Goal: Task Accomplishment & Management: Complete application form

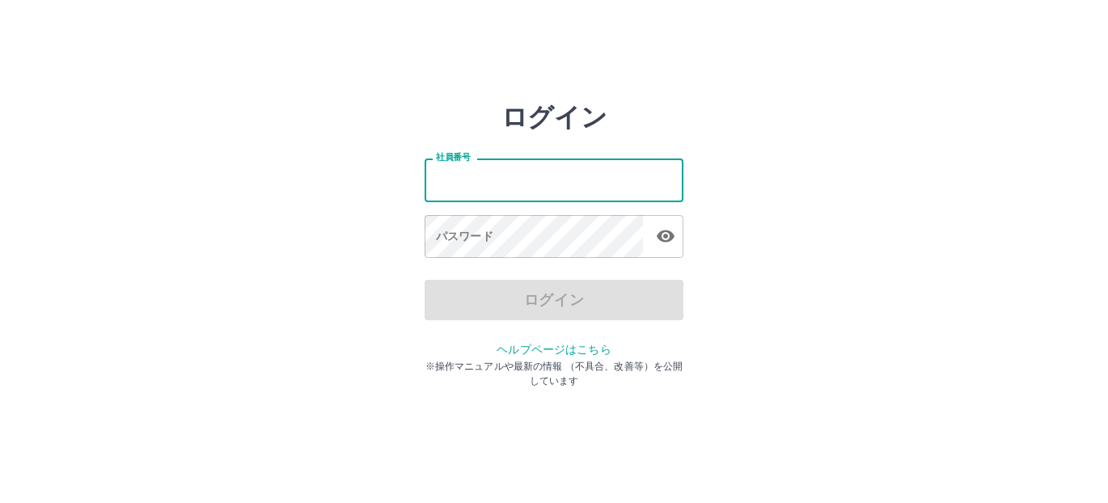
click at [551, 187] on input "社員番号" at bounding box center [554, 179] width 259 height 43
type input "*******"
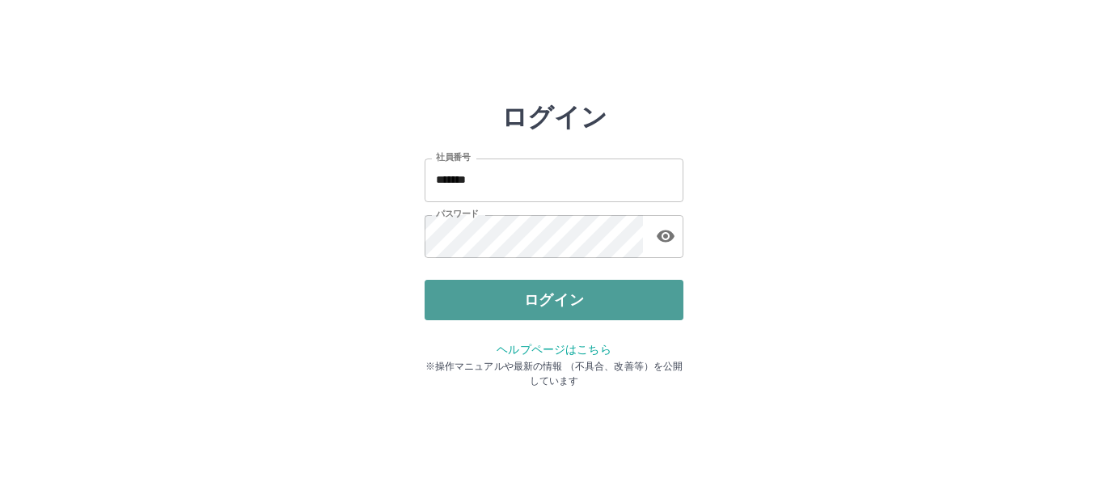
click at [509, 298] on button "ログイン" at bounding box center [554, 300] width 259 height 40
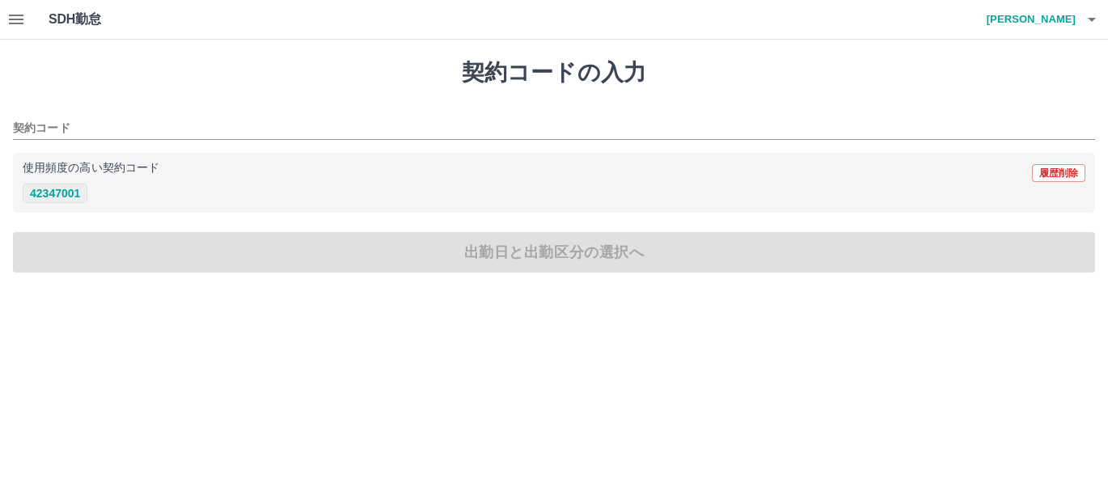
click at [78, 191] on button "42347001" at bounding box center [55, 193] width 65 height 19
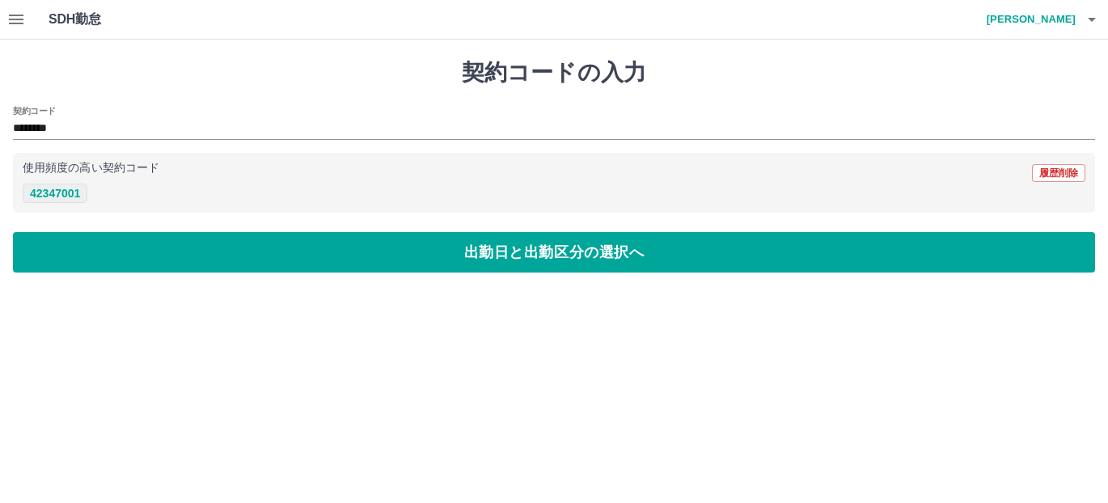
type input "********"
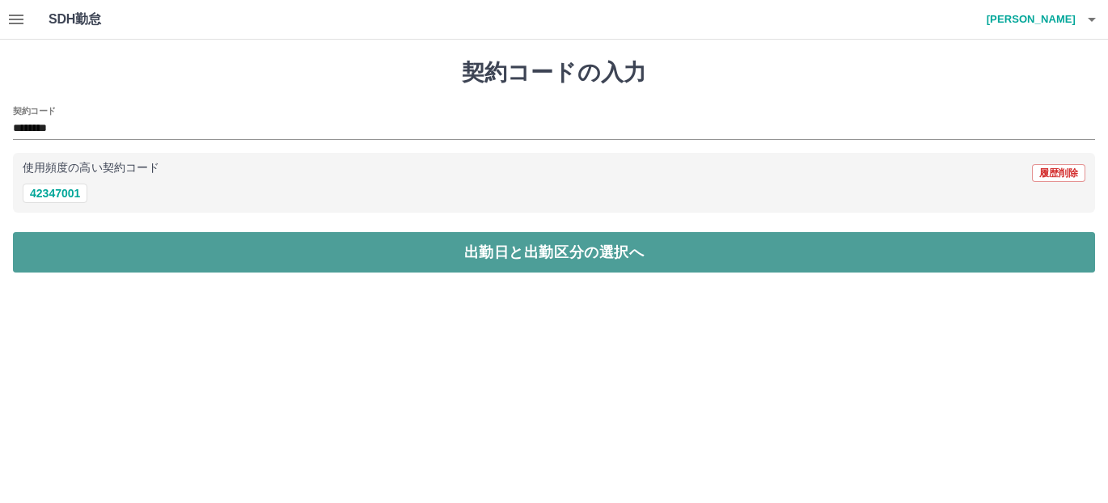
click at [191, 242] on button "出勤日と出勤区分の選択へ" at bounding box center [554, 252] width 1082 height 40
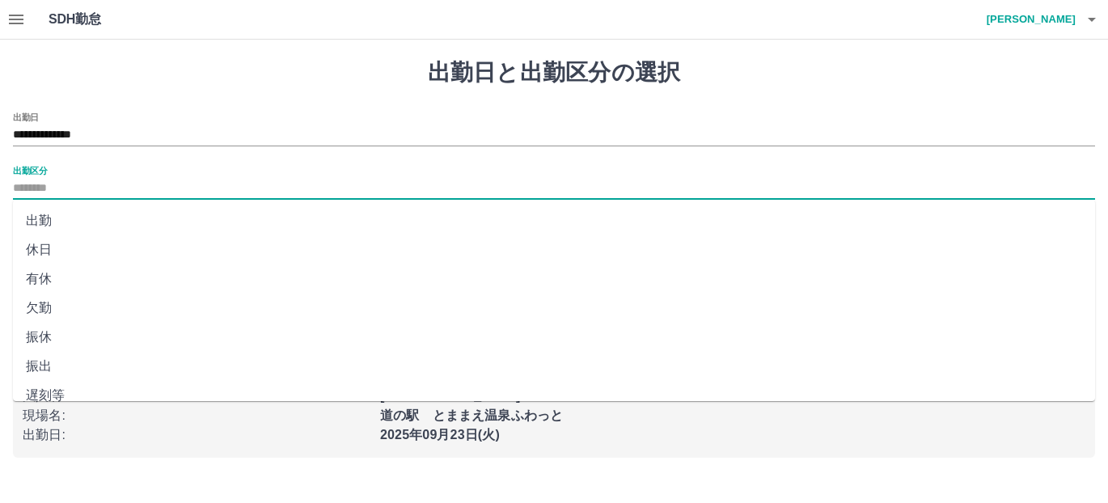
click at [162, 187] on input "出勤区分" at bounding box center [554, 189] width 1082 height 20
click at [158, 218] on li "出勤" at bounding box center [554, 220] width 1082 height 29
type input "**"
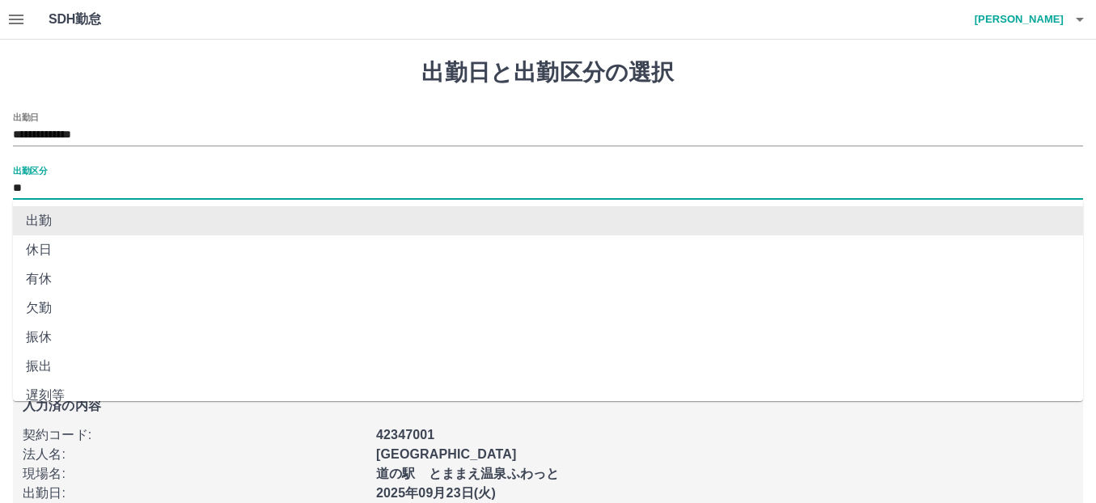
click at [156, 184] on input "**" at bounding box center [548, 189] width 1070 height 20
click at [87, 185] on input "**" at bounding box center [548, 189] width 1070 height 20
click at [89, 213] on li "出勤" at bounding box center [548, 220] width 1070 height 29
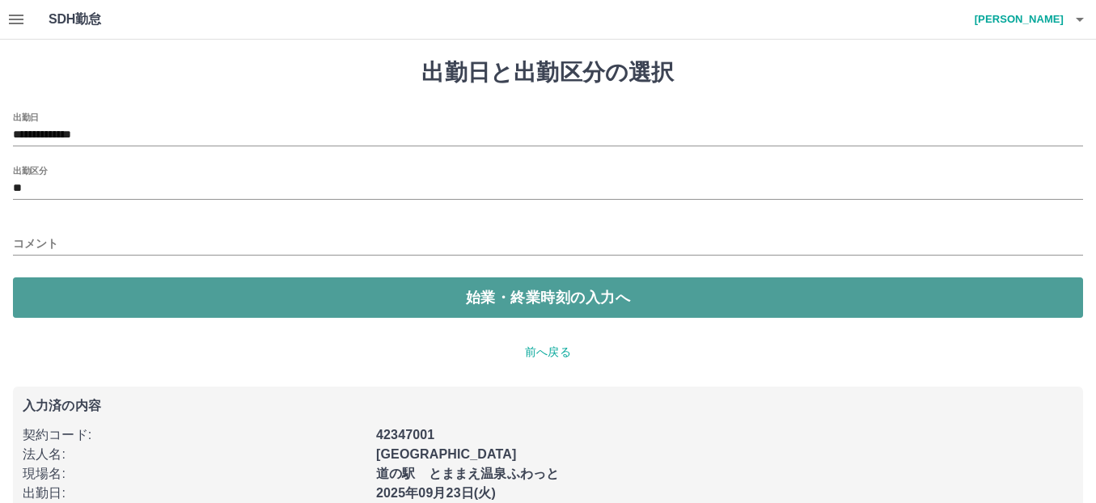
click at [167, 300] on button "始業・終業時刻の入力へ" at bounding box center [548, 297] width 1070 height 40
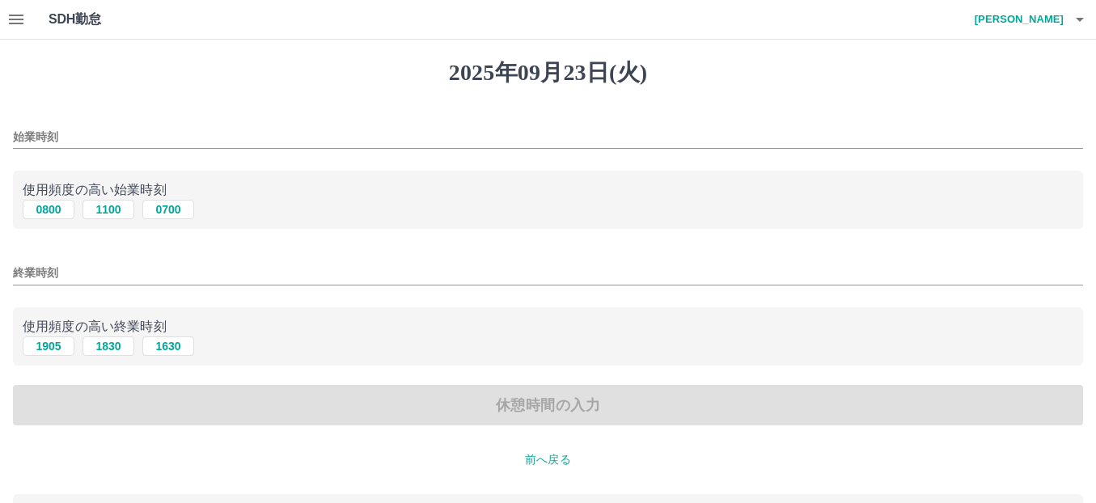
click at [81, 135] on input "始業時刻" at bounding box center [548, 136] width 1070 height 23
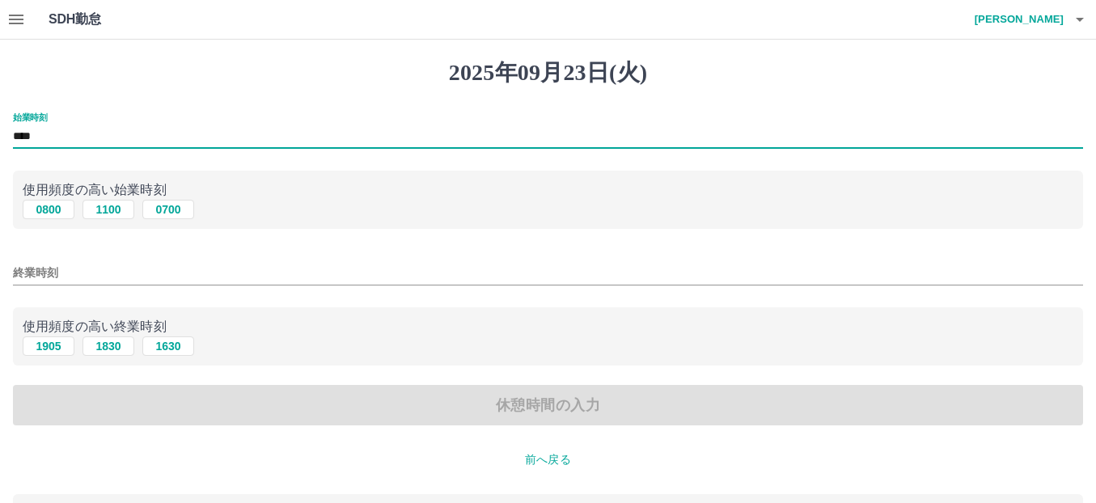
type input "****"
click at [65, 269] on input "終業時刻" at bounding box center [548, 272] width 1070 height 23
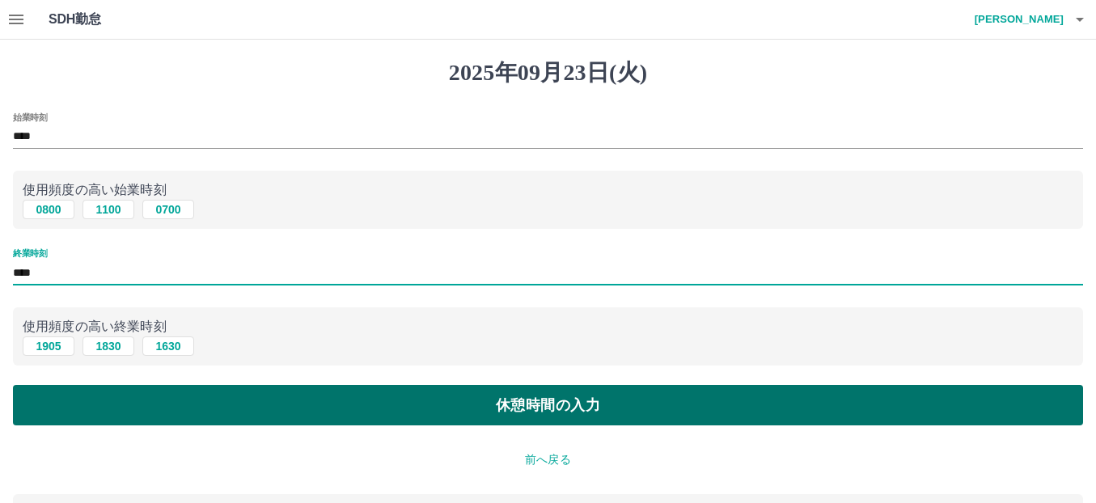
type input "****"
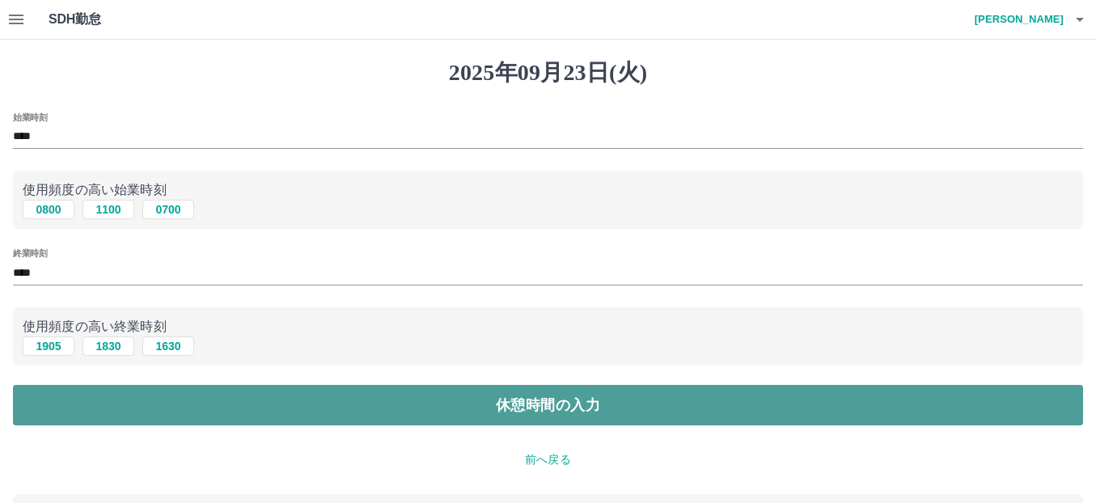
click at [253, 403] on button "休憩時間の入力" at bounding box center [548, 405] width 1070 height 40
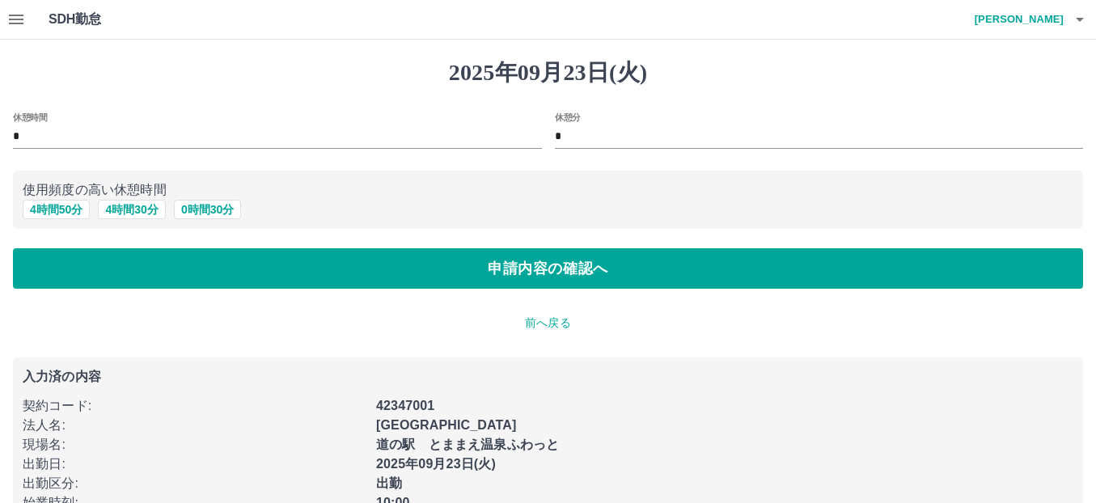
scroll to position [62, 0]
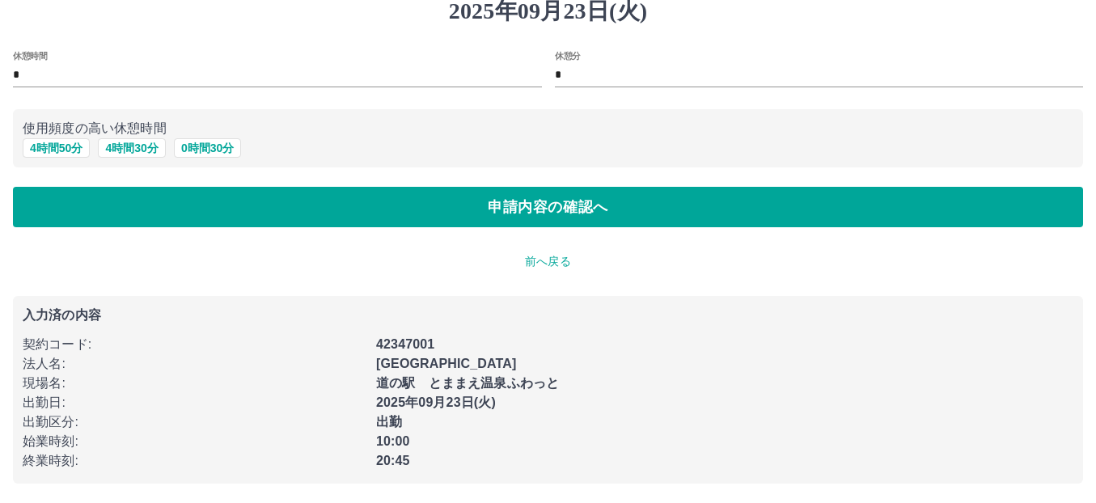
click at [555, 264] on p "前へ戻る" at bounding box center [548, 261] width 1070 height 17
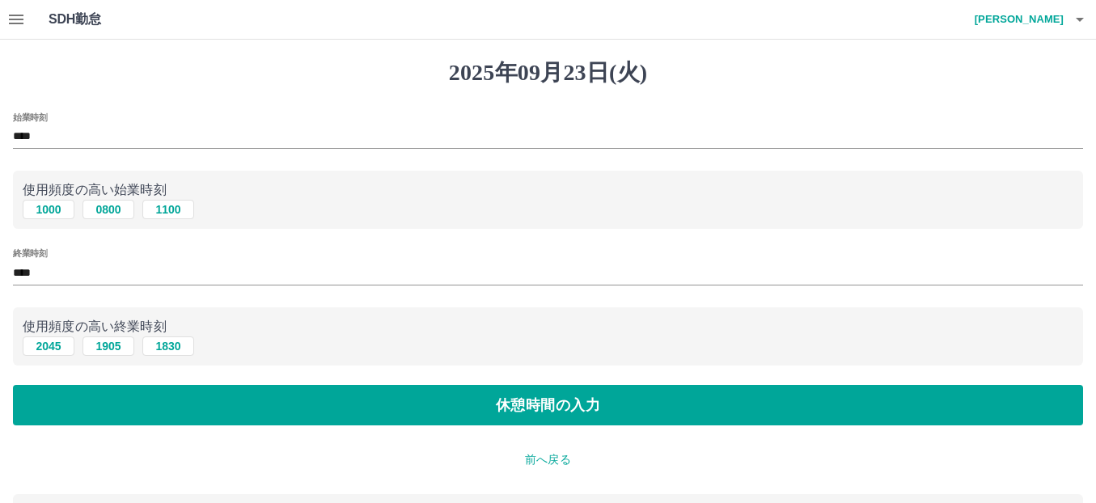
scroll to position [81, 0]
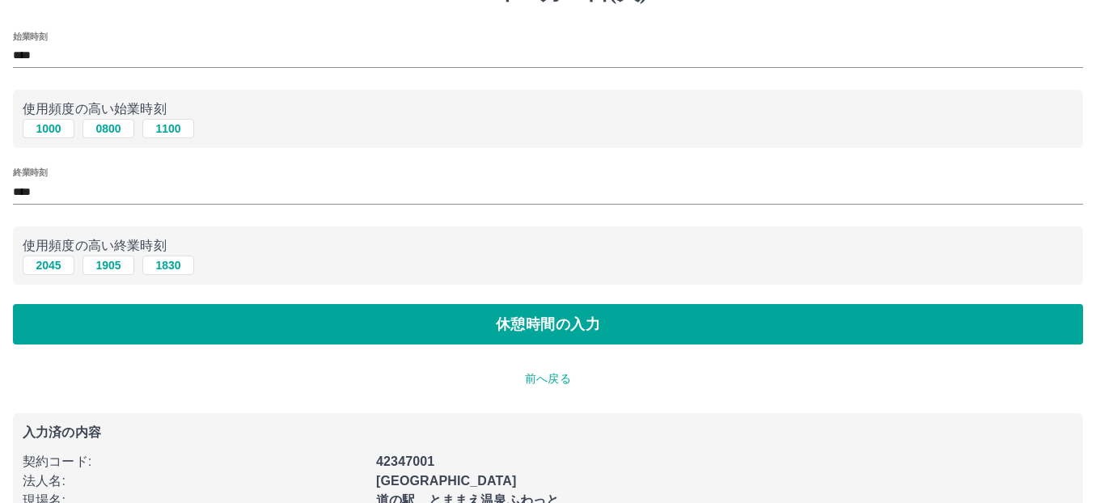
click at [530, 382] on p "前へ戻る" at bounding box center [548, 378] width 1070 height 17
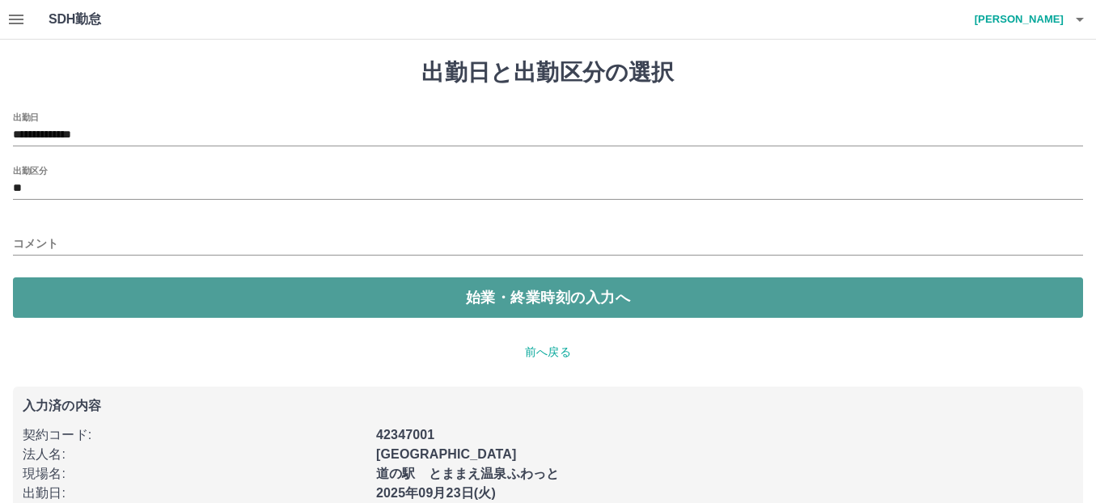
click at [516, 302] on button "始業・終業時刻の入力へ" at bounding box center [548, 297] width 1070 height 40
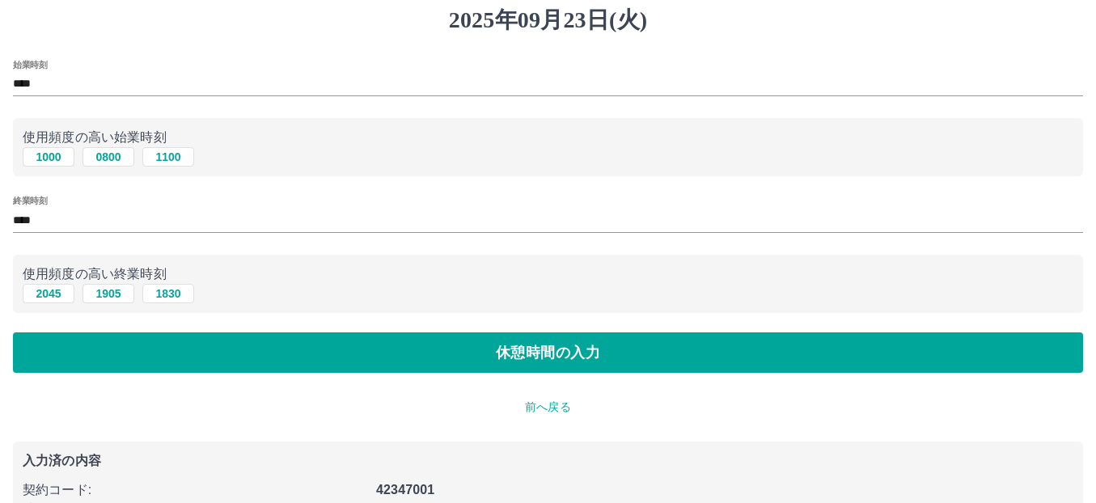
scroll to position [81, 0]
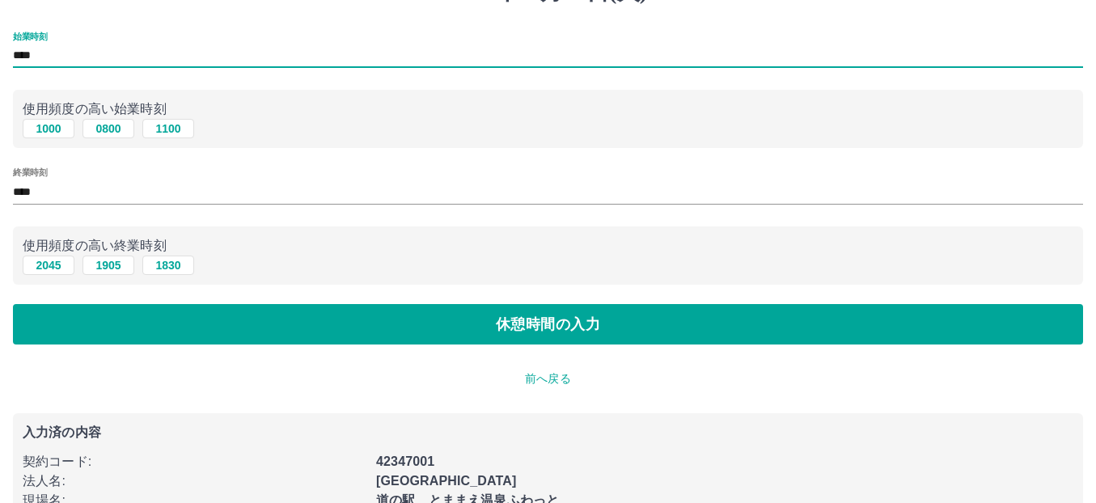
click at [48, 60] on input "****" at bounding box center [548, 55] width 1070 height 23
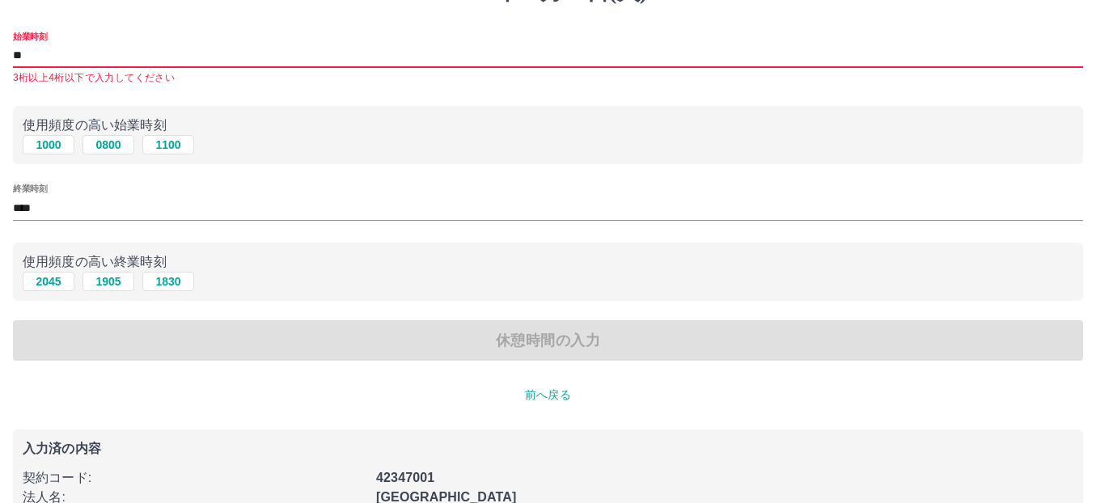
type input "*"
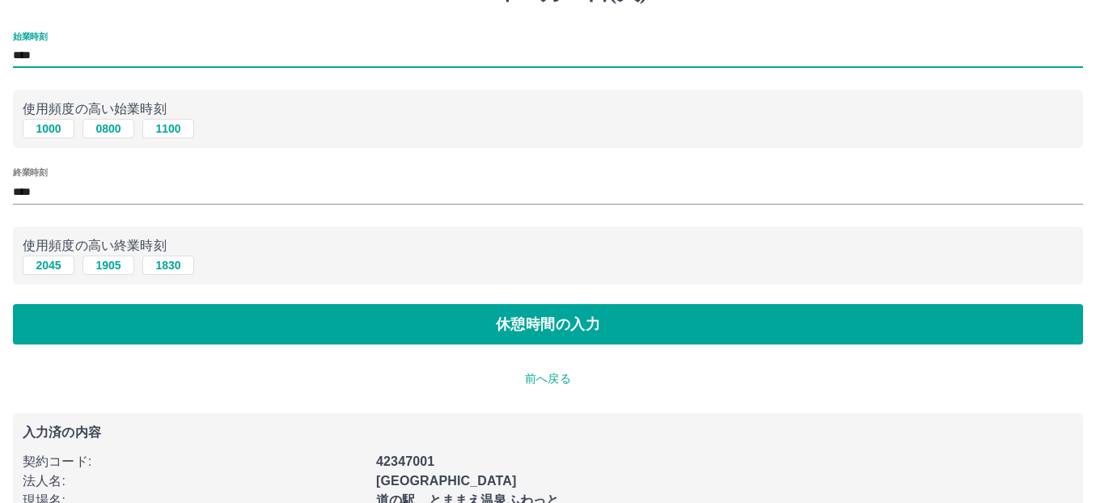
type input "****"
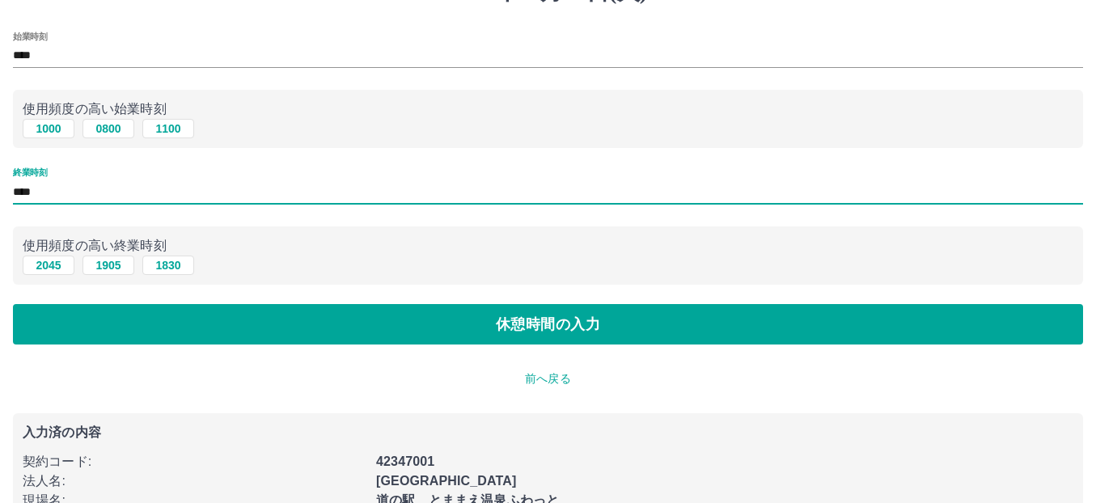
click at [45, 199] on input "****" at bounding box center [548, 191] width 1070 height 23
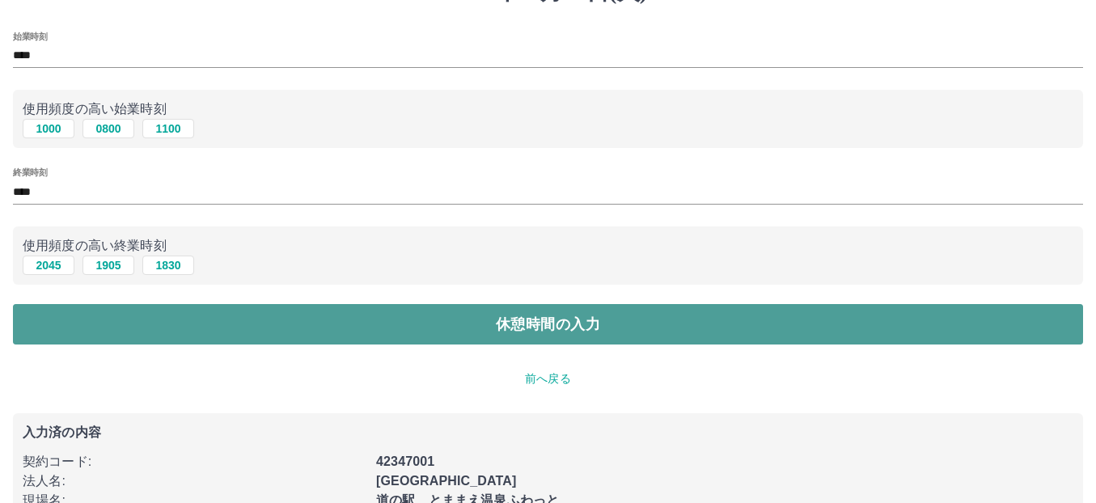
click at [526, 332] on button "休憩時間の入力" at bounding box center [548, 324] width 1070 height 40
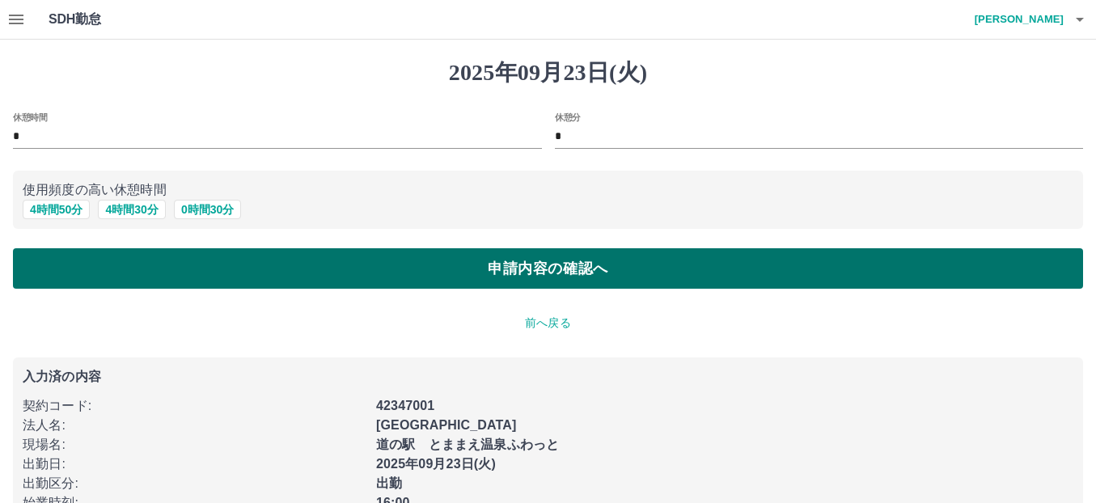
click at [548, 277] on button "申請内容の確認へ" at bounding box center [548, 268] width 1070 height 40
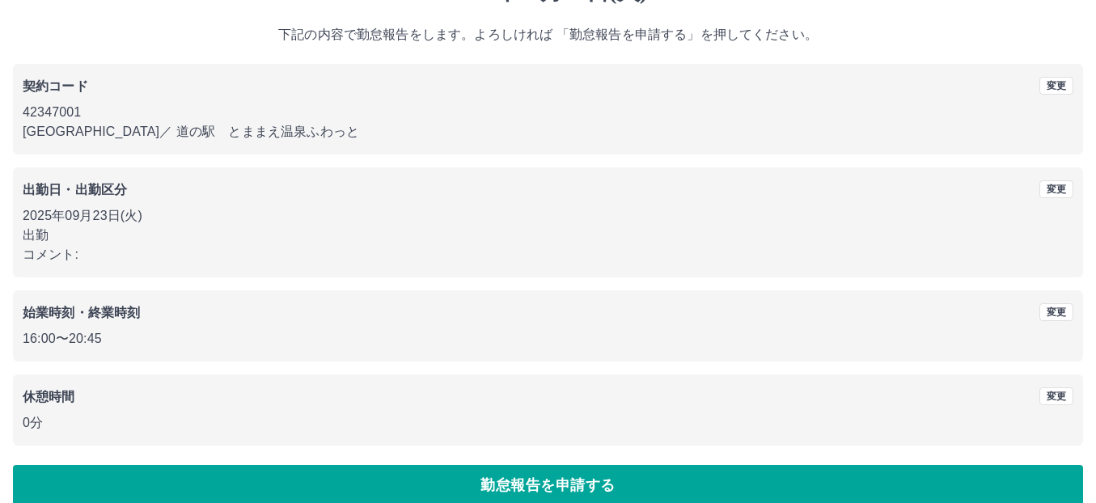
scroll to position [103, 0]
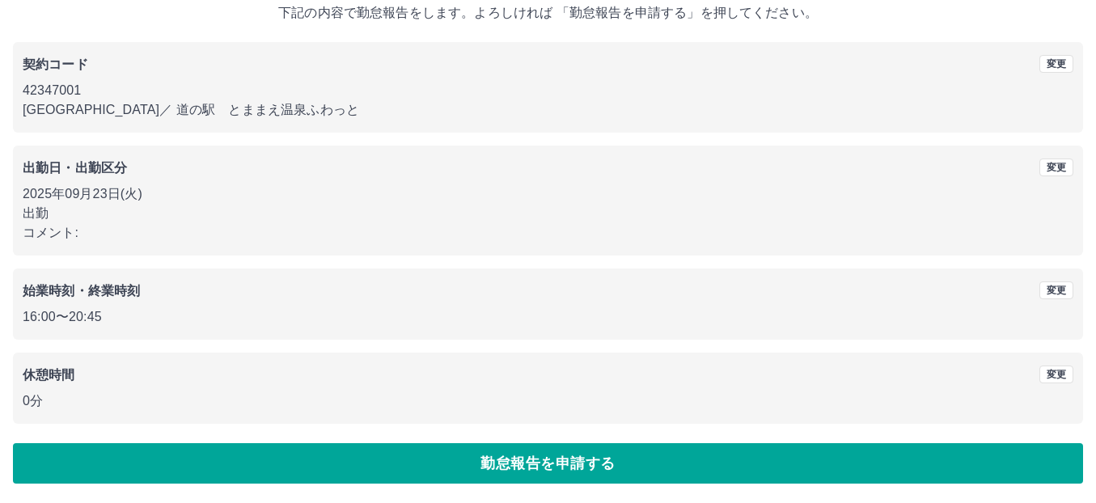
click at [556, 471] on button "勤怠報告を申請する" at bounding box center [548, 463] width 1070 height 40
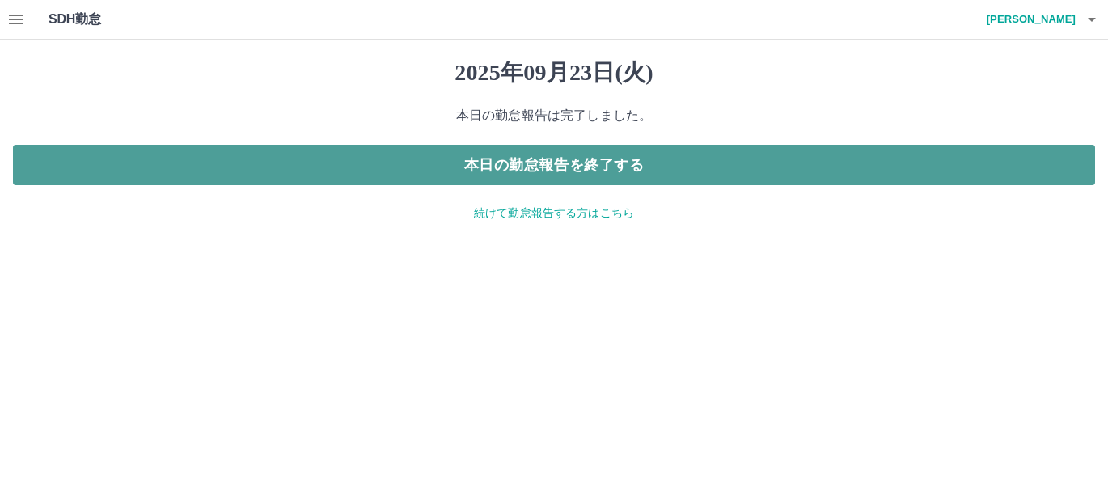
click at [615, 162] on button "本日の勤怠報告を終了する" at bounding box center [554, 165] width 1082 height 40
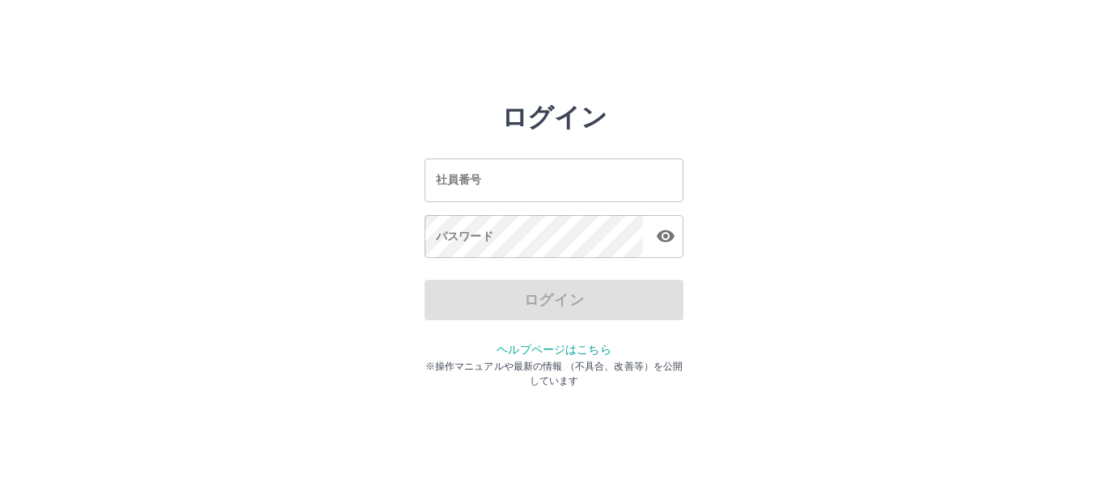
click at [451, 184] on input "社員番号" at bounding box center [554, 179] width 259 height 43
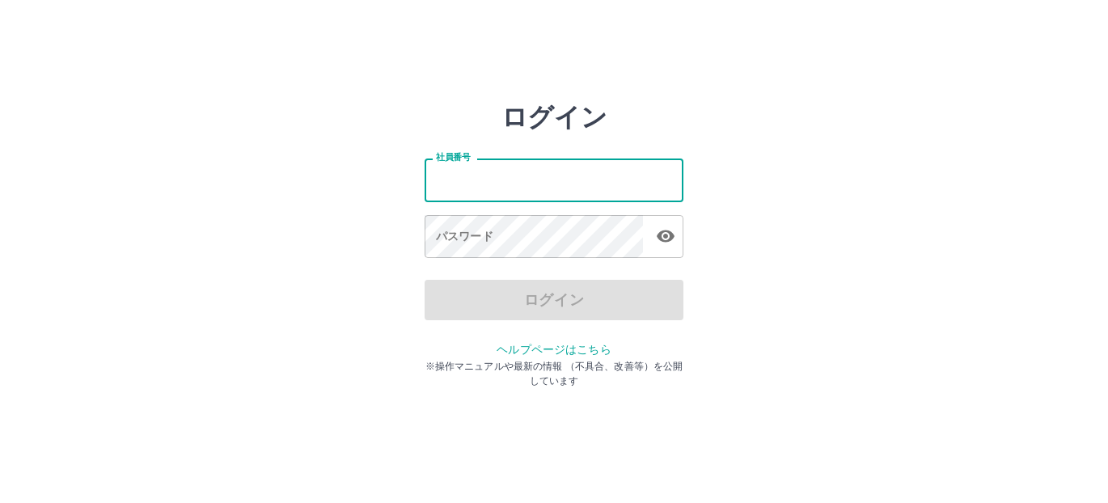
type input "*******"
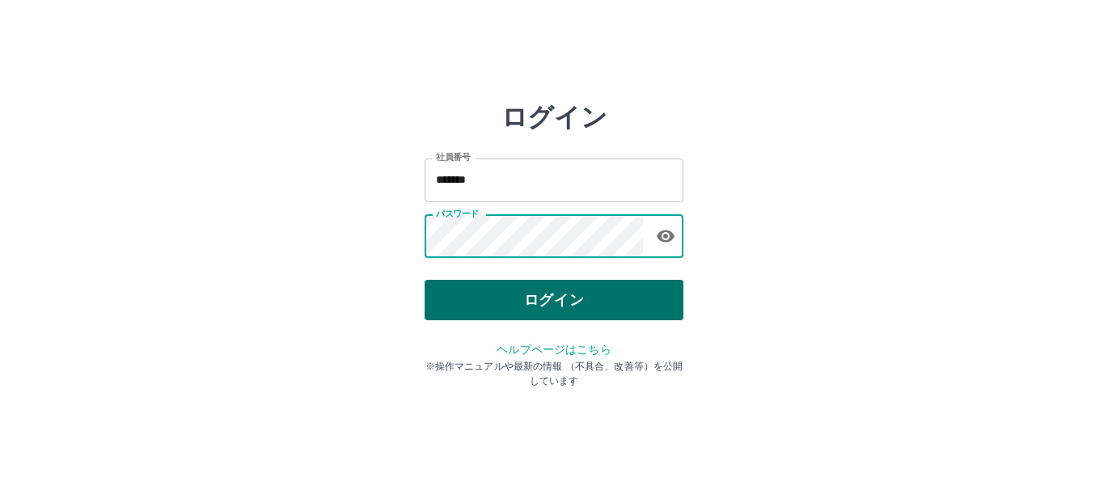
click at [507, 308] on button "ログイン" at bounding box center [554, 300] width 259 height 40
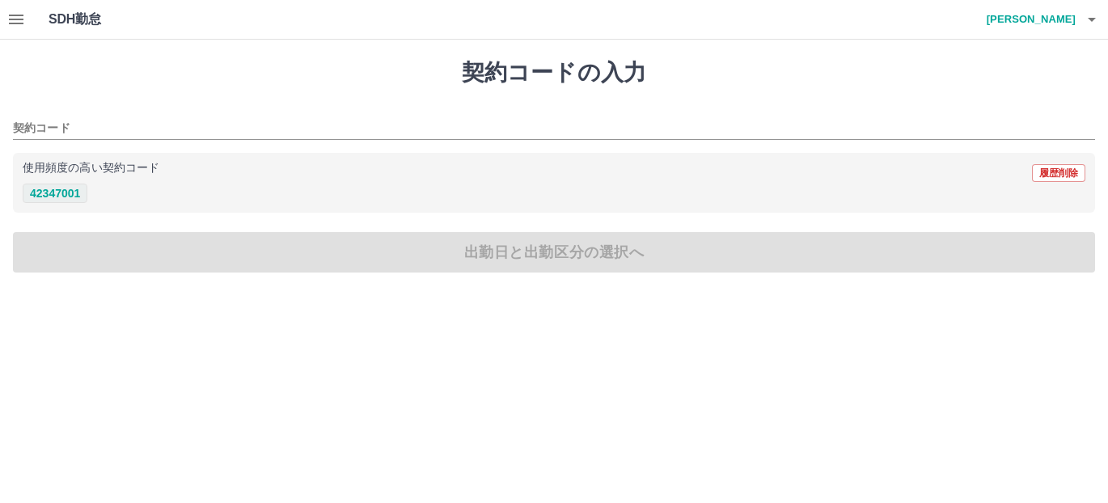
click at [49, 190] on button "42347001" at bounding box center [55, 193] width 65 height 19
type input "********"
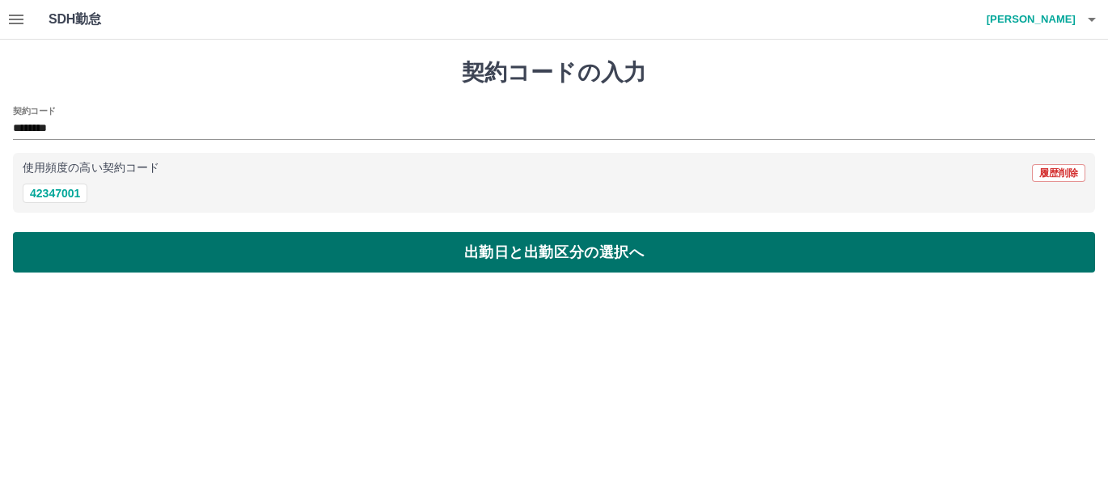
click at [150, 265] on button "出勤日と出勤区分の選択へ" at bounding box center [554, 252] width 1082 height 40
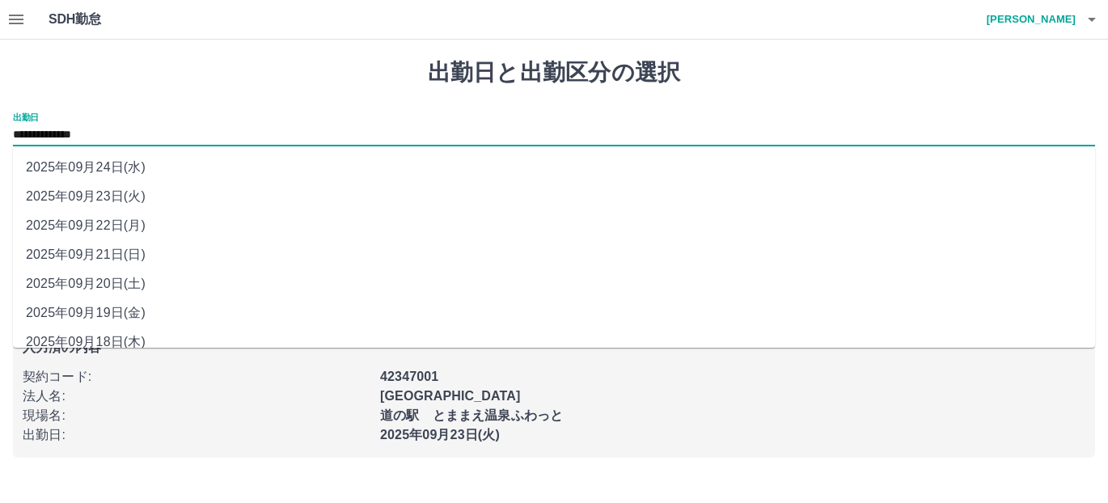
click at [142, 135] on input "**********" at bounding box center [554, 135] width 1082 height 20
click at [119, 220] on li "2025年09月22日(月)" at bounding box center [554, 225] width 1082 height 29
type input "**********"
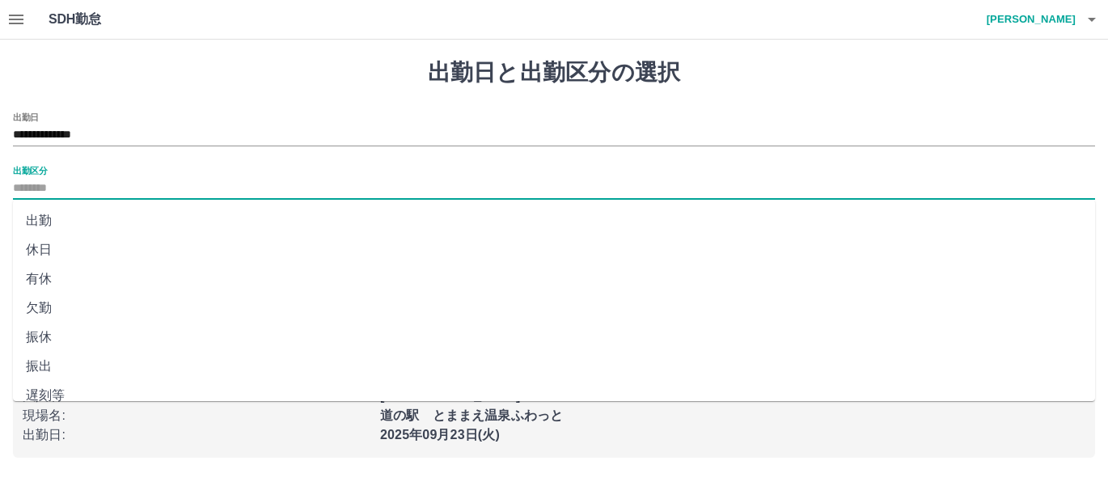
click at [48, 185] on input "出勤区分" at bounding box center [554, 189] width 1082 height 20
click at [39, 254] on li "休日" at bounding box center [554, 249] width 1082 height 29
type input "**"
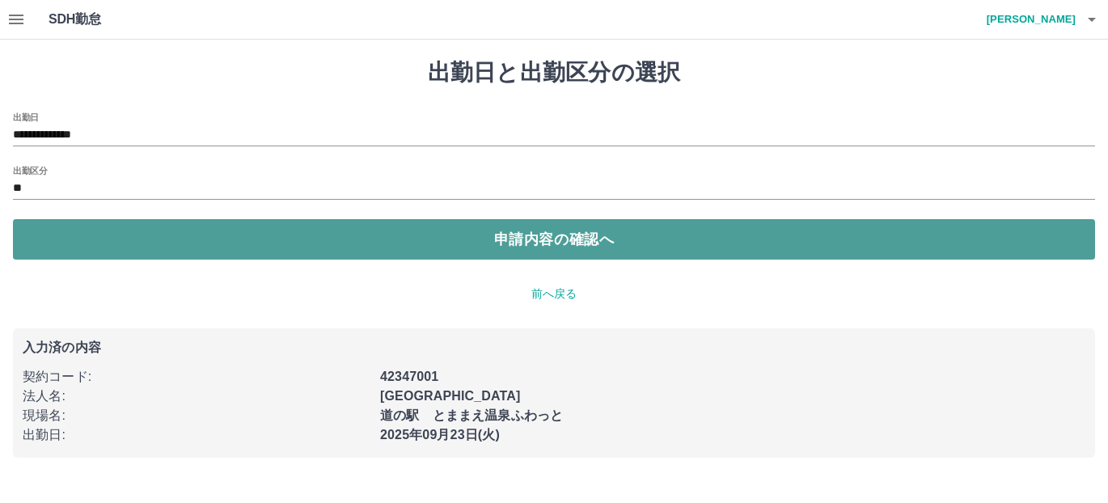
click at [50, 247] on button "申請内容の確認へ" at bounding box center [554, 239] width 1082 height 40
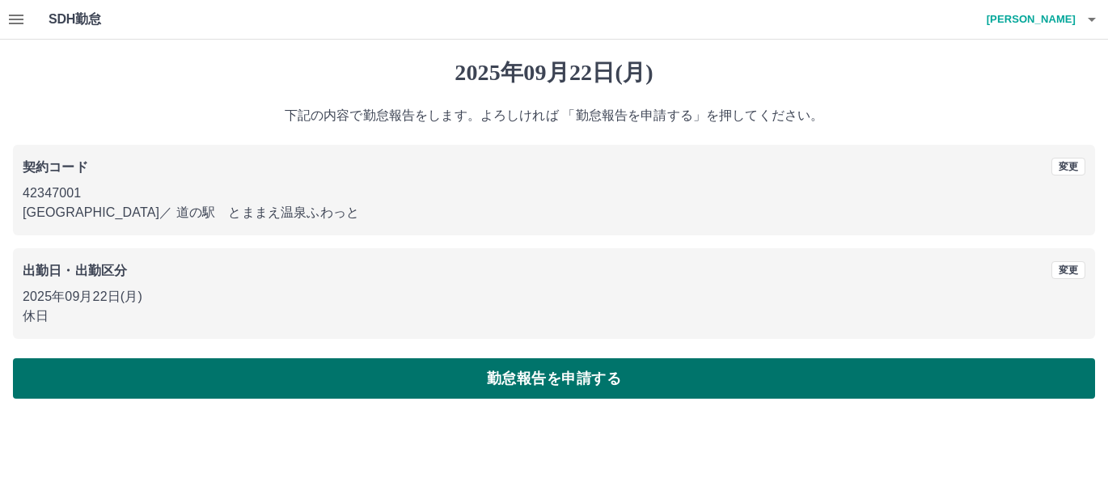
click at [288, 390] on button "勤怠報告を申請する" at bounding box center [554, 378] width 1082 height 40
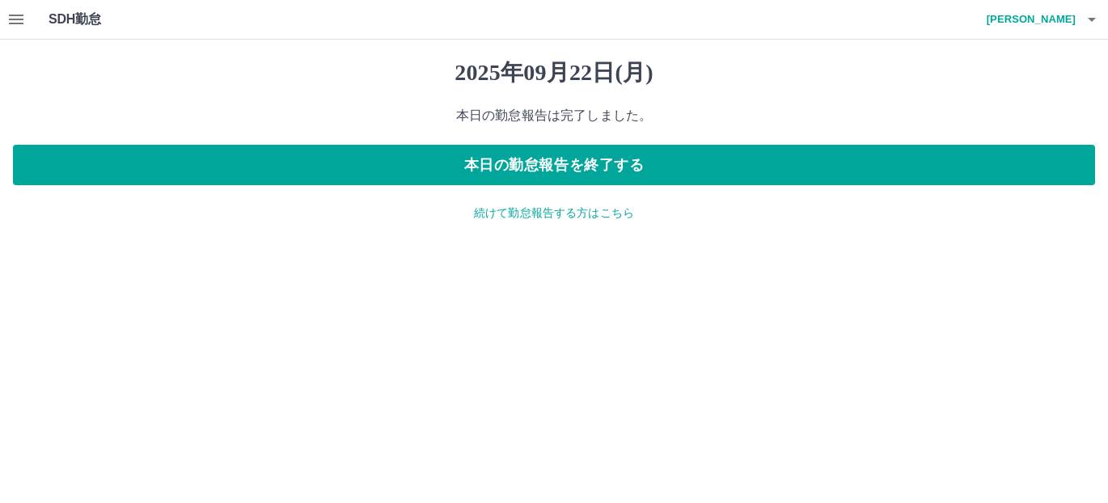
click at [547, 214] on p "続けて勤怠報告する方はこちら" at bounding box center [554, 213] width 1082 height 17
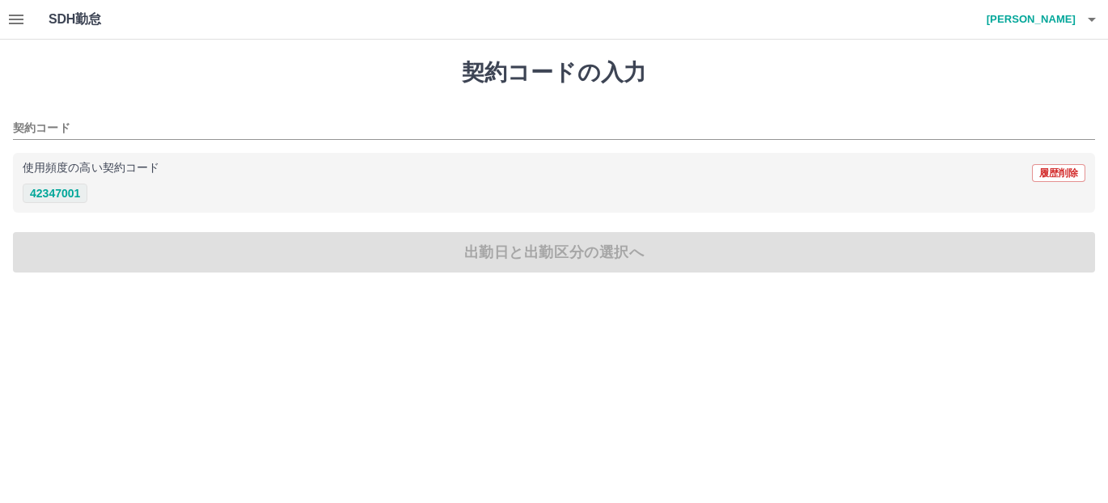
click at [60, 191] on button "42347001" at bounding box center [55, 193] width 65 height 19
type input "********"
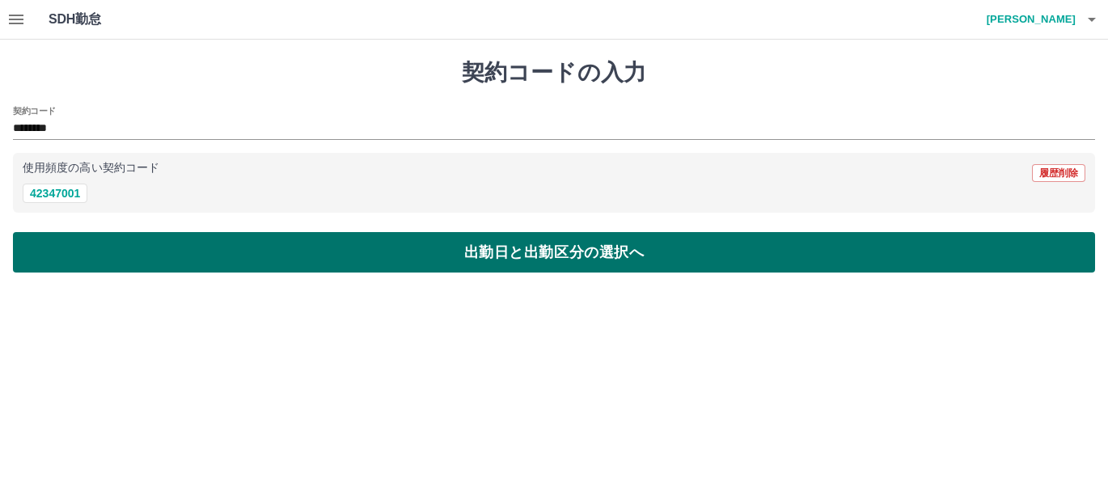
click at [95, 259] on button "出勤日と出勤区分の選択へ" at bounding box center [554, 252] width 1082 height 40
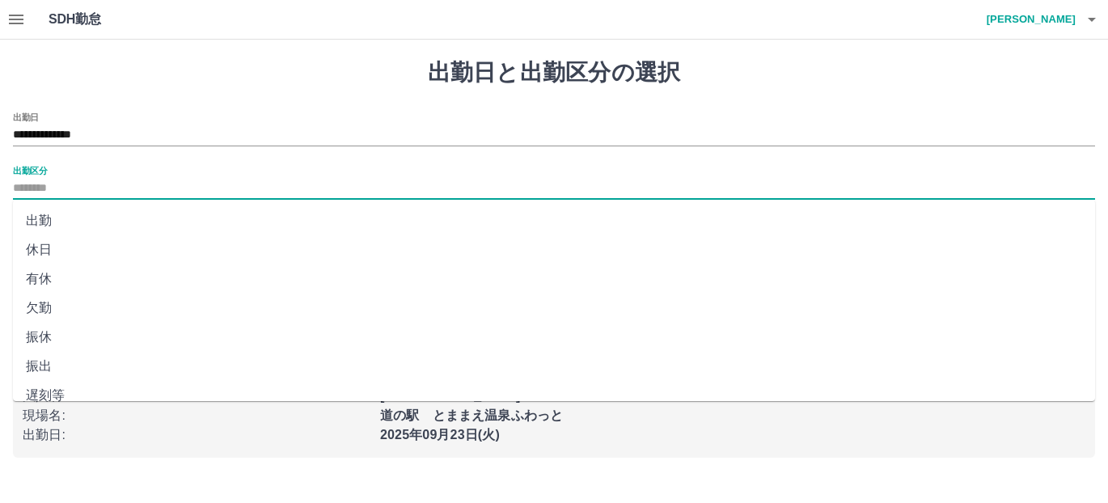
click at [50, 188] on input "出勤区分" at bounding box center [554, 189] width 1082 height 20
click at [40, 226] on li "出勤" at bounding box center [554, 220] width 1082 height 29
type input "**"
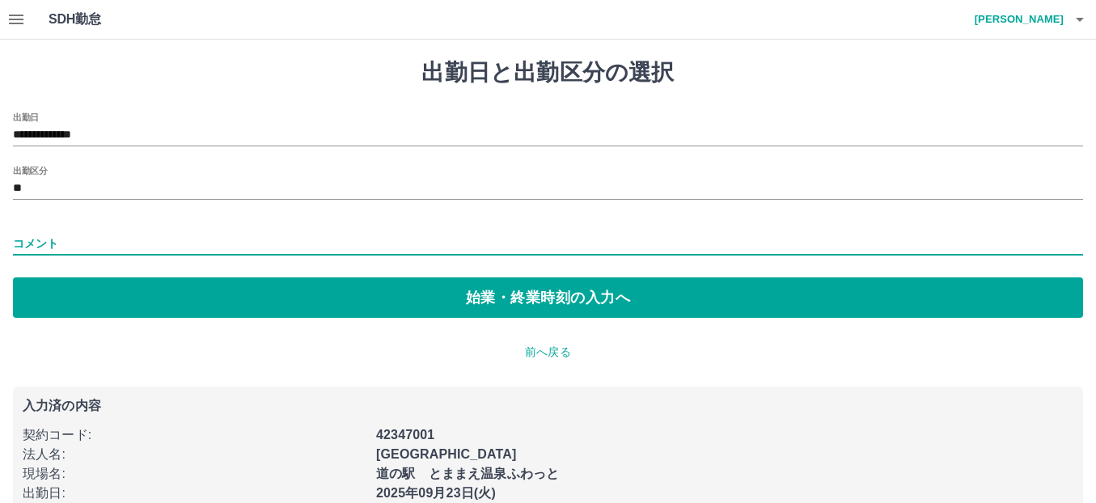
click at [49, 248] on input "コメント" at bounding box center [548, 243] width 1070 height 23
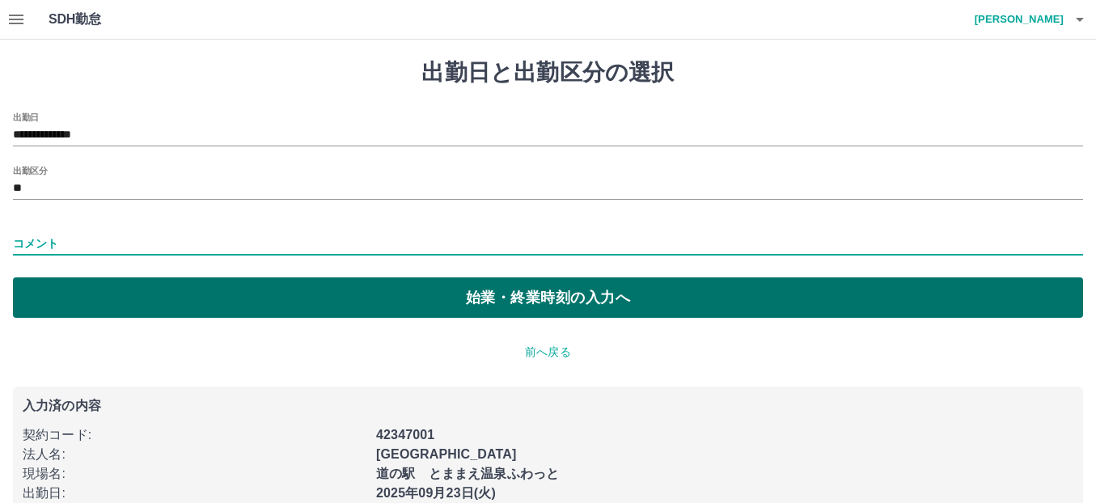
type input "****"
click at [204, 303] on button "始業・終業時刻の入力へ" at bounding box center [548, 297] width 1070 height 40
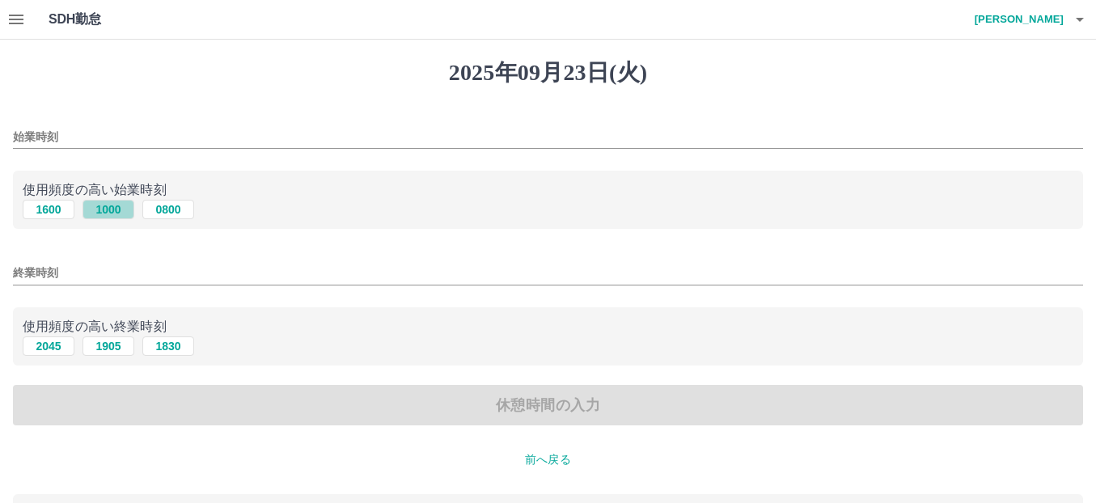
click at [94, 209] on button "1000" at bounding box center [108, 209] width 52 height 19
type input "****"
click at [65, 256] on div "終業時刻" at bounding box center [548, 267] width 1070 height 39
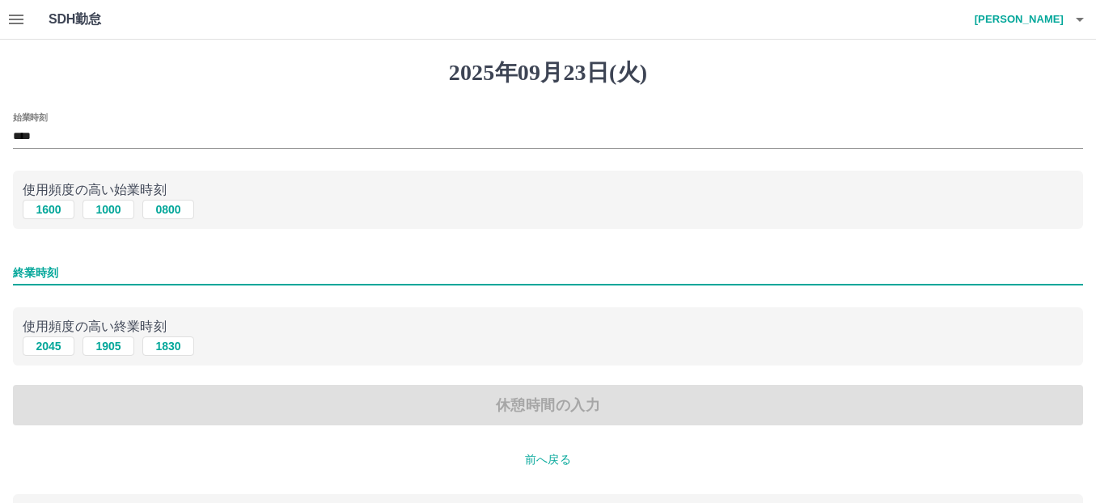
click at [62, 267] on input "終業時刻" at bounding box center [548, 272] width 1070 height 23
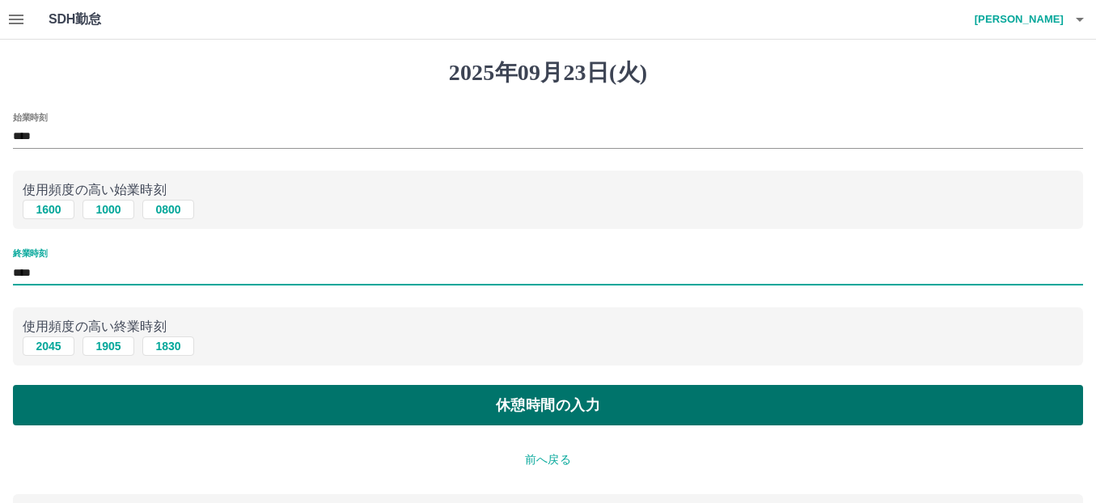
type input "****"
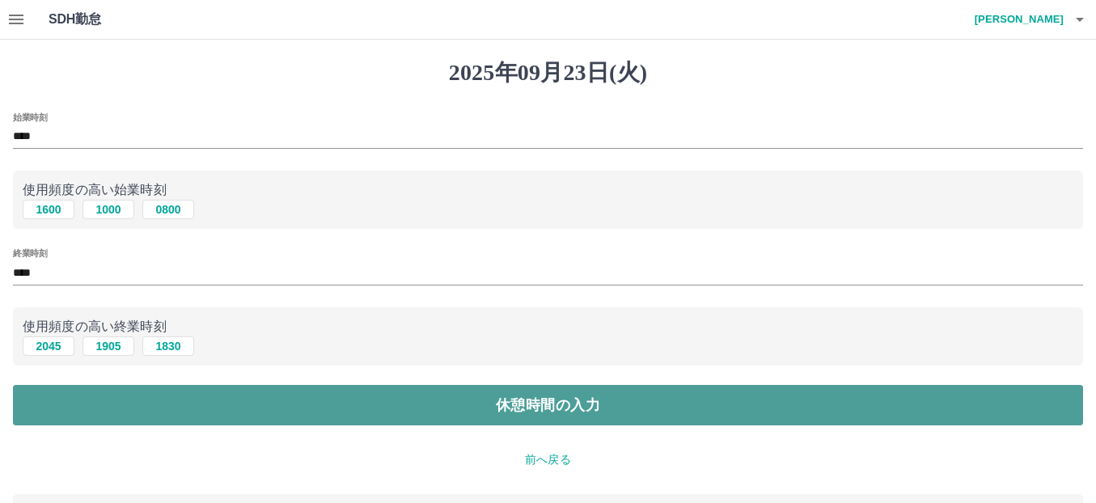
click at [88, 403] on button "休憩時間の入力" at bounding box center [548, 405] width 1070 height 40
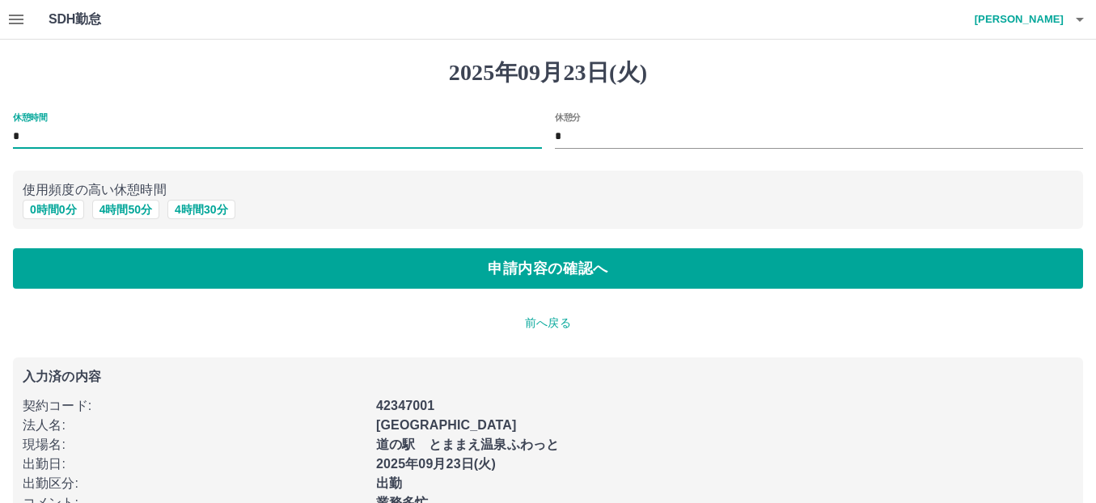
click at [57, 125] on input "*" at bounding box center [277, 136] width 529 height 23
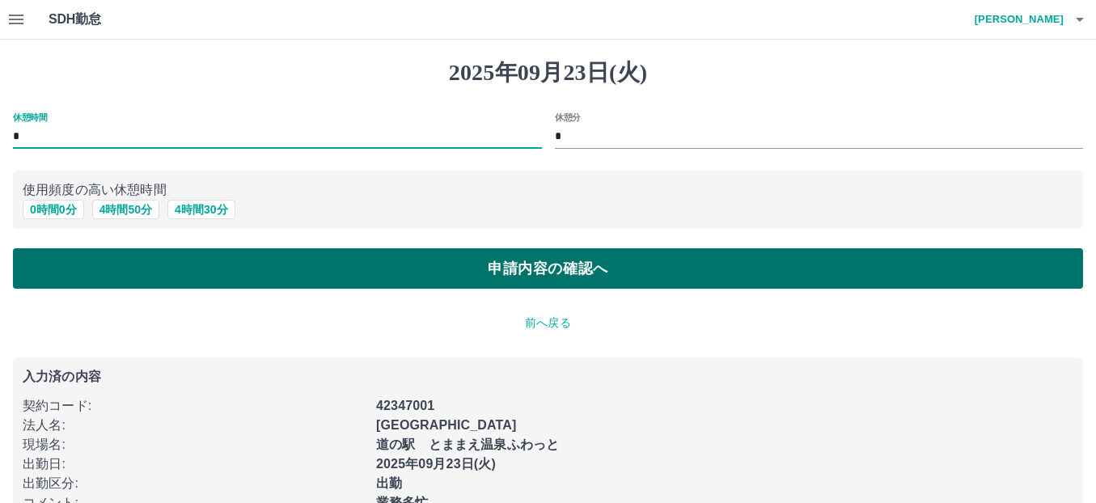
type input "**"
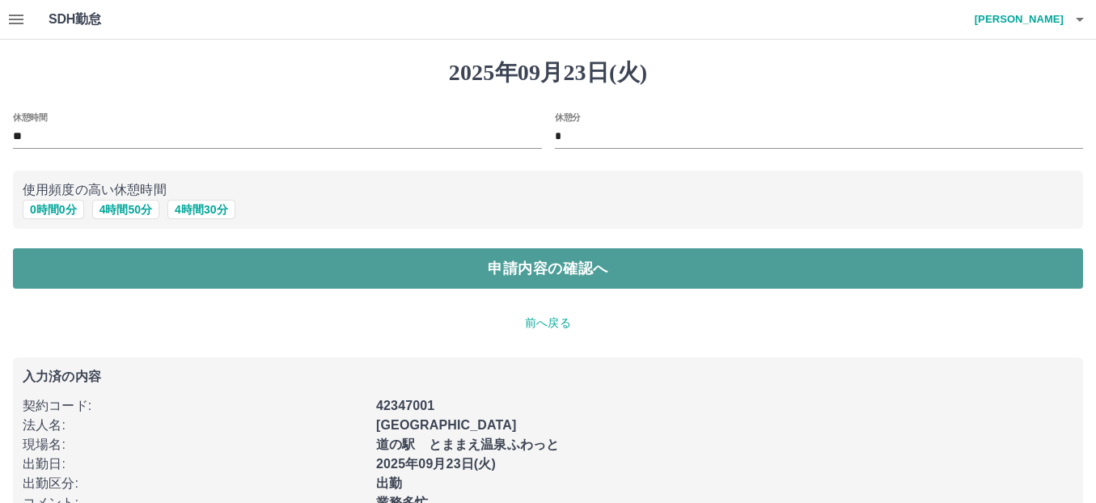
click at [111, 282] on button "申請内容の確認へ" at bounding box center [548, 268] width 1070 height 40
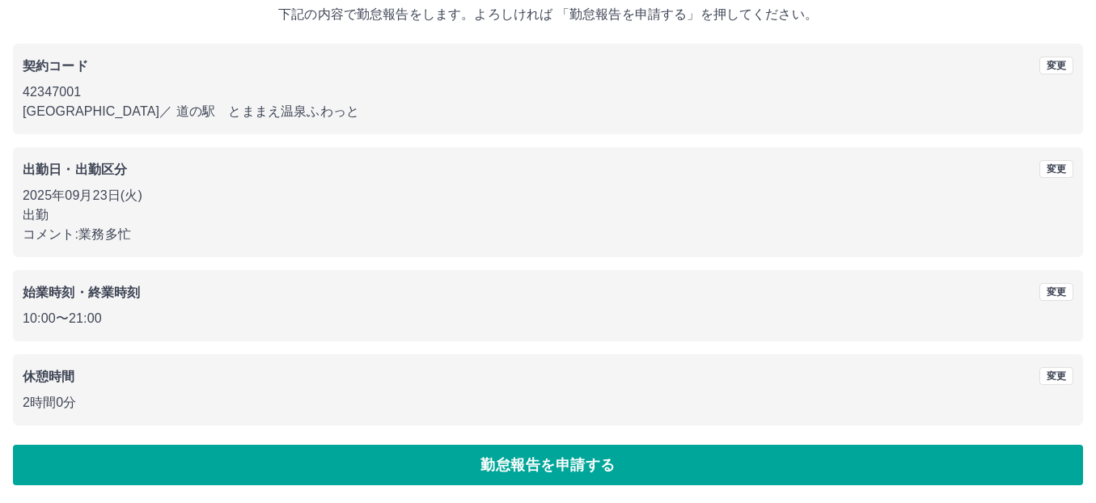
scroll to position [103, 0]
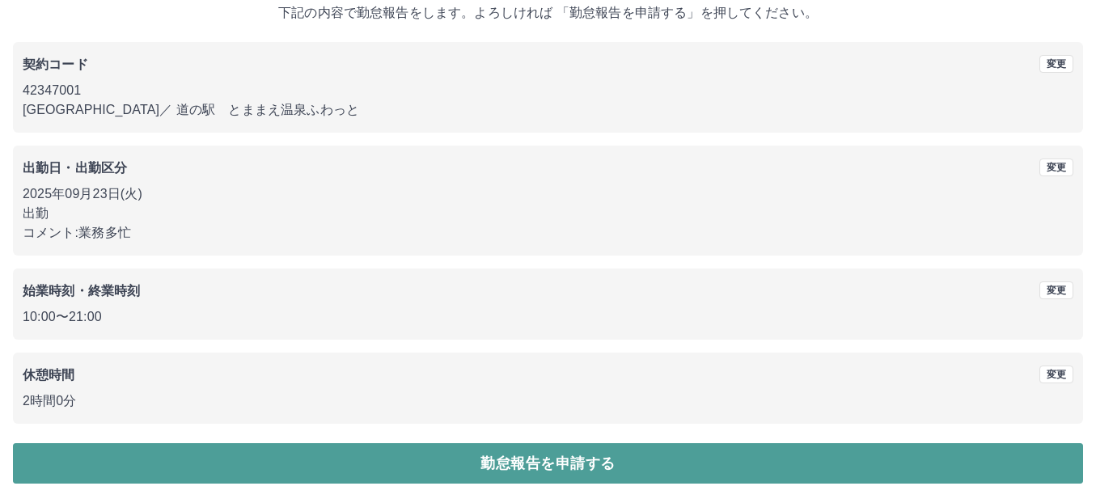
click at [584, 472] on button "勤怠報告を申請する" at bounding box center [548, 463] width 1070 height 40
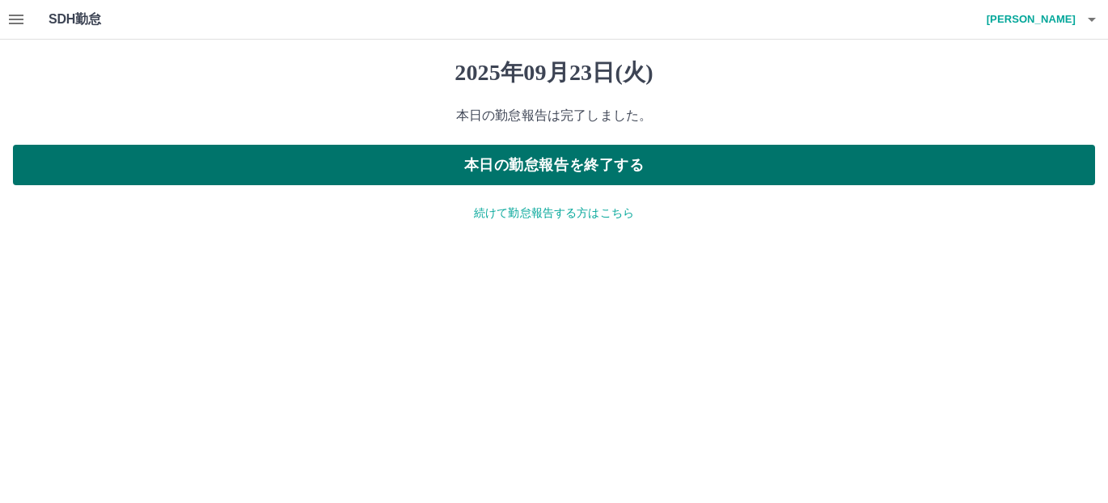
click at [644, 175] on button "本日の勤怠報告を終了する" at bounding box center [554, 165] width 1082 height 40
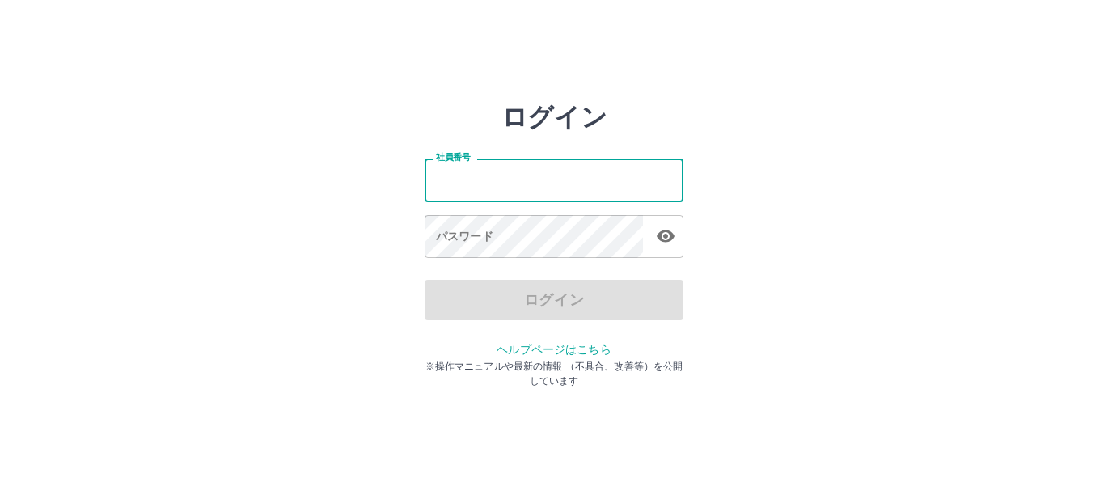
click at [468, 180] on input "社員番号" at bounding box center [554, 179] width 259 height 43
type input "*******"
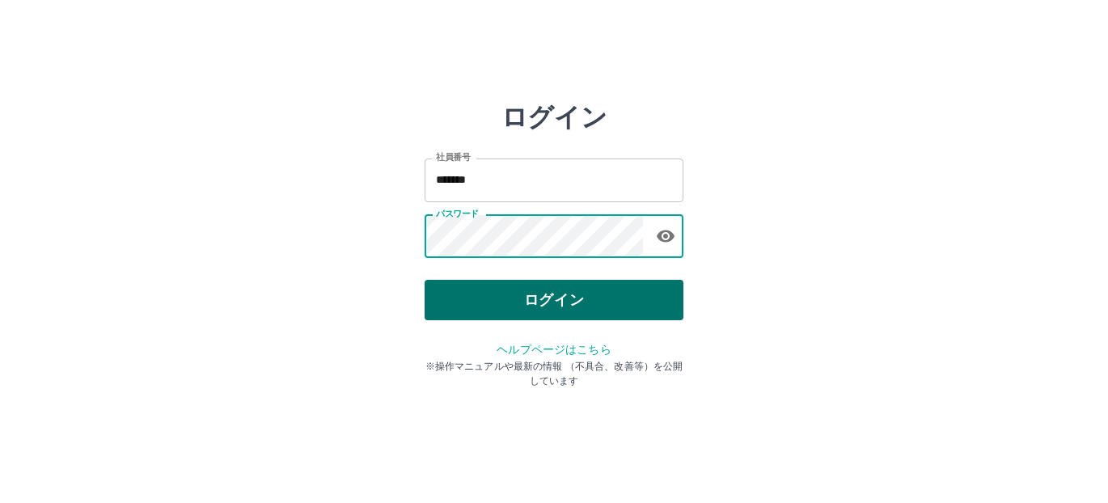
click at [454, 309] on button "ログイン" at bounding box center [554, 300] width 259 height 40
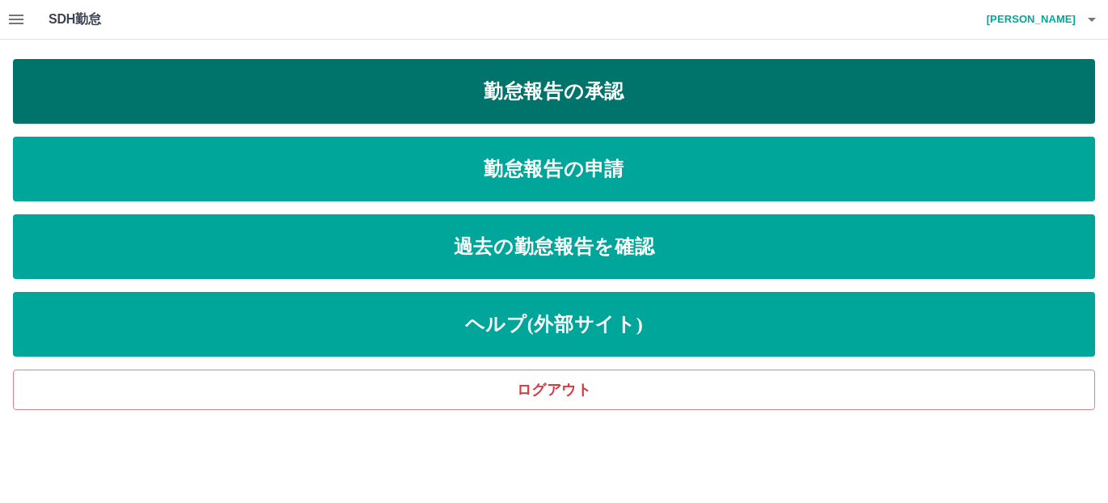
click at [522, 75] on link "勤怠報告の承認" at bounding box center [554, 91] width 1082 height 65
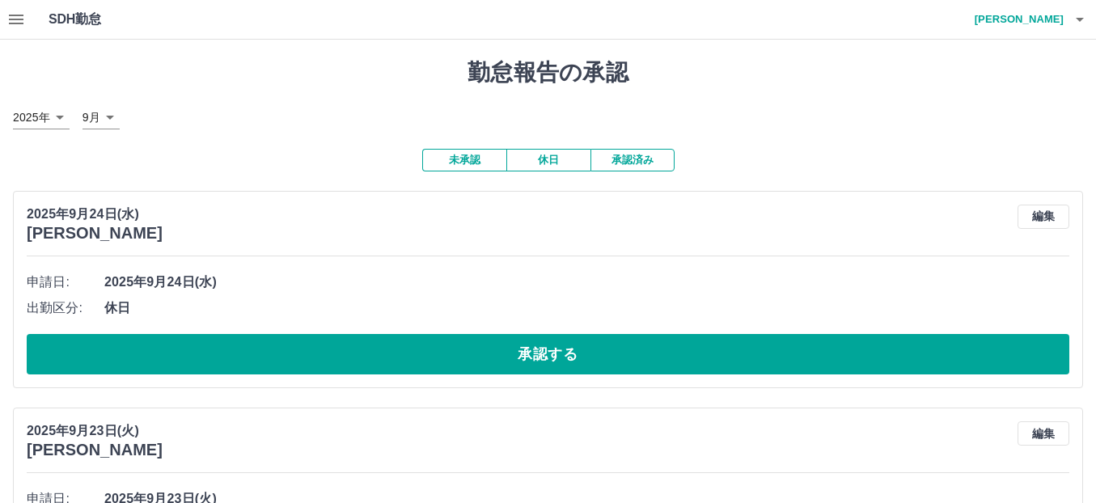
click at [630, 165] on button "承認済み" at bounding box center [632, 160] width 84 height 23
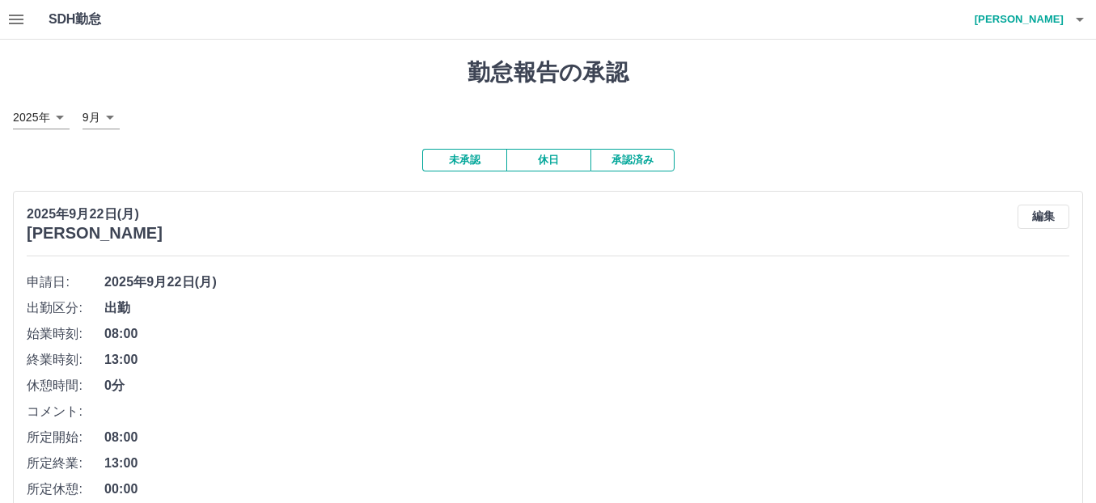
click at [473, 164] on button "未承認" at bounding box center [464, 160] width 84 height 23
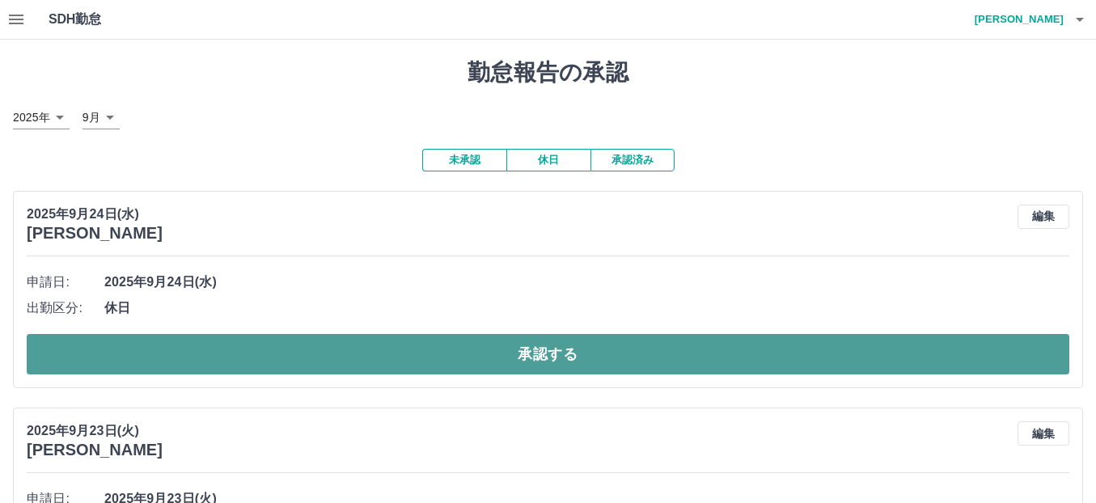
click at [550, 353] on button "承認する" at bounding box center [548, 354] width 1042 height 40
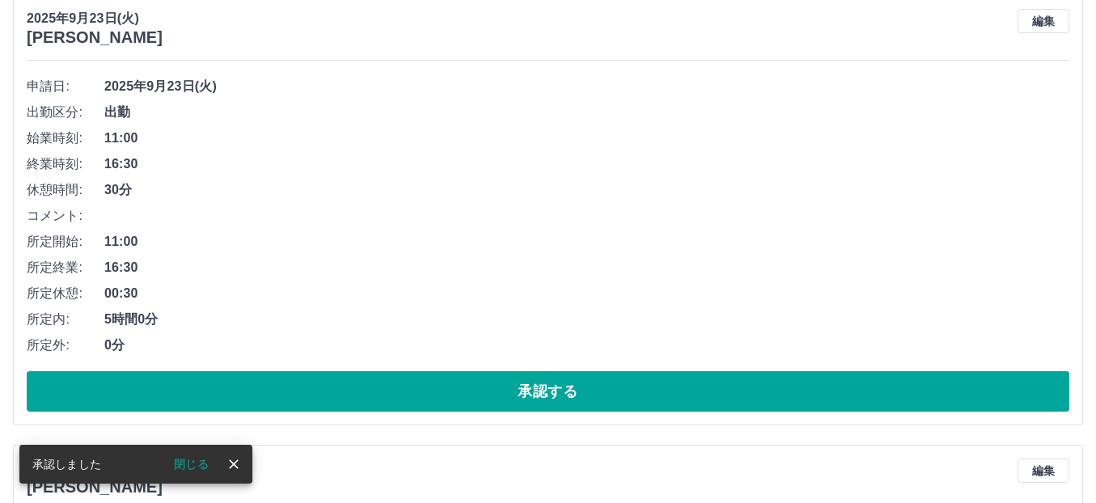
scroll to position [647, 0]
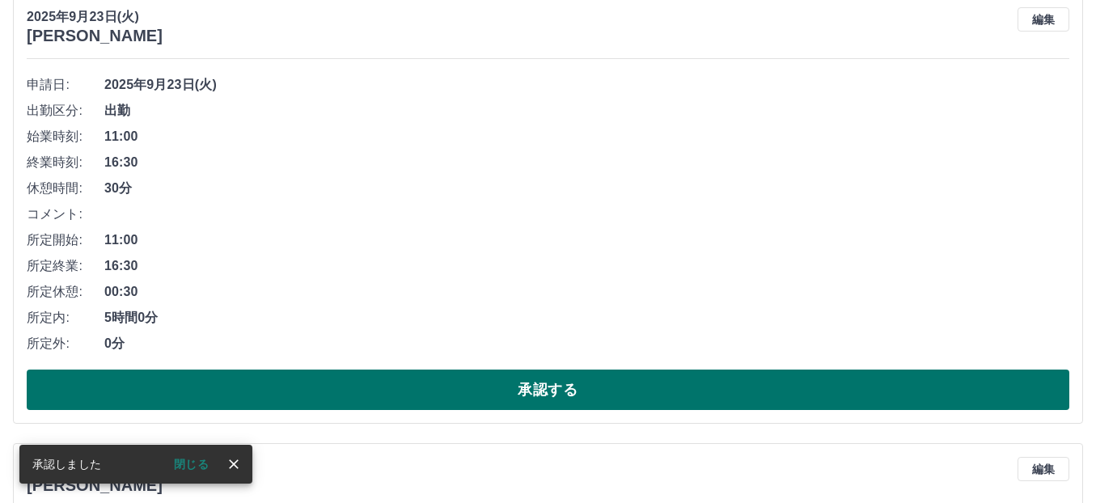
click at [528, 381] on button "承認する" at bounding box center [548, 390] width 1042 height 40
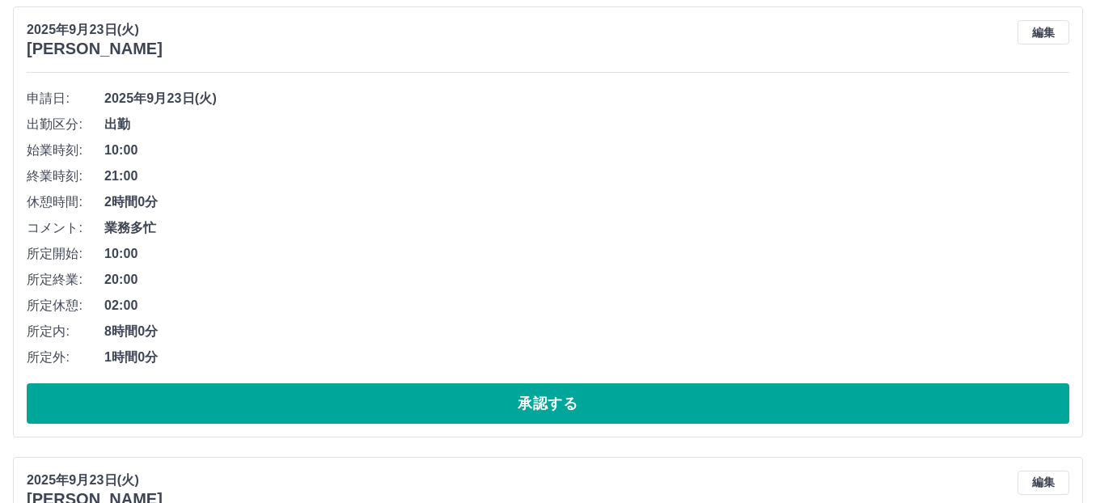
scroll to position [2461, 0]
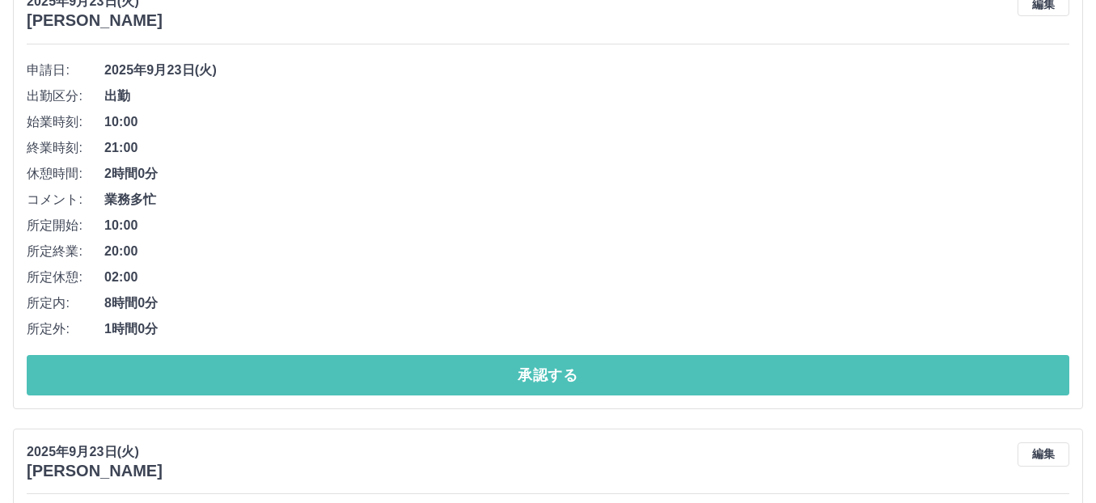
click at [523, 380] on button "承認する" at bounding box center [548, 375] width 1042 height 40
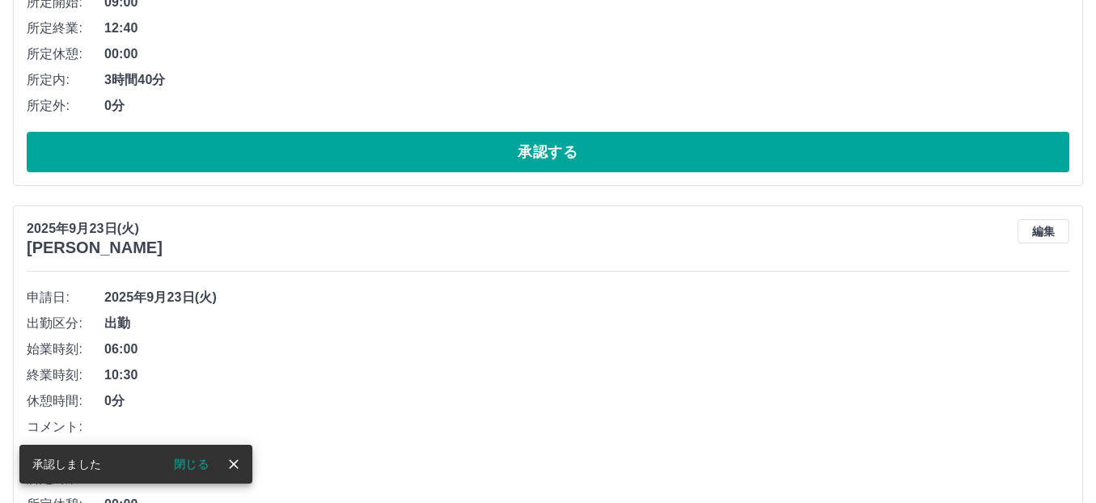
scroll to position [2415, 0]
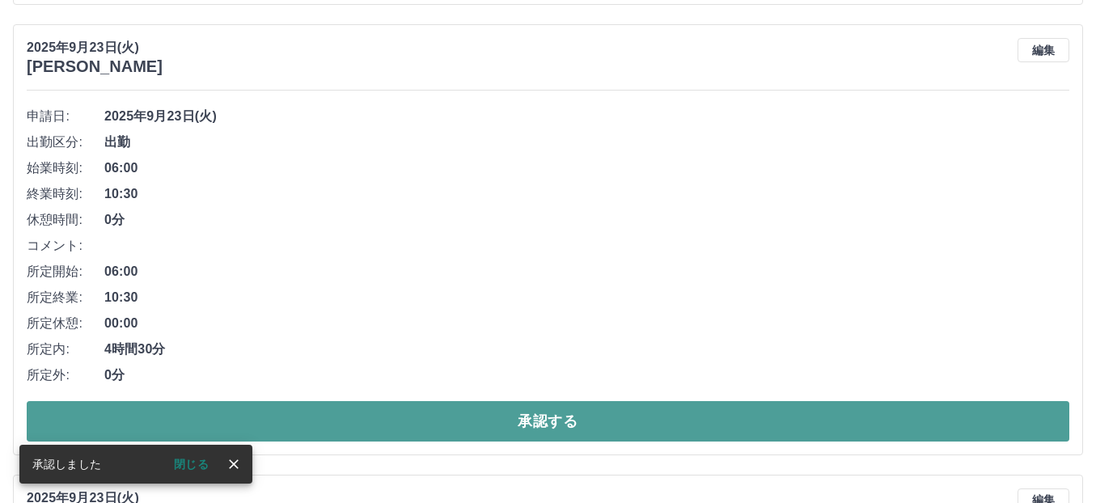
click at [517, 426] on button "承認する" at bounding box center [548, 421] width 1042 height 40
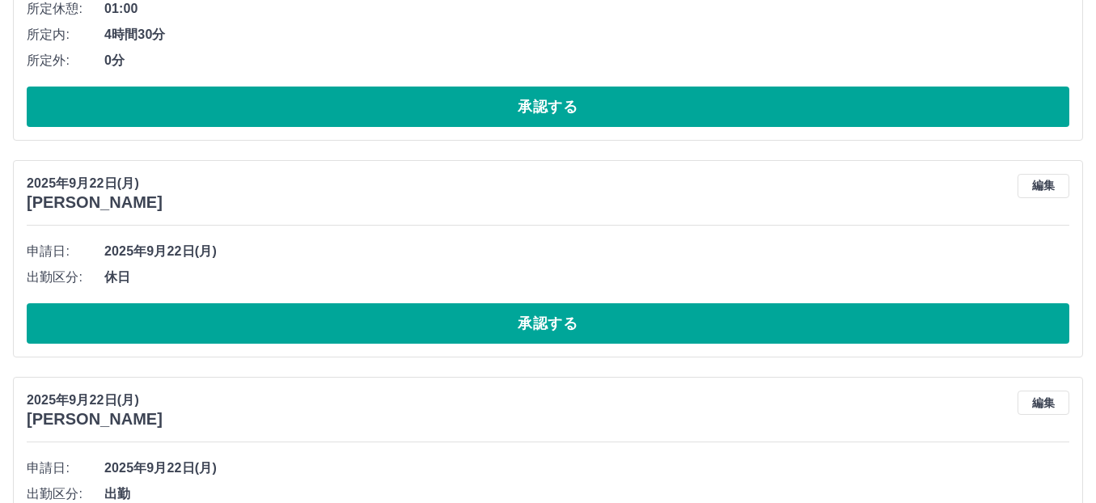
scroll to position [6782, 0]
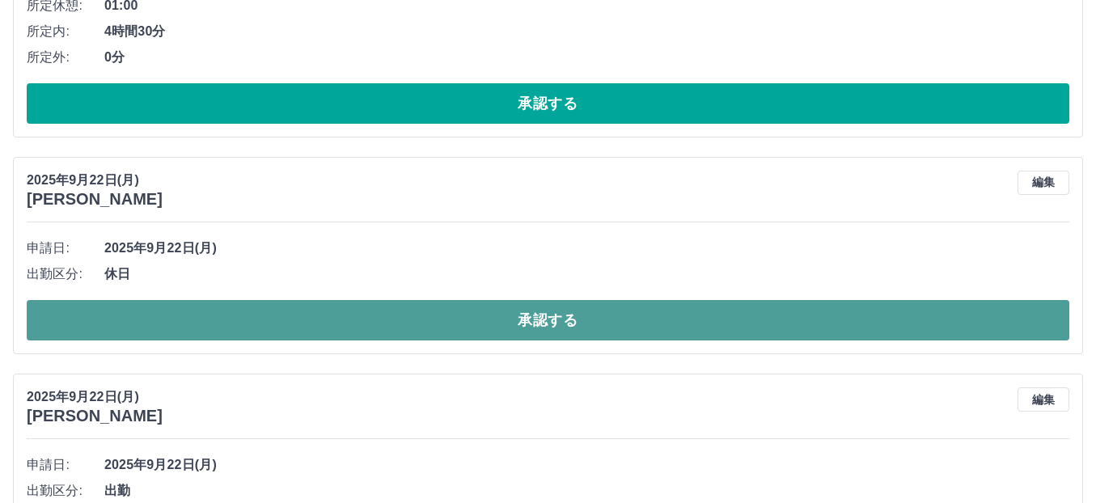
click at [547, 319] on button "承認する" at bounding box center [548, 320] width 1042 height 40
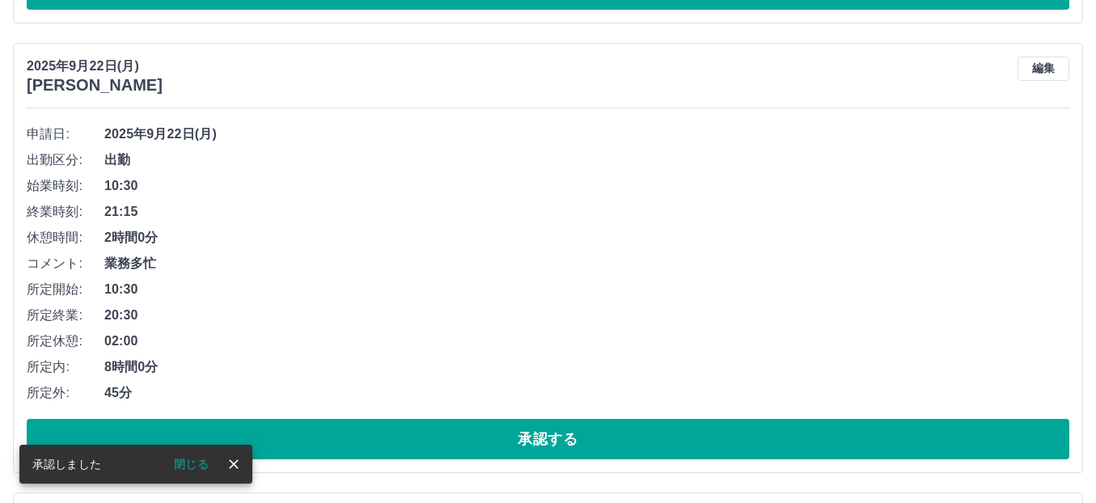
scroll to position [6943, 0]
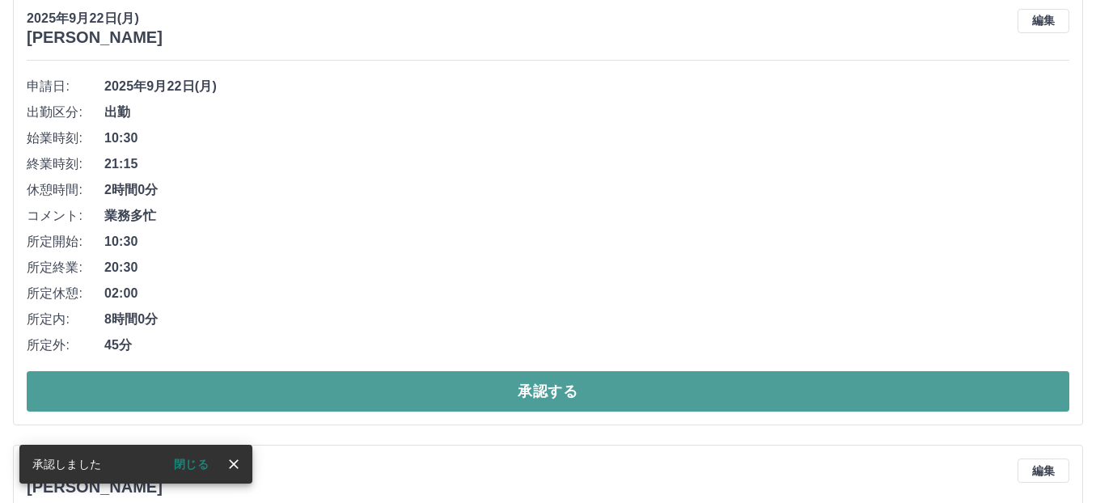
click at [534, 399] on button "承認する" at bounding box center [548, 391] width 1042 height 40
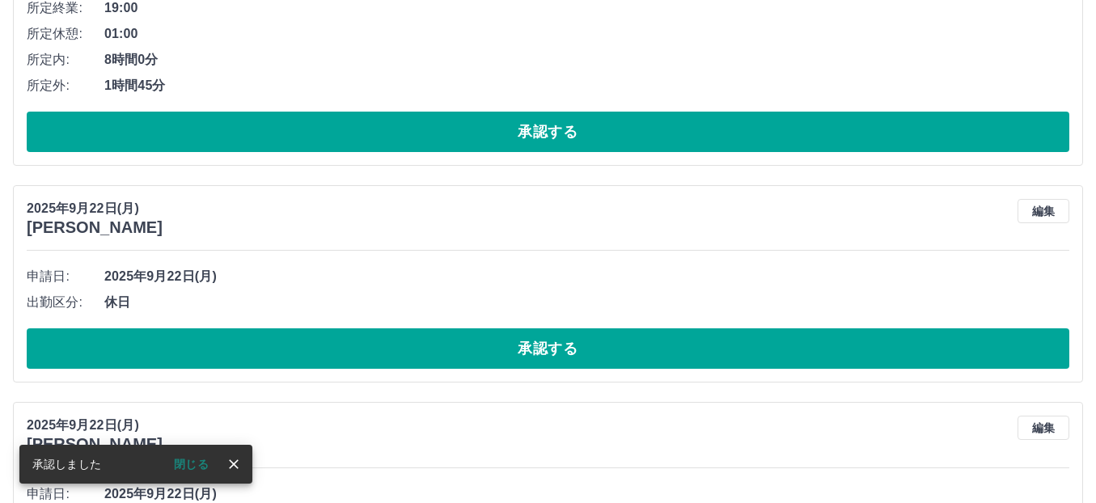
scroll to position [7221, 0]
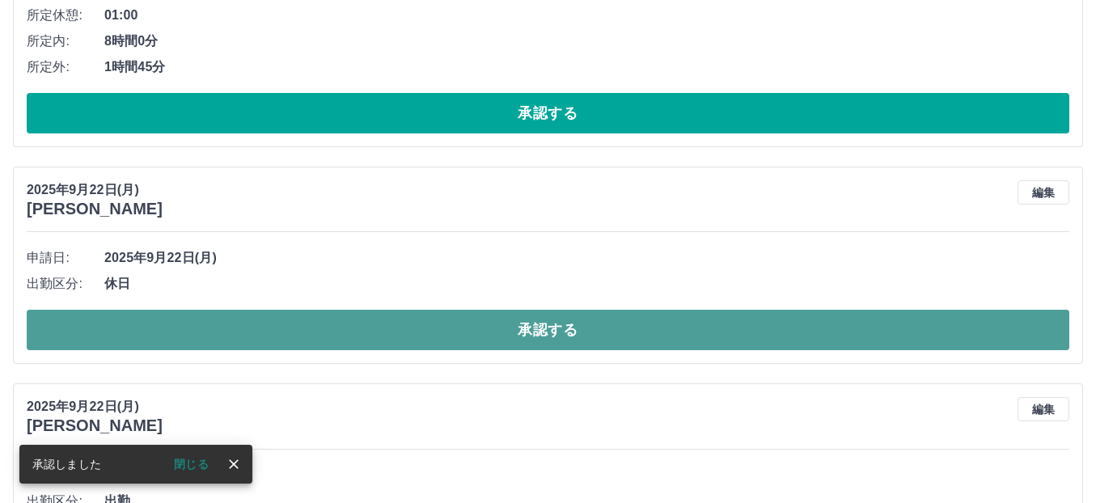
click at [517, 328] on button "承認する" at bounding box center [548, 330] width 1042 height 40
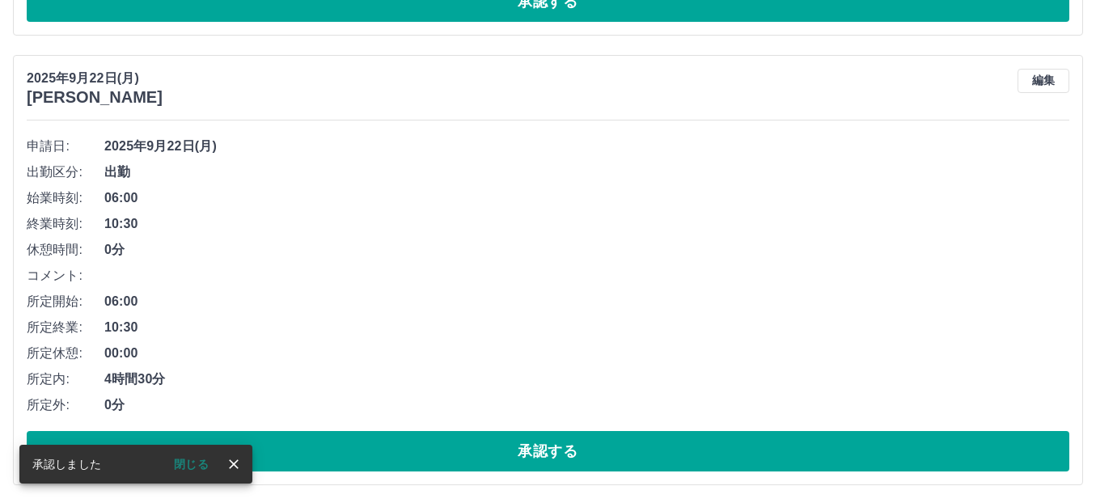
scroll to position [8273, 0]
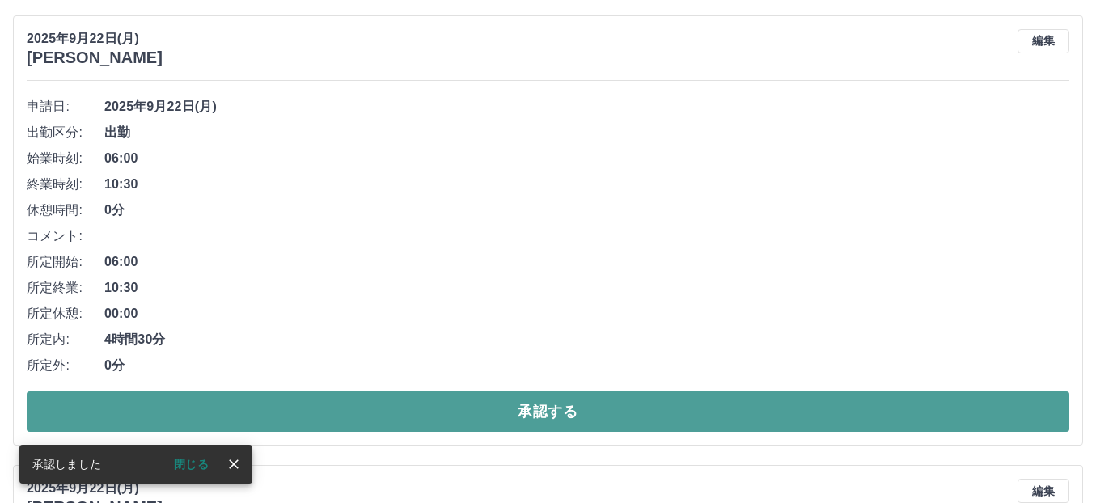
click at [507, 426] on button "承認する" at bounding box center [548, 411] width 1042 height 40
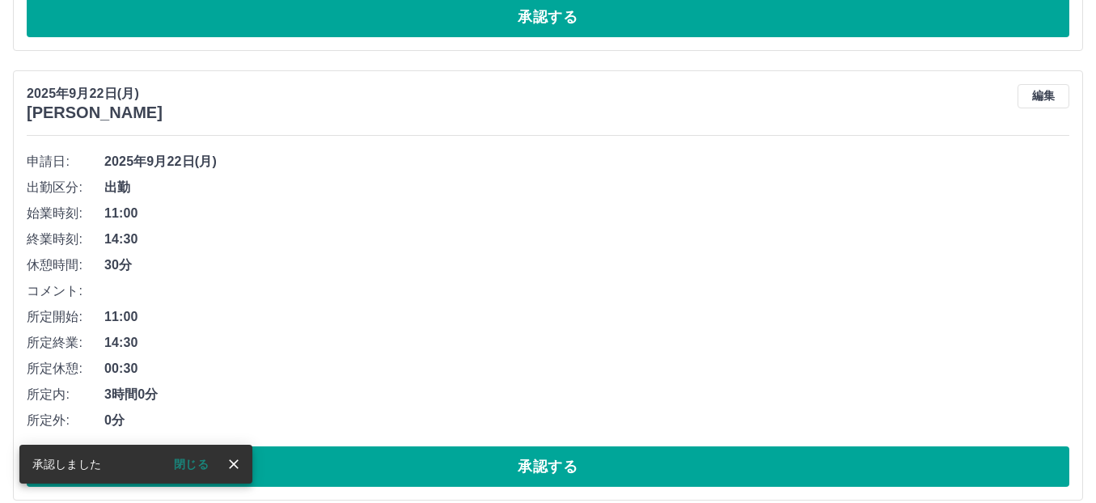
scroll to position [8227, 0]
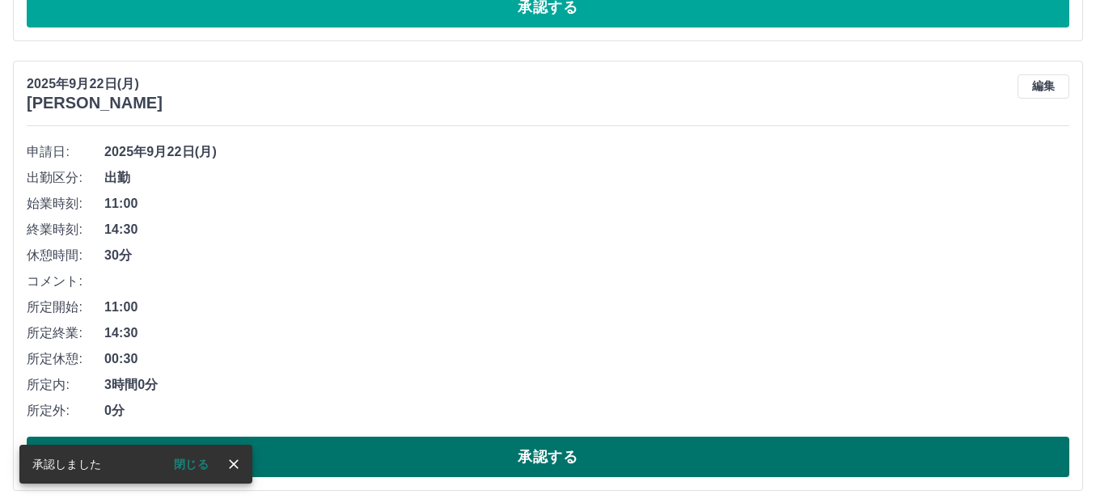
click at [508, 452] on button "承認する" at bounding box center [548, 457] width 1042 height 40
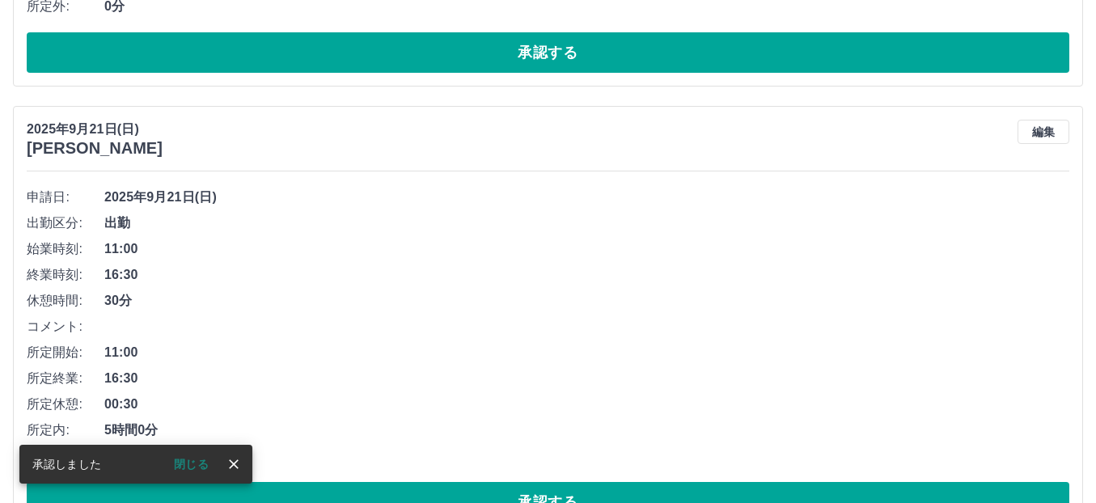
scroll to position [8713, 0]
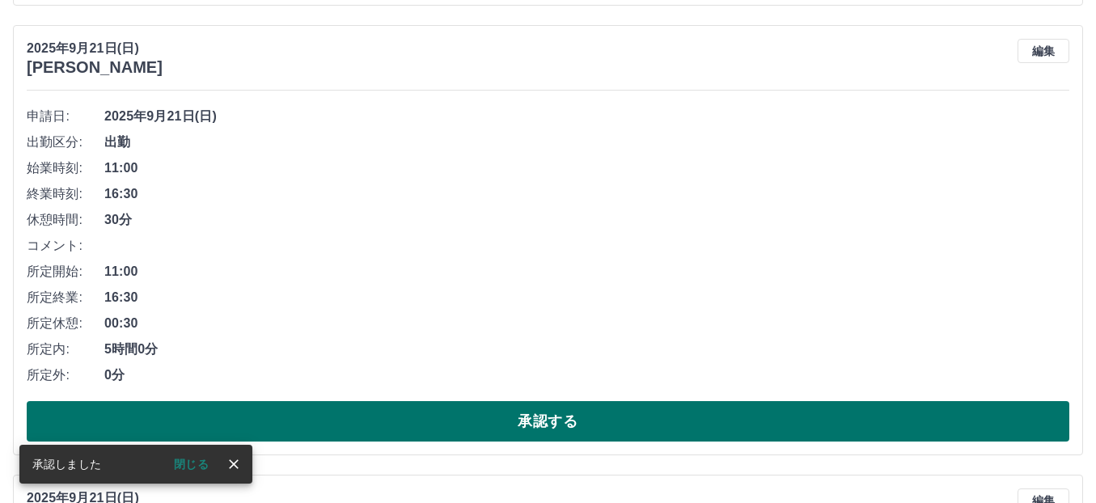
click at [500, 422] on button "承認する" at bounding box center [548, 421] width 1042 height 40
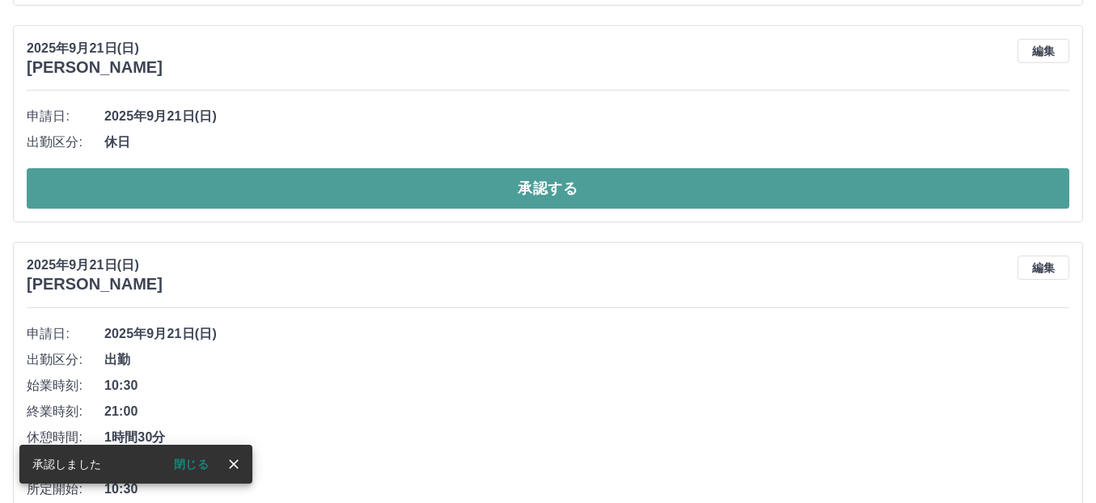
click at [535, 188] on button "承認する" at bounding box center [548, 188] width 1042 height 40
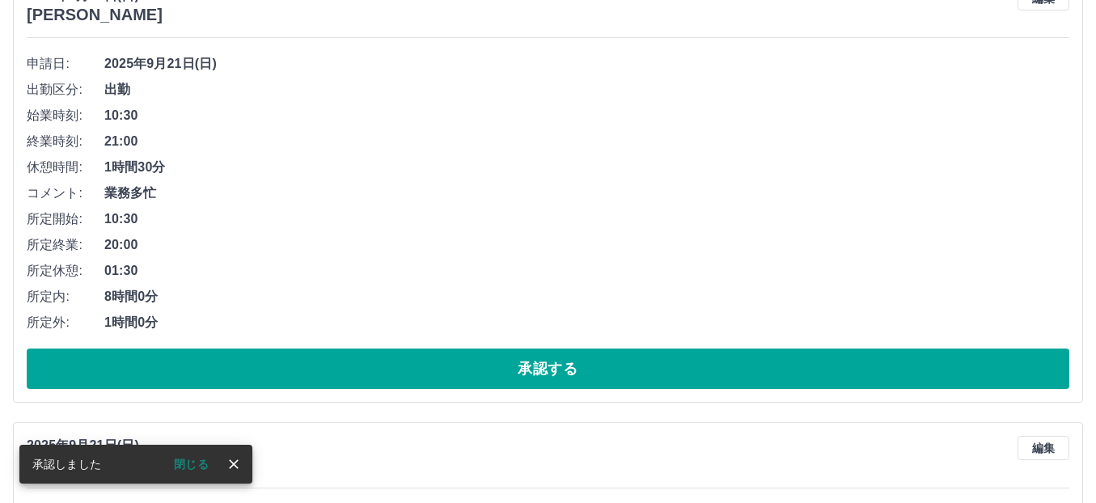
scroll to position [8793, 0]
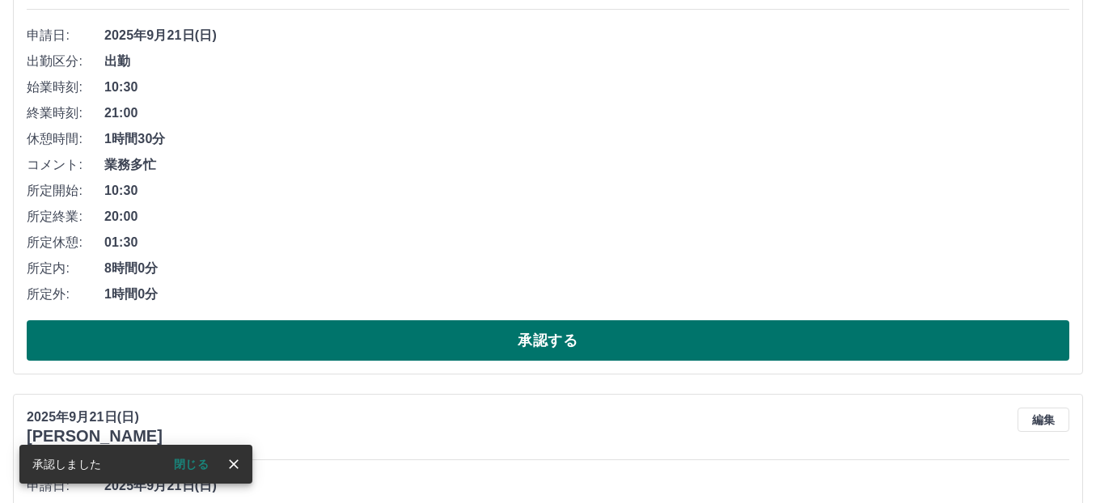
click at [501, 336] on button "承認する" at bounding box center [548, 340] width 1042 height 40
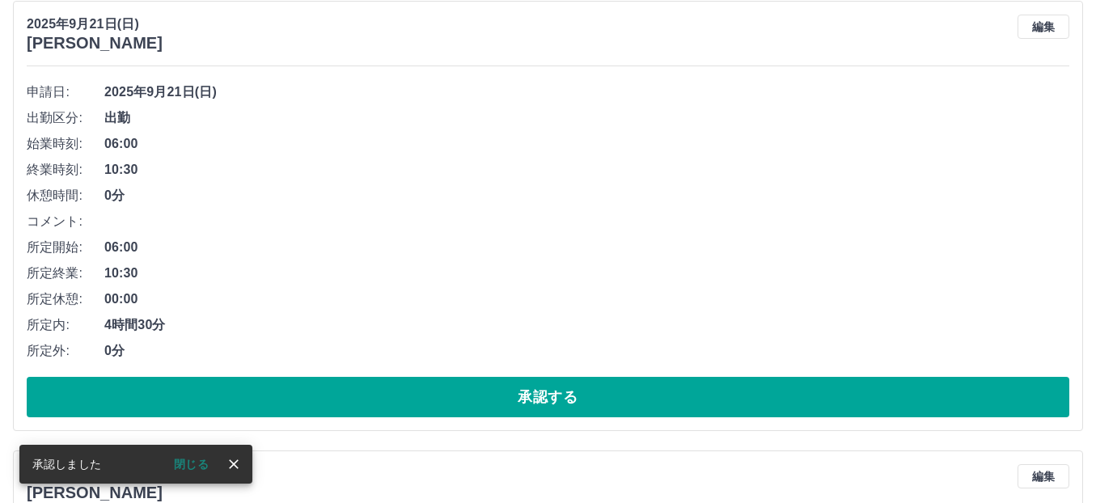
scroll to position [8748, 0]
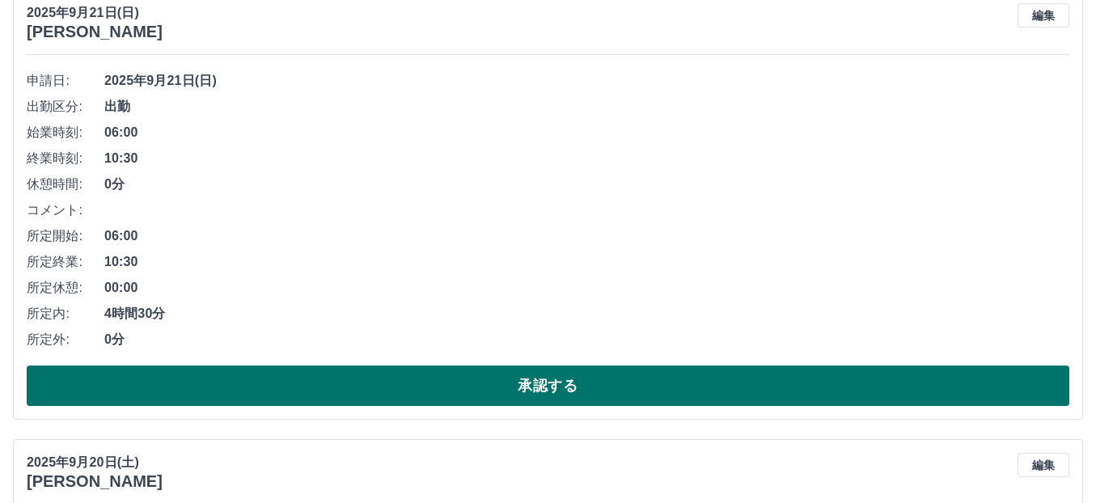
click at [500, 377] on button "承認する" at bounding box center [548, 385] width 1042 height 40
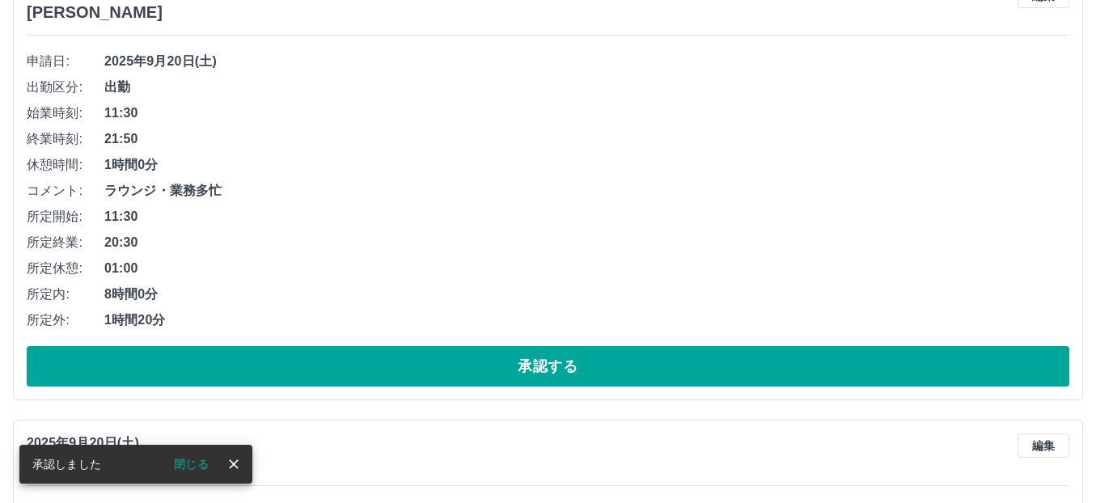
scroll to position [8784, 0]
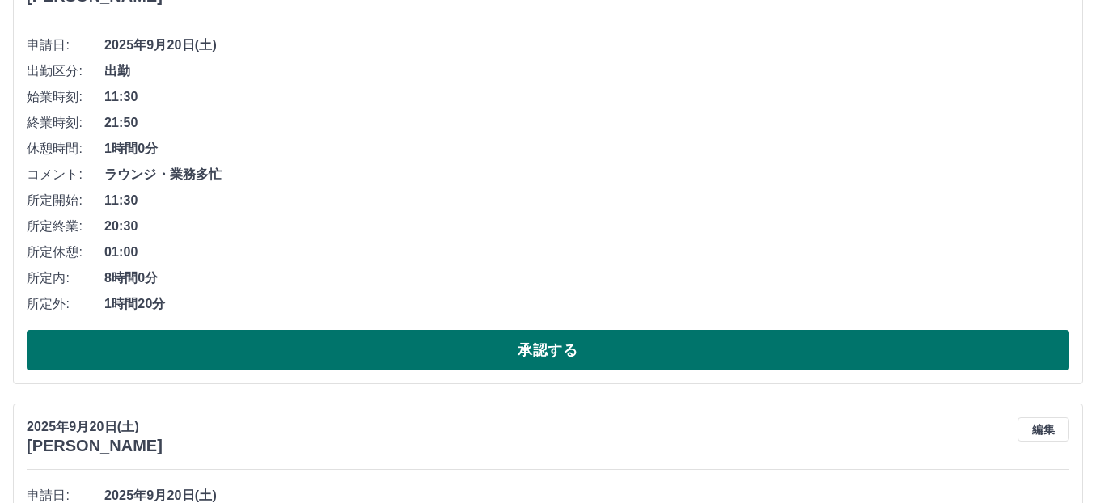
click at [475, 348] on button "承認する" at bounding box center [548, 350] width 1042 height 40
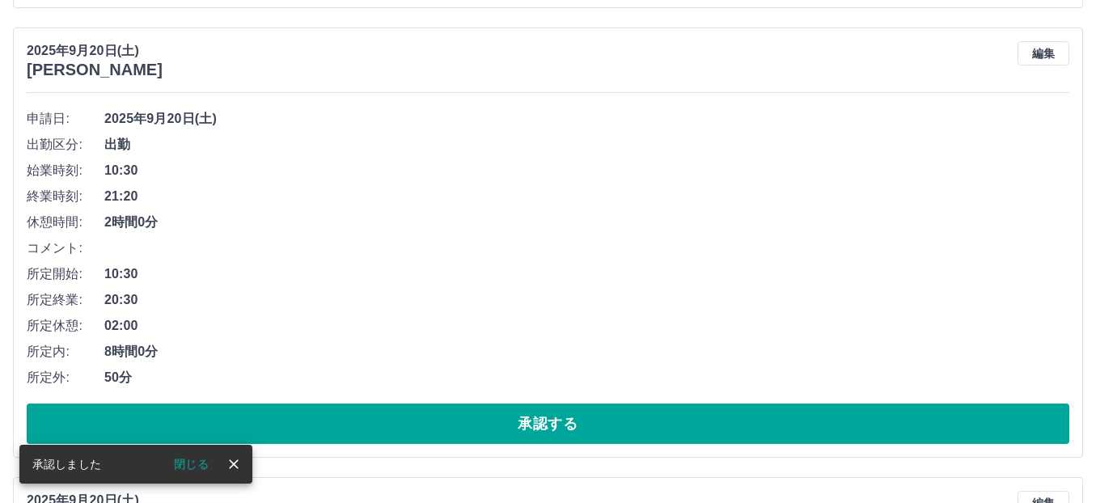
scroll to position [8738, 0]
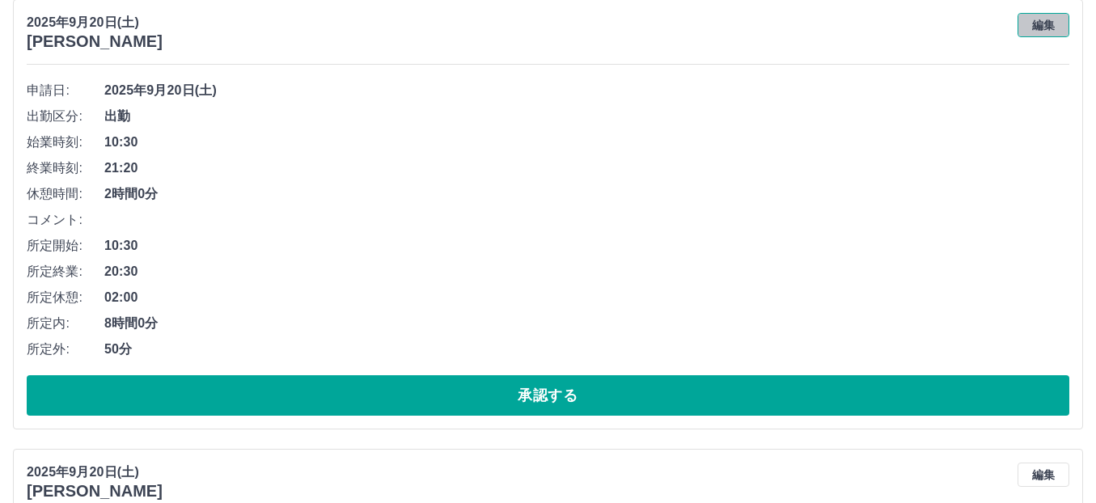
click at [1062, 21] on button "編集" at bounding box center [1043, 25] width 52 height 24
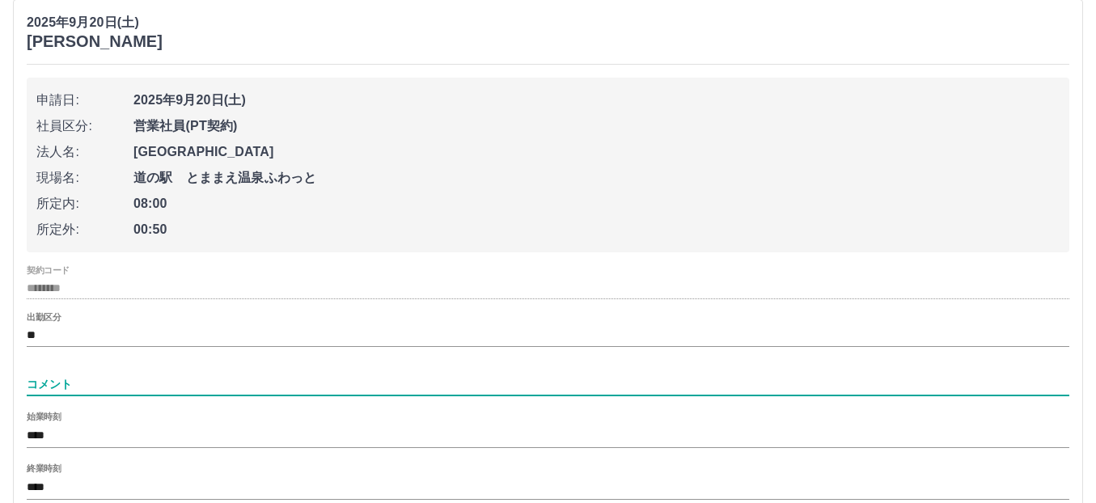
click at [51, 390] on input "コメント" at bounding box center [548, 384] width 1042 height 23
type input "****"
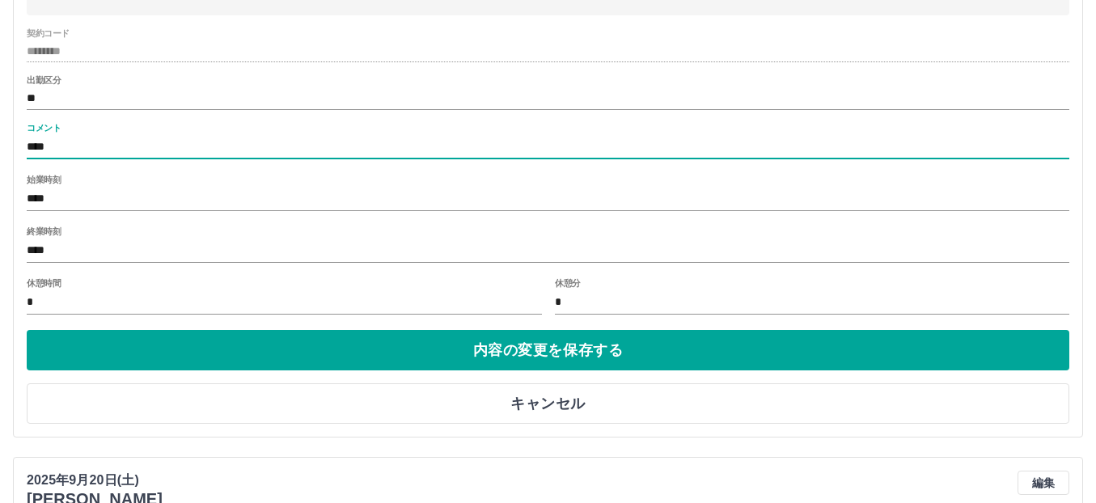
scroll to position [8981, 0]
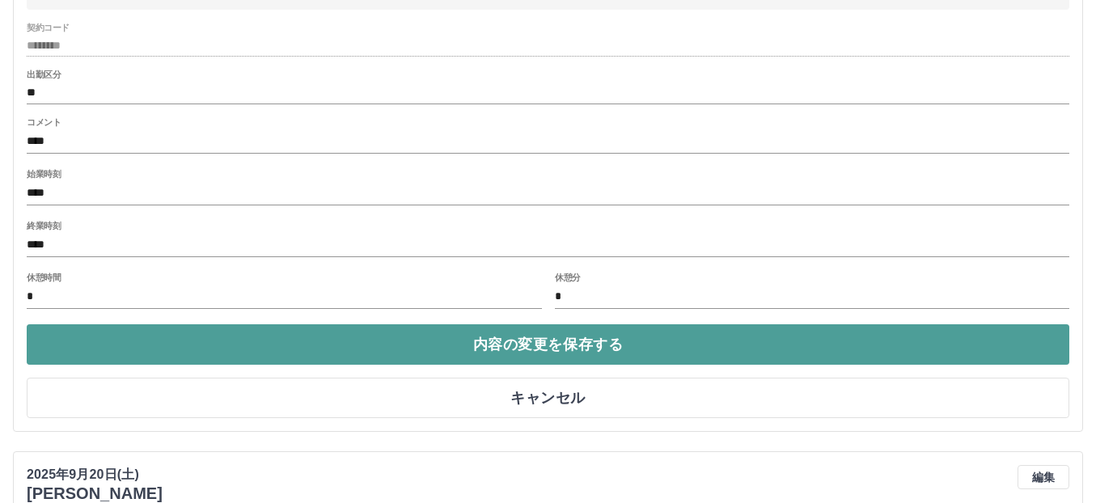
click at [511, 336] on button "内容の変更を保存する" at bounding box center [548, 344] width 1042 height 40
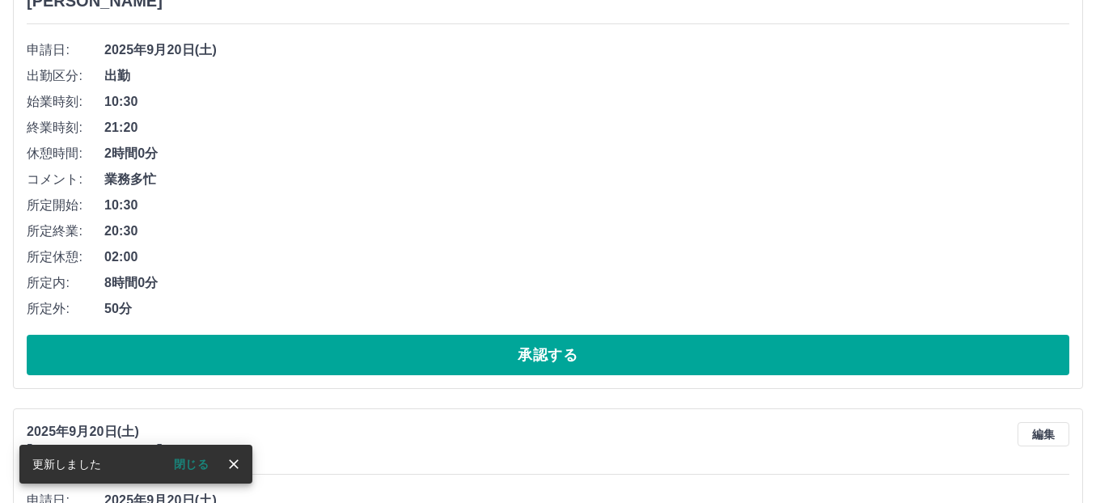
scroll to position [8738, 0]
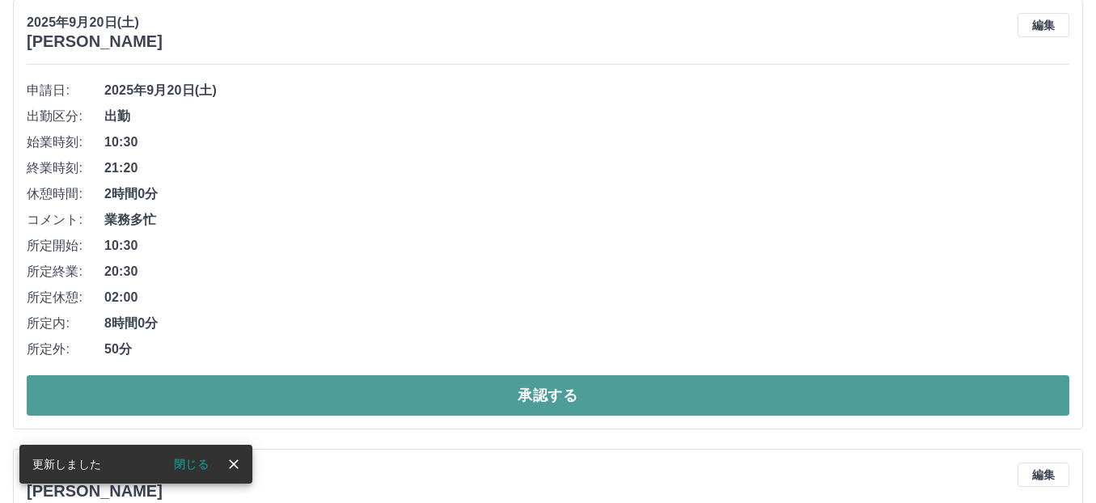
click at [494, 408] on button "承認する" at bounding box center [548, 395] width 1042 height 40
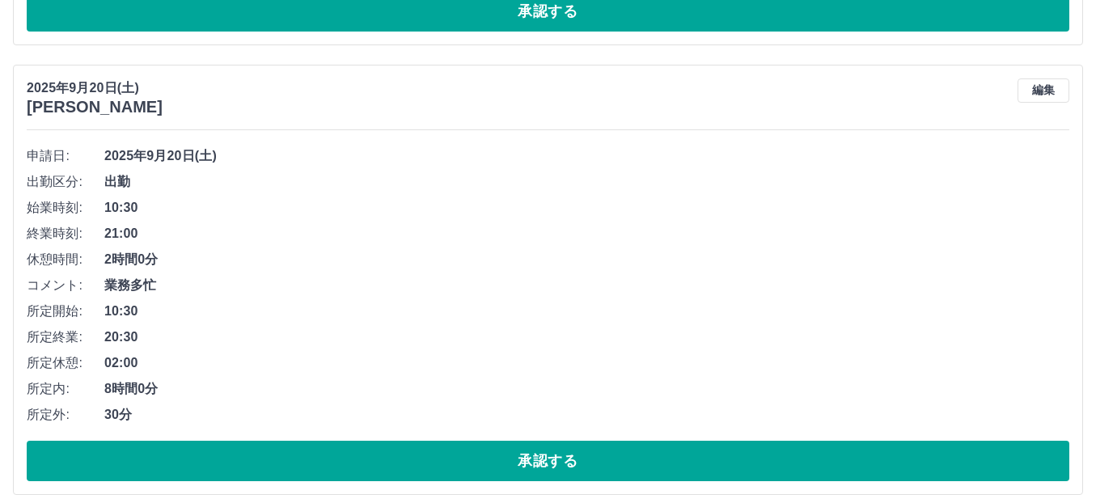
scroll to position [9583, 0]
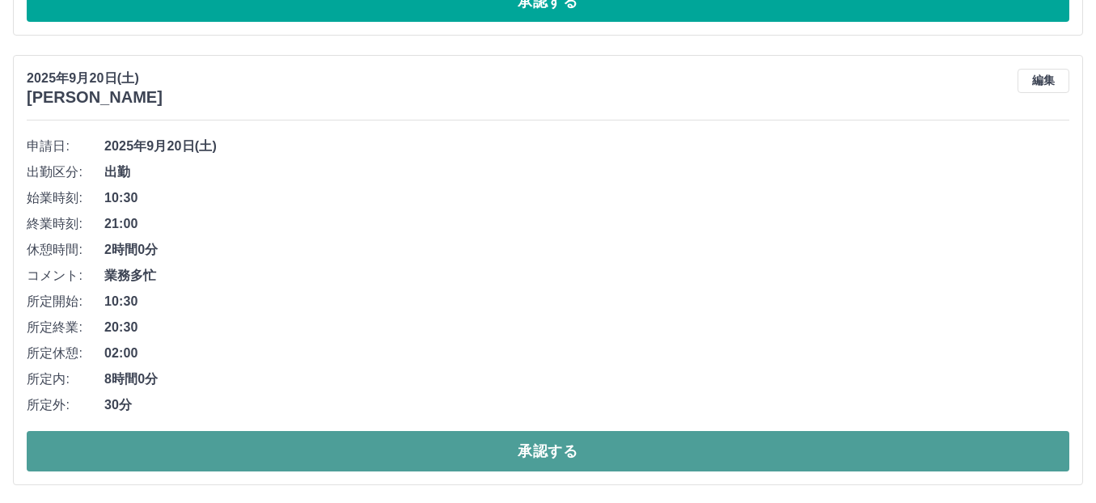
click at [479, 453] on button "承認する" at bounding box center [548, 451] width 1042 height 40
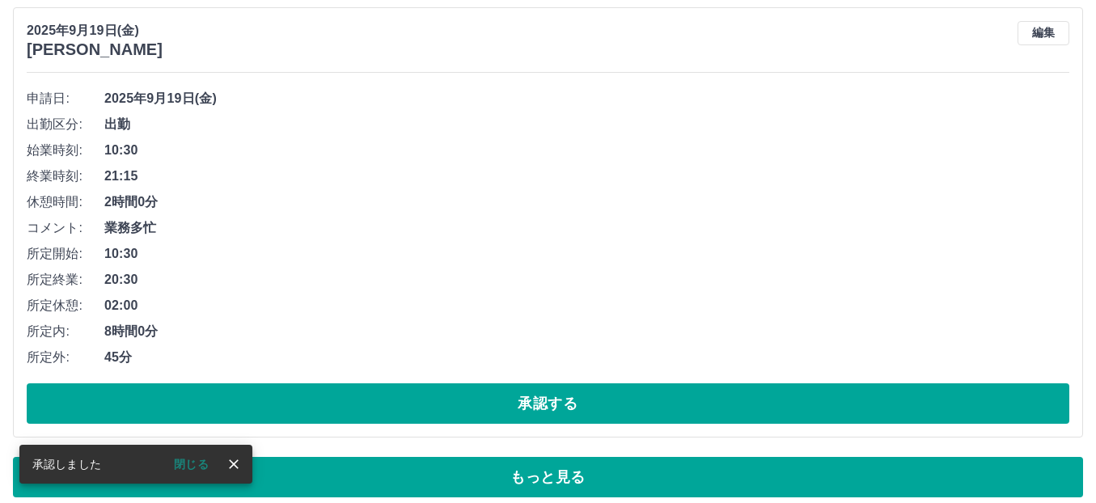
scroll to position [10762, 0]
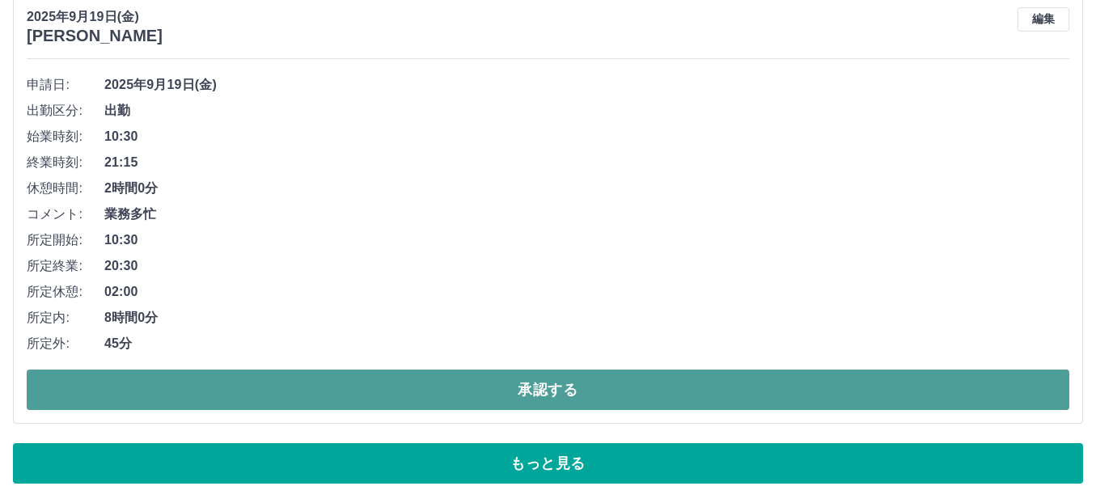
click at [467, 392] on button "承認する" at bounding box center [548, 390] width 1042 height 40
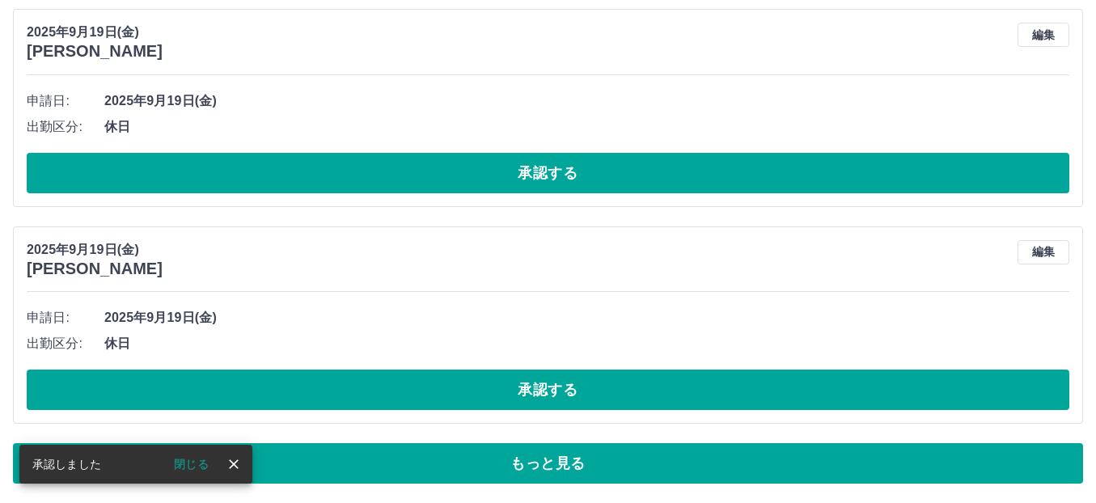
scroll to position [10529, 0]
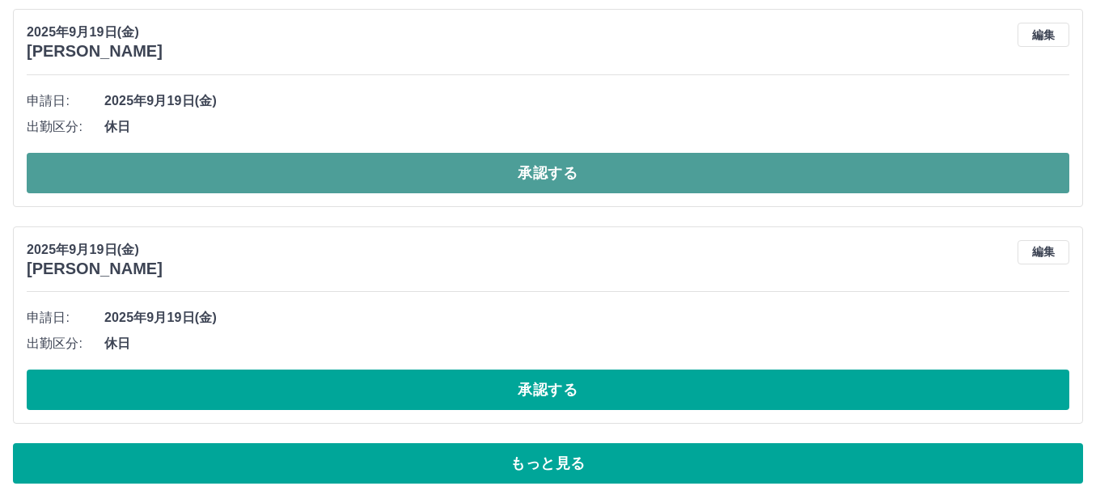
click at [531, 186] on button "承認する" at bounding box center [548, 173] width 1042 height 40
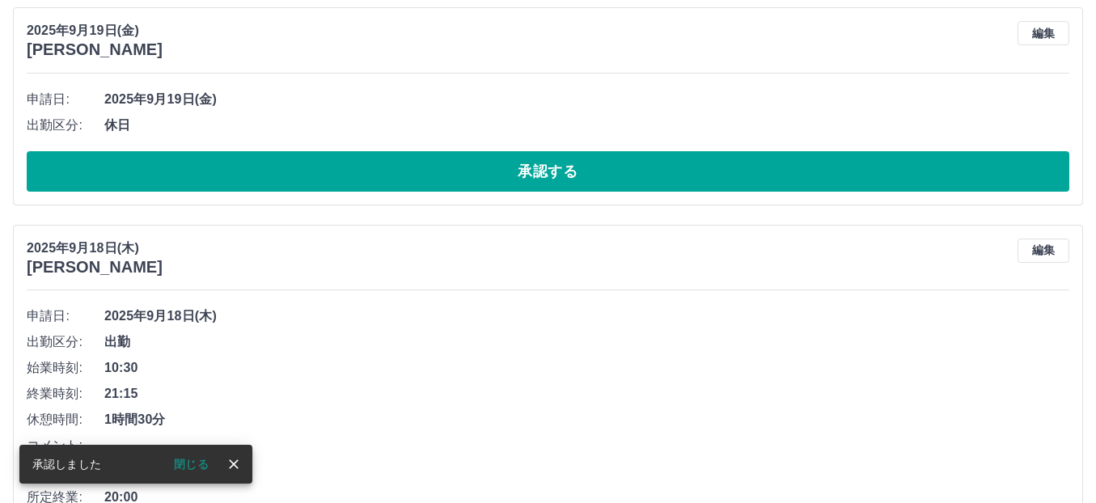
scroll to position [10312, 0]
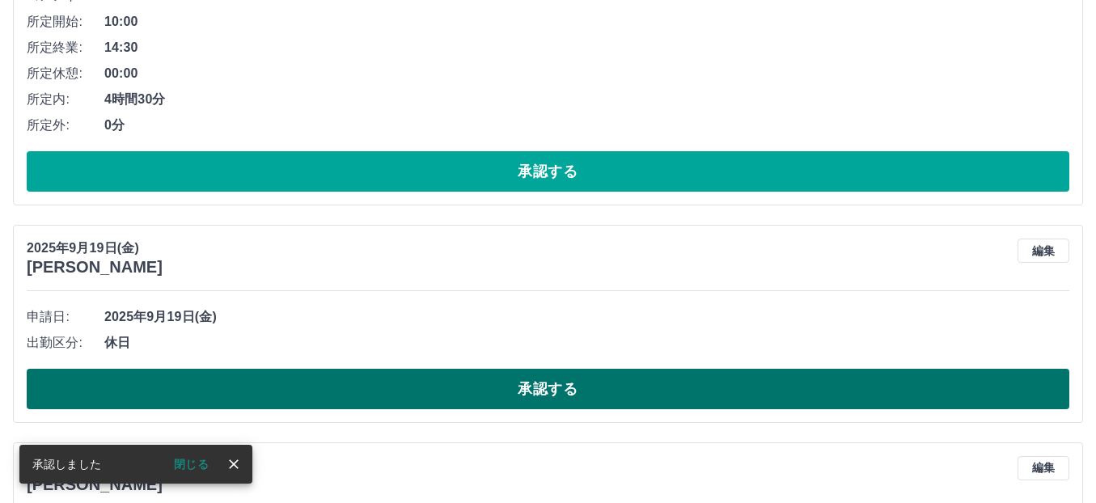
click at [547, 386] on button "承認する" at bounding box center [548, 389] width 1042 height 40
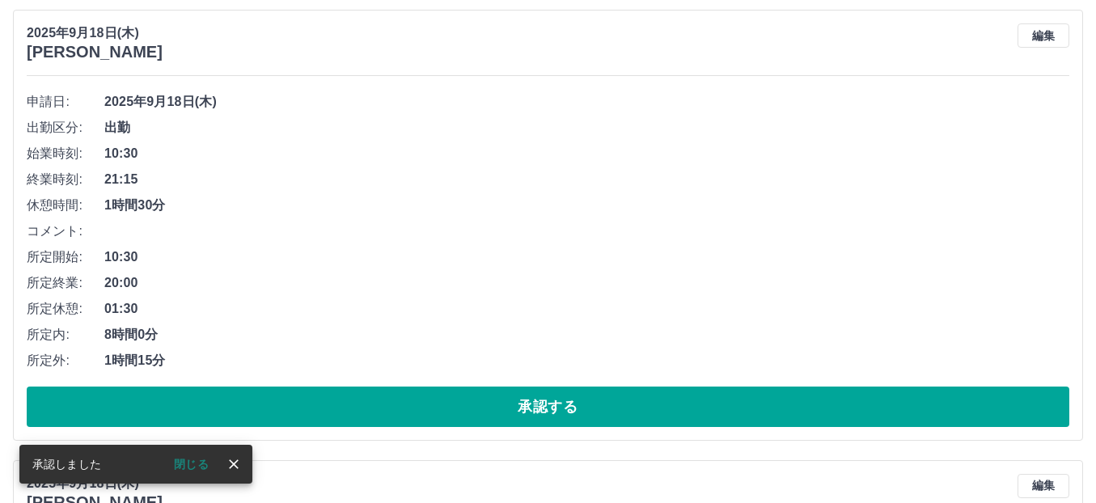
scroll to position [10554, 0]
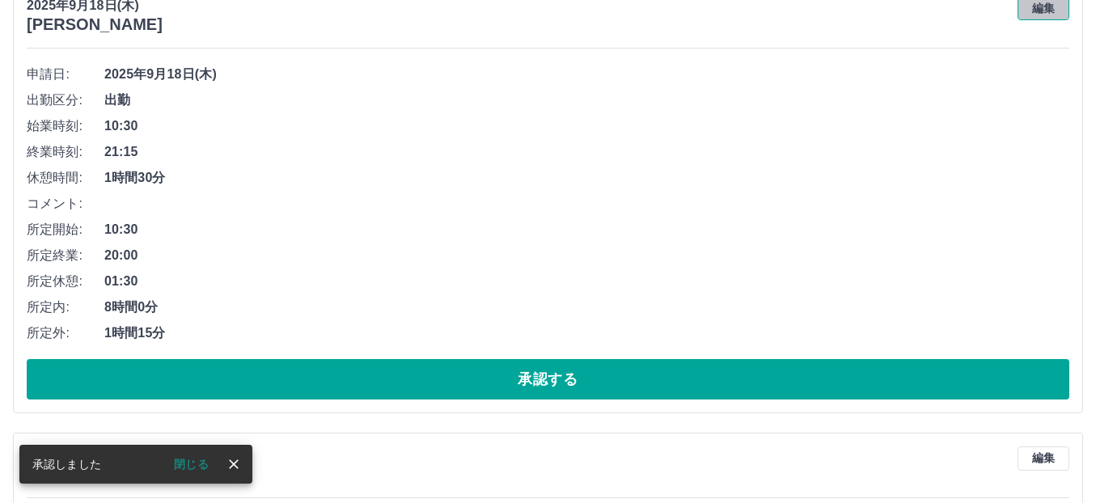
click at [1049, 11] on button "編集" at bounding box center [1043, 8] width 52 height 24
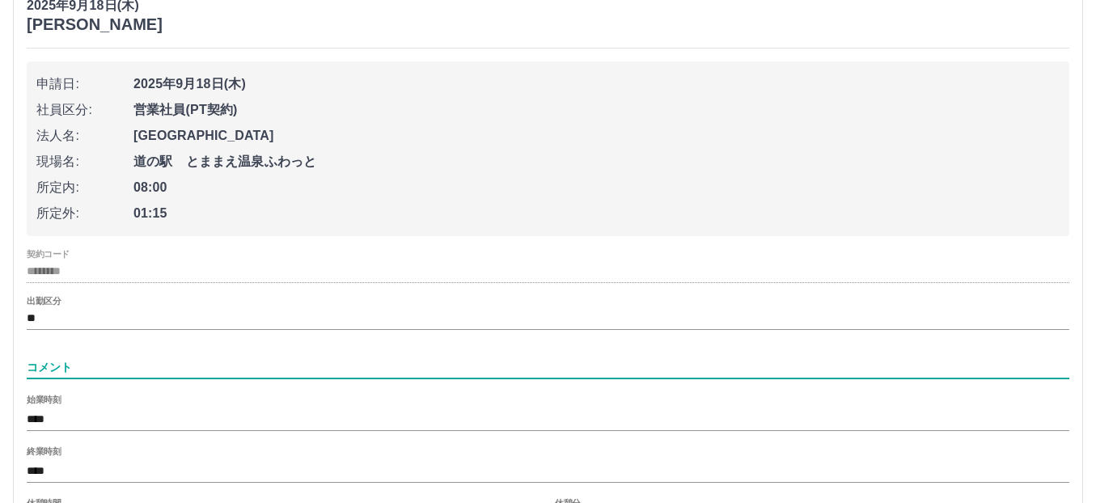
click at [48, 361] on input "コメント" at bounding box center [548, 367] width 1042 height 23
type input "****"
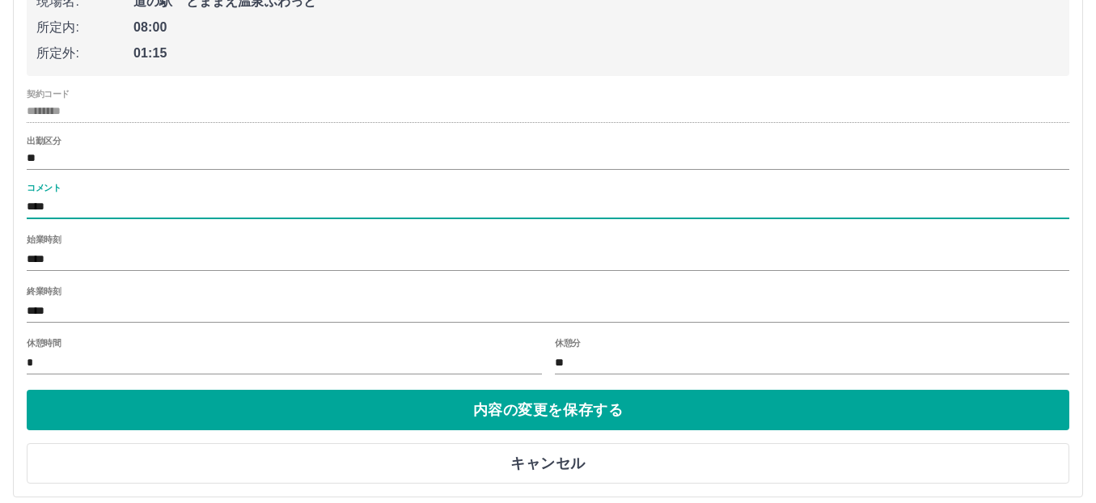
scroll to position [10716, 0]
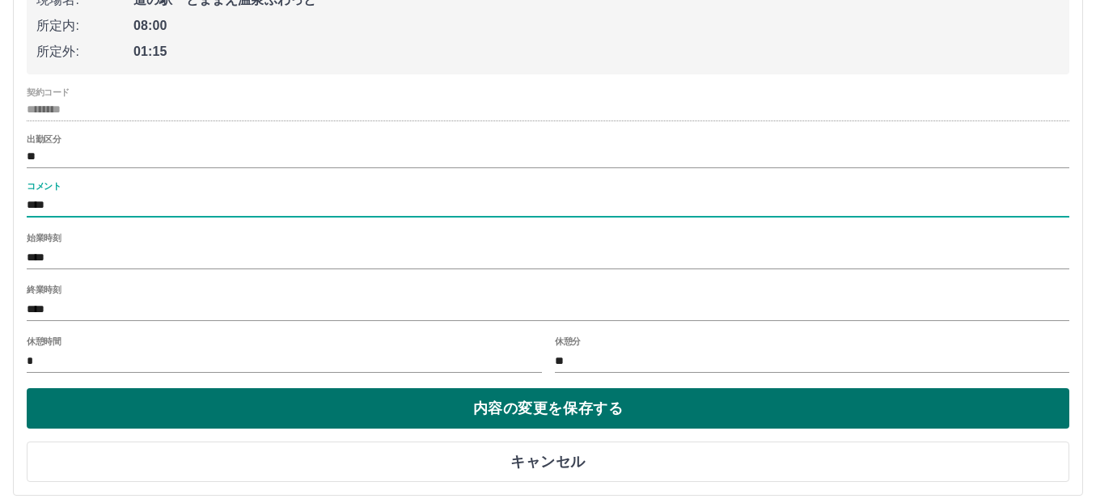
click at [395, 409] on button "内容の変更を保存する" at bounding box center [548, 408] width 1042 height 40
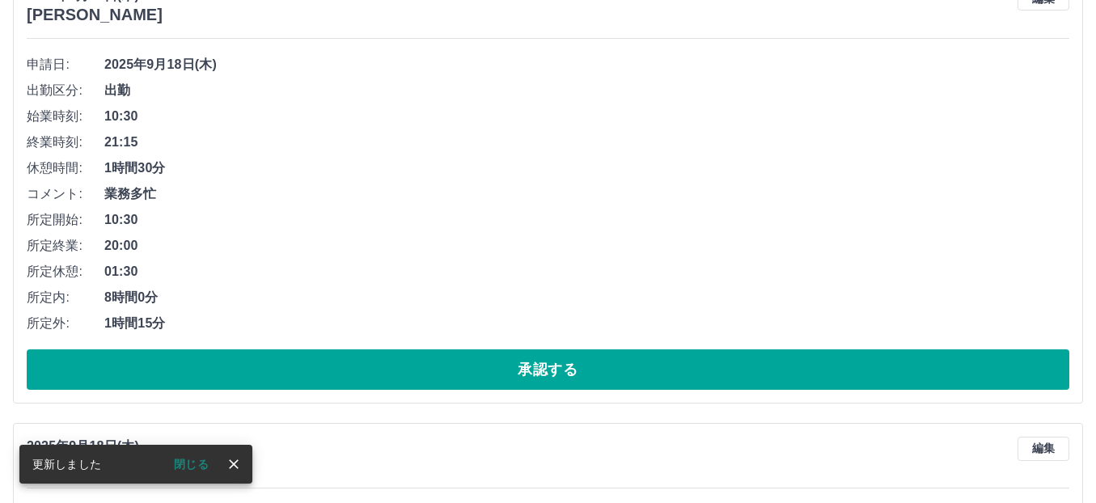
scroll to position [10554, 0]
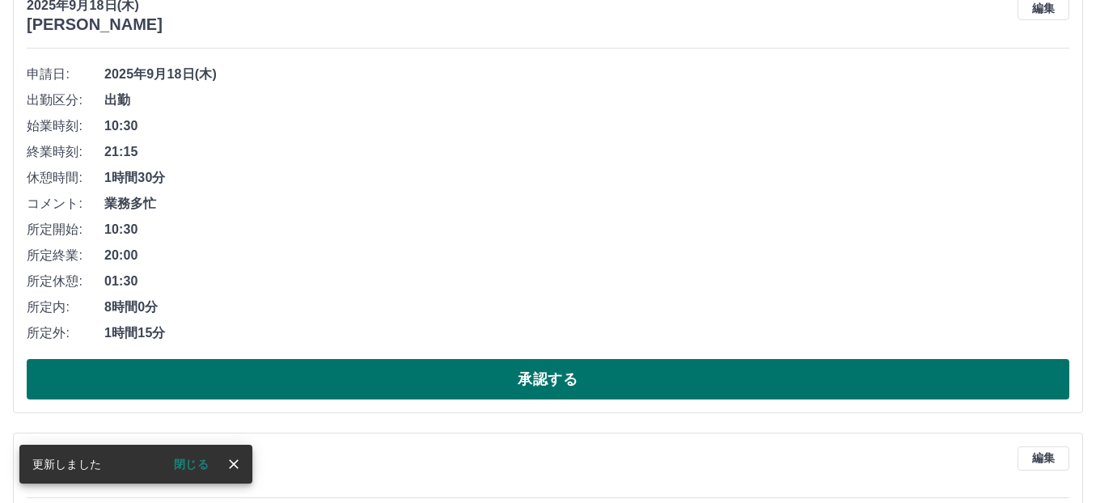
click at [395, 381] on button "承認する" at bounding box center [548, 379] width 1042 height 40
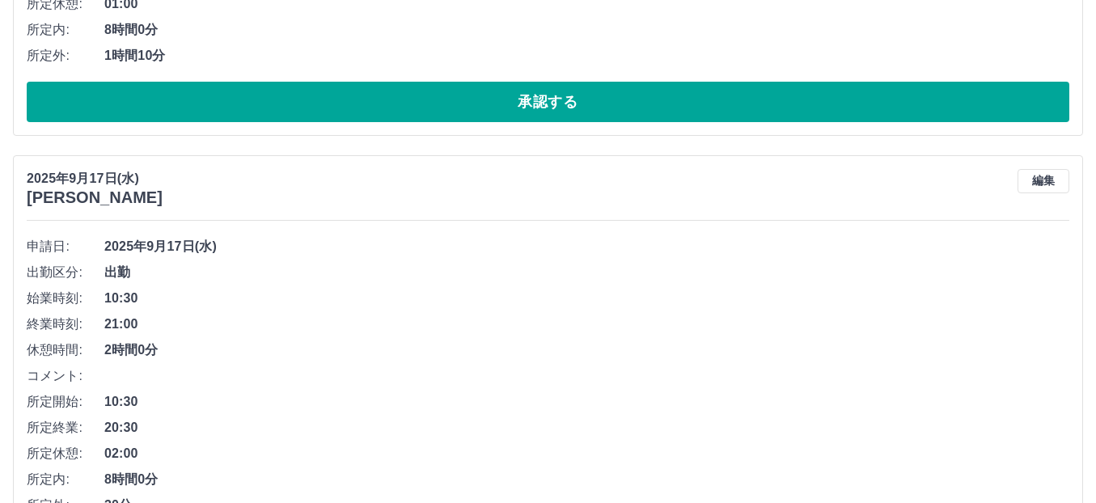
scroll to position [10994, 0]
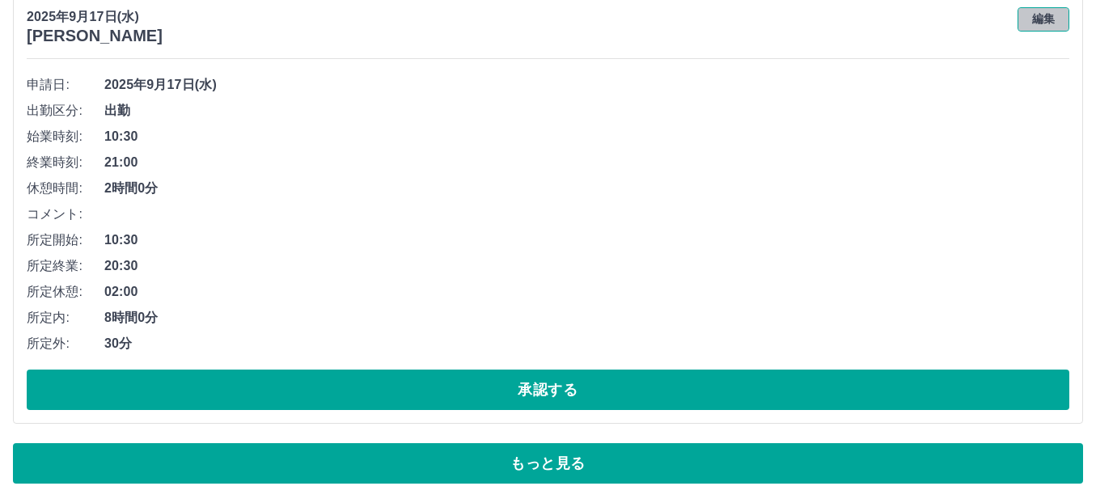
click at [1052, 27] on button "編集" at bounding box center [1043, 19] width 52 height 24
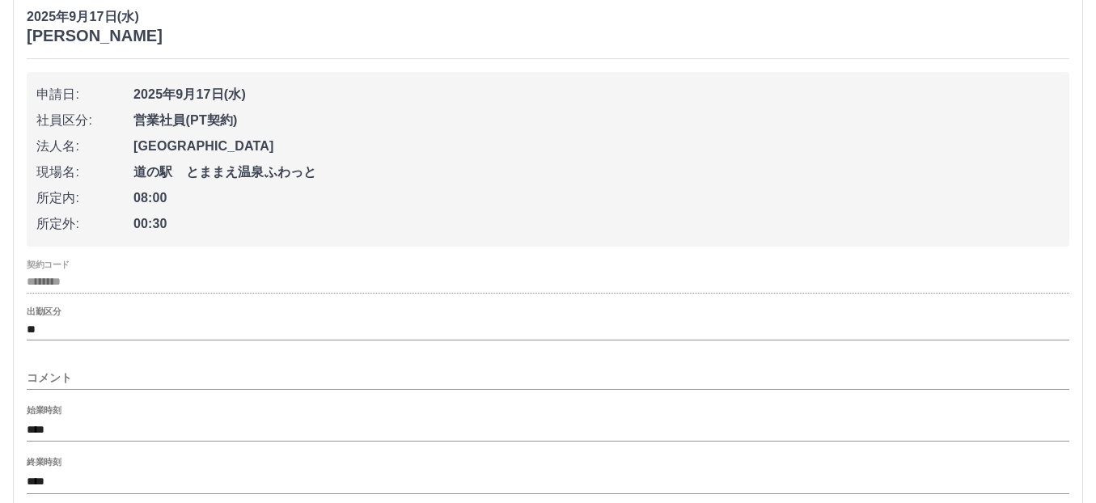
click at [49, 383] on input "コメント" at bounding box center [548, 377] width 1042 height 23
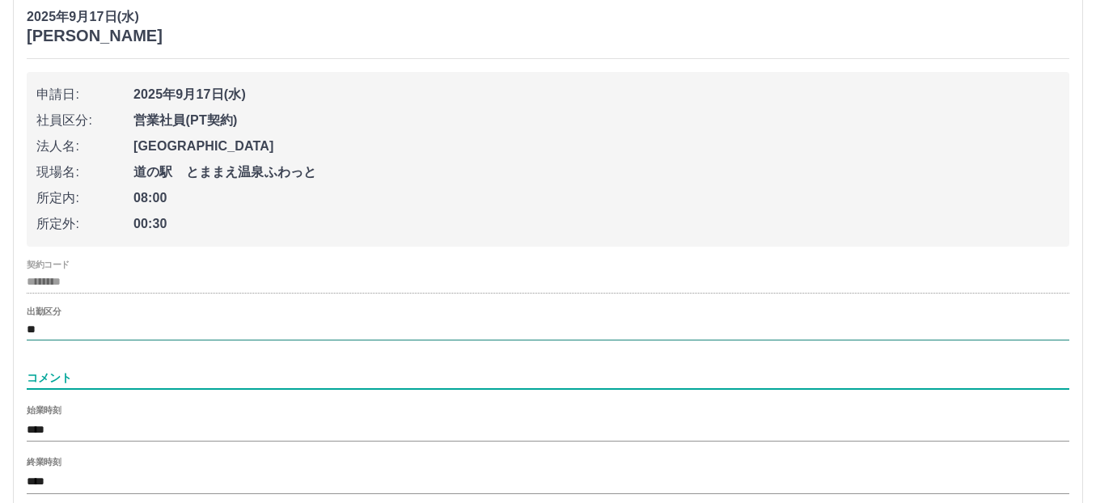
type input "****"
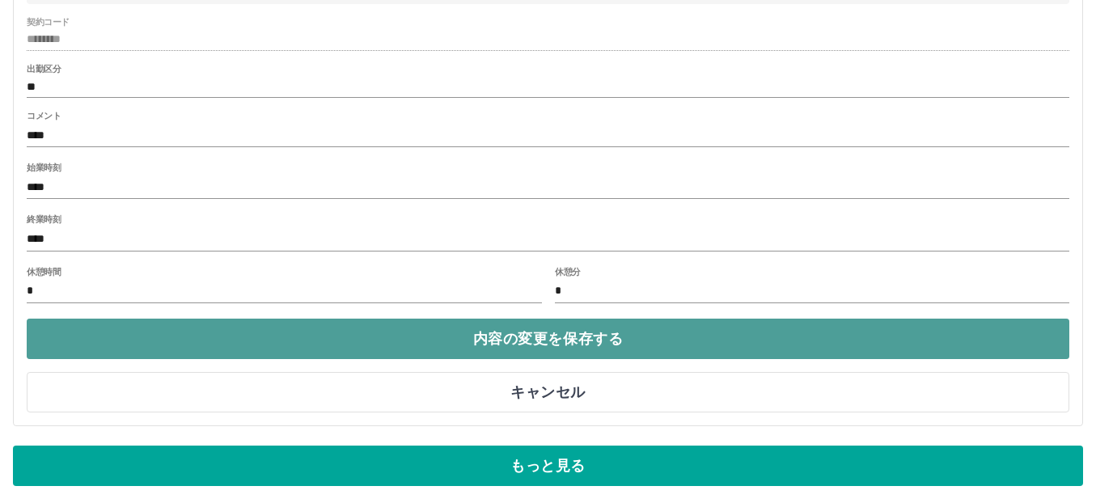
click at [505, 336] on button "内容の変更を保存する" at bounding box center [548, 339] width 1042 height 40
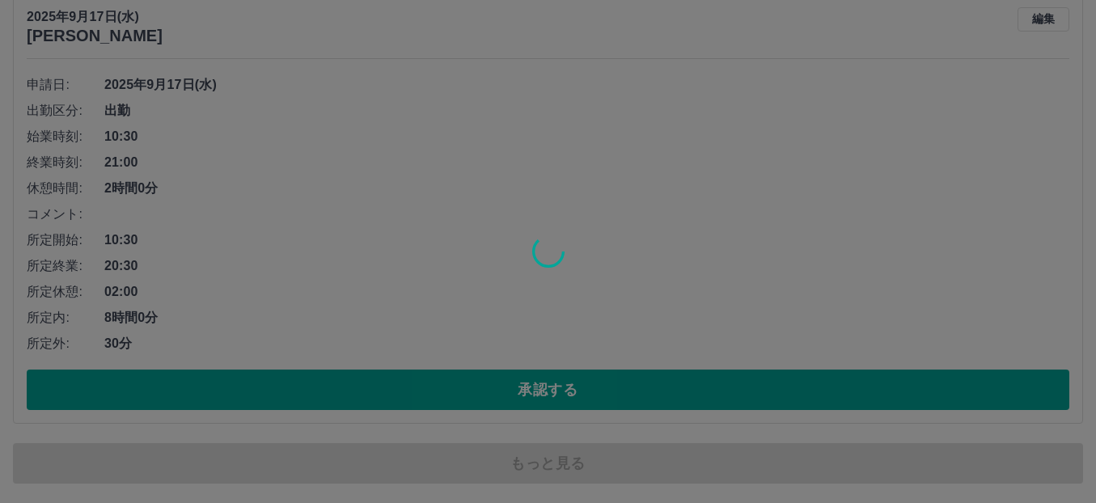
scroll to position [10995, 0]
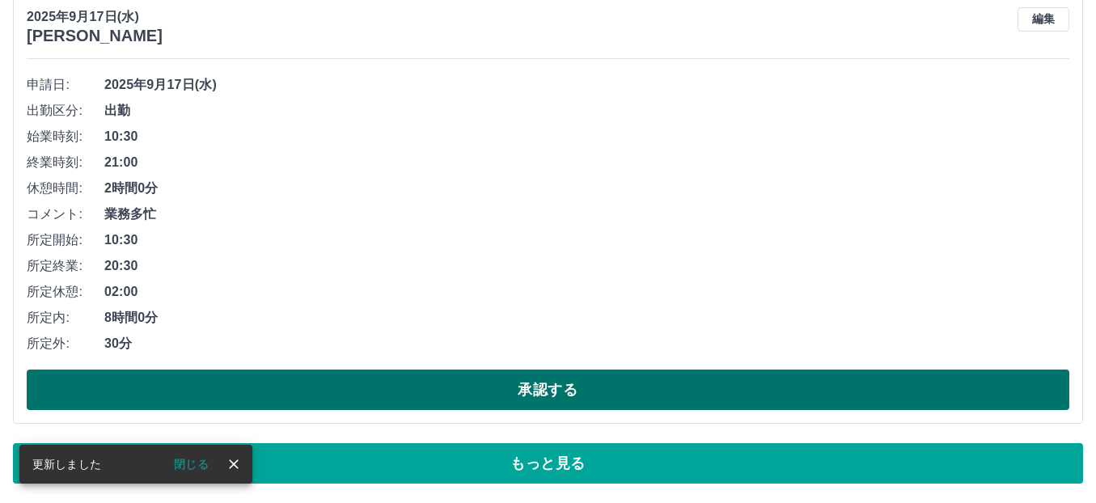
click at [509, 396] on button "承認する" at bounding box center [548, 390] width 1042 height 40
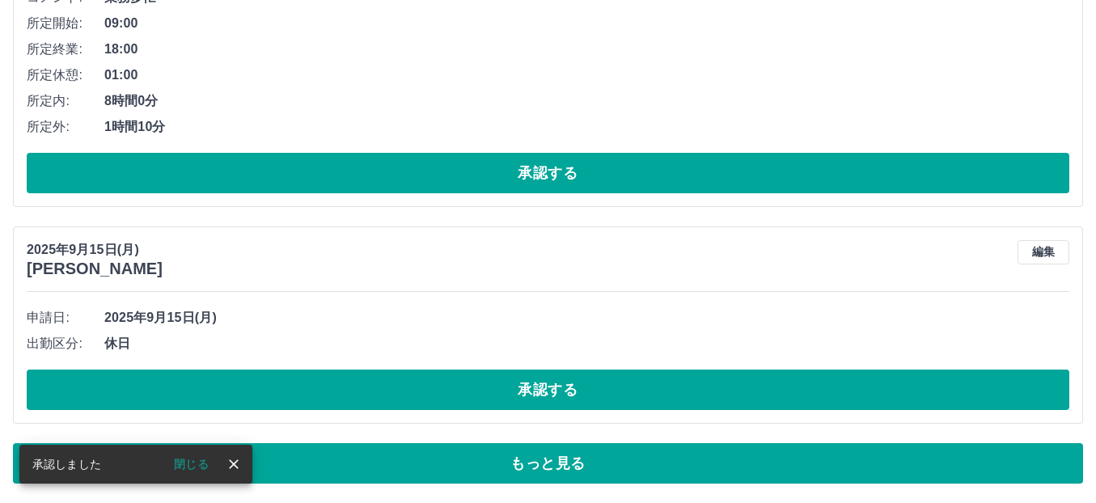
scroll to position [10762, 0]
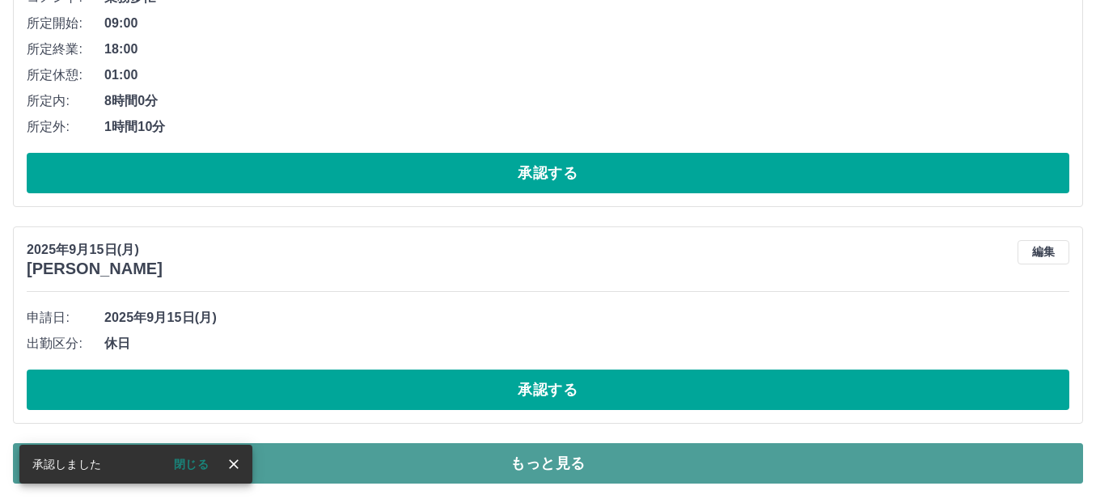
click at [518, 458] on button "もっと見る" at bounding box center [548, 463] width 1070 height 40
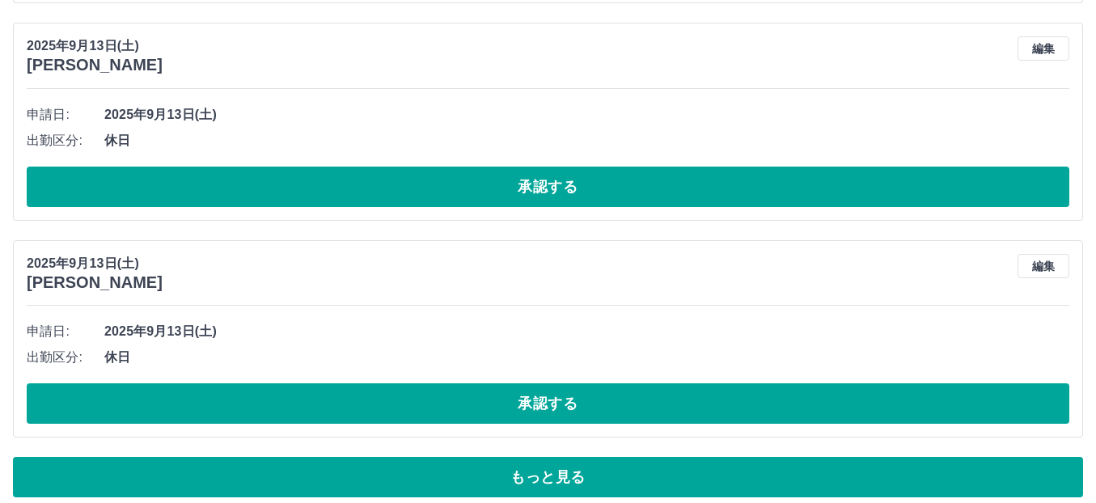
scroll to position [16186, 0]
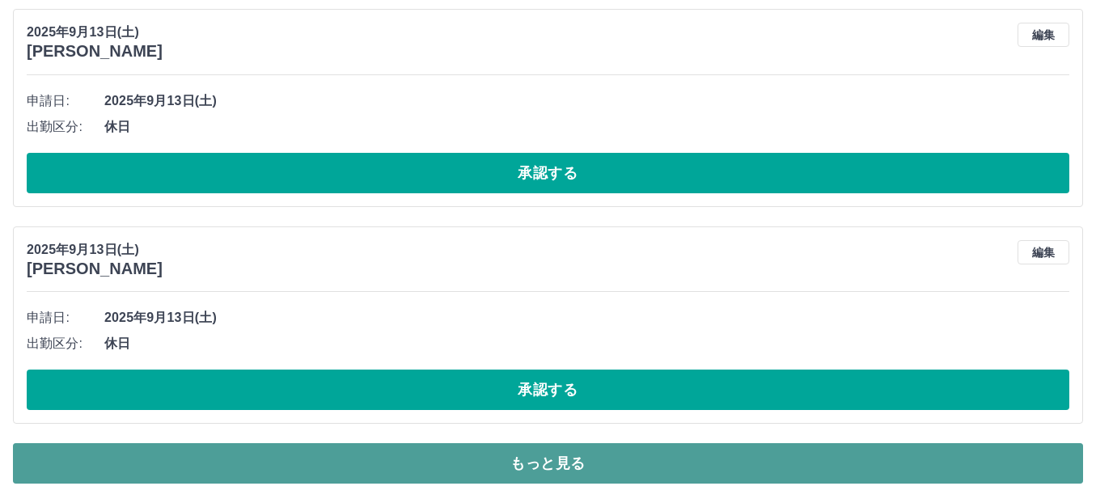
click at [483, 463] on button "もっと見る" at bounding box center [548, 463] width 1070 height 40
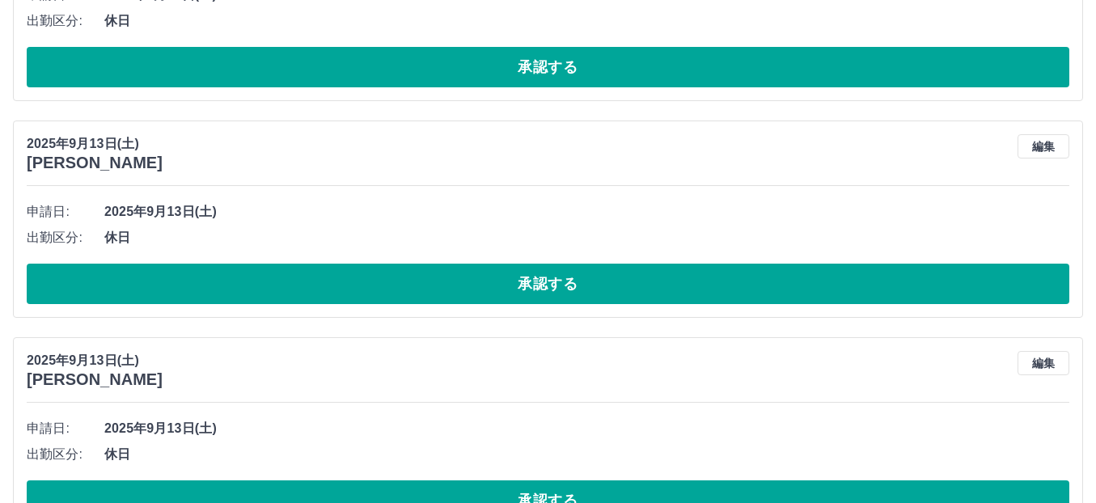
scroll to position [16429, 0]
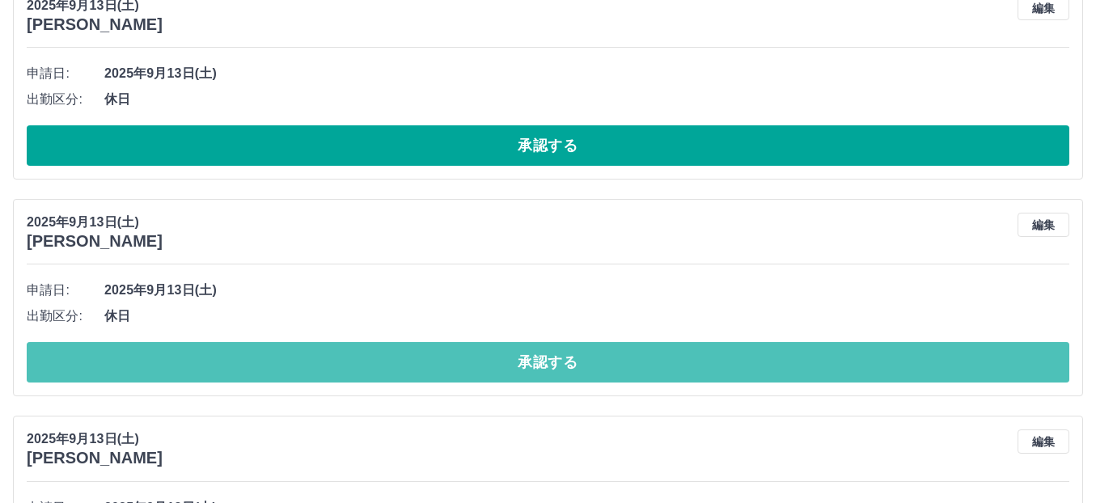
click at [482, 355] on button "承認する" at bounding box center [548, 362] width 1042 height 40
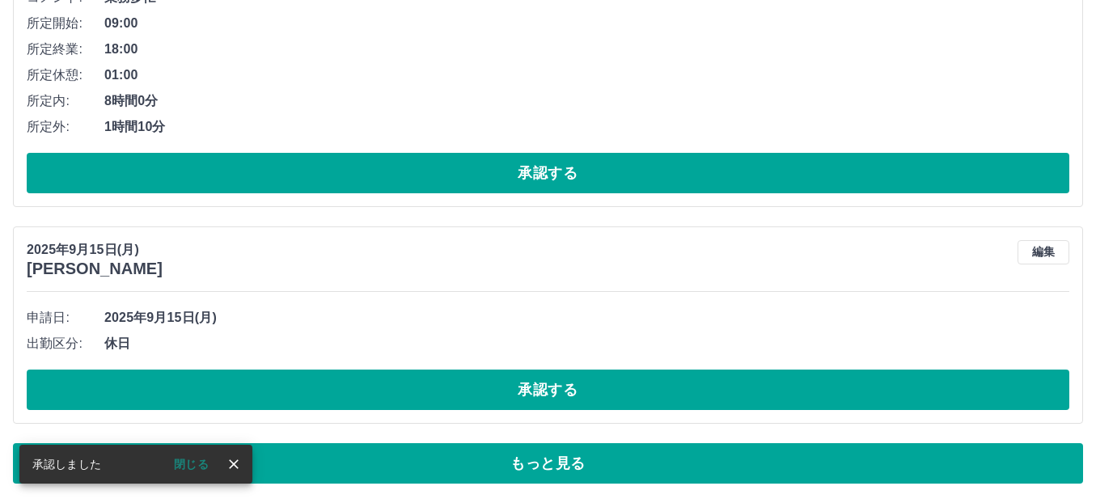
scroll to position [10762, 0]
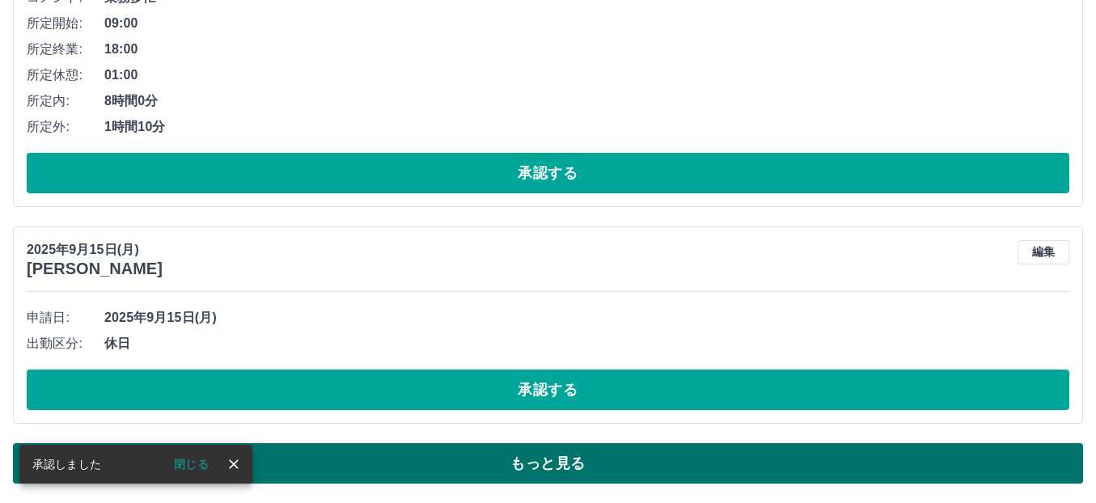
click at [489, 461] on button "もっと見る" at bounding box center [548, 463] width 1070 height 40
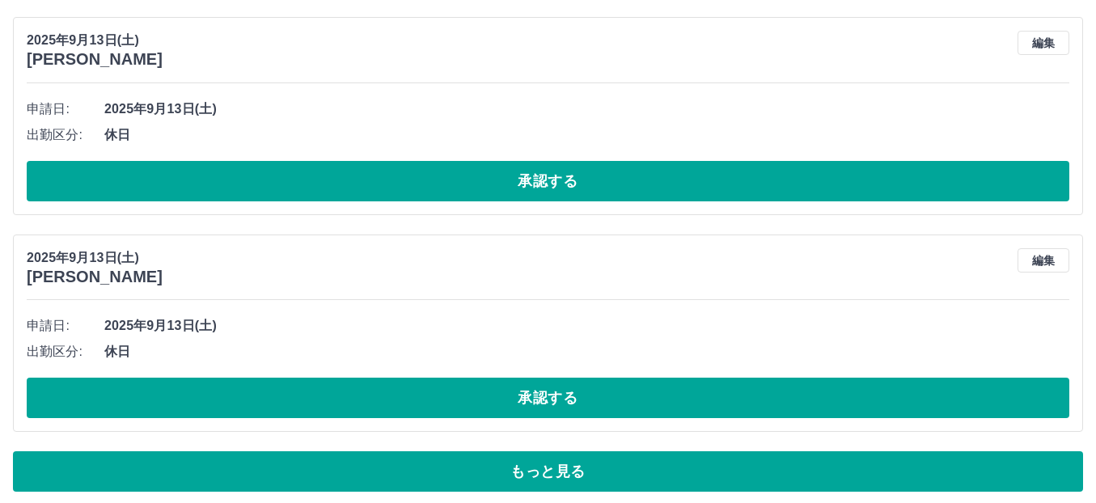
scroll to position [16186, 0]
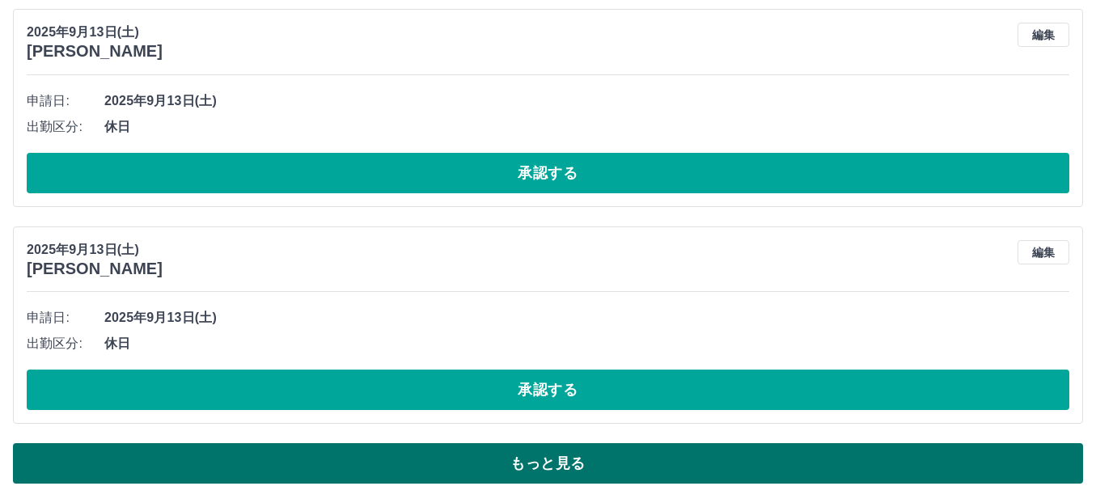
click at [463, 474] on button "もっと見る" at bounding box center [548, 463] width 1070 height 40
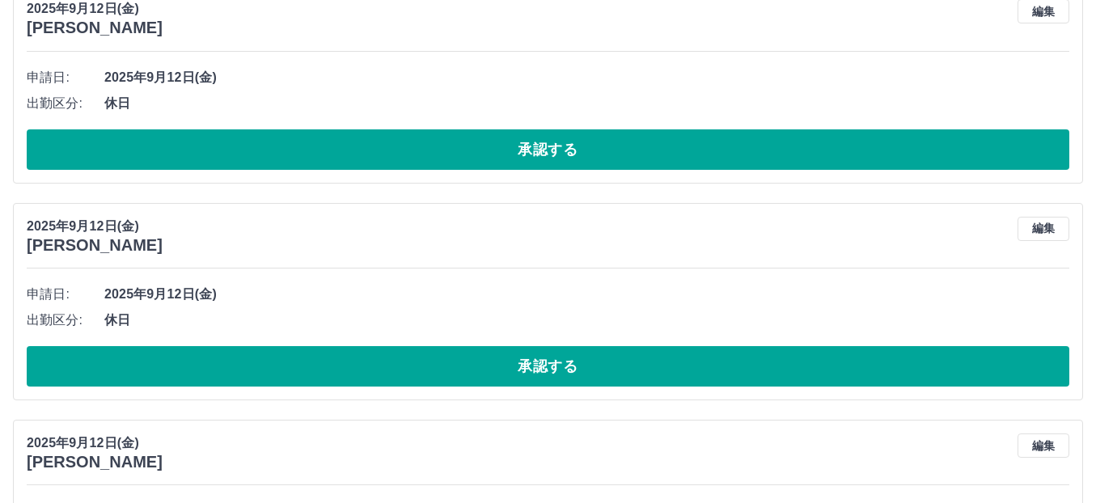
scroll to position [18855, 0]
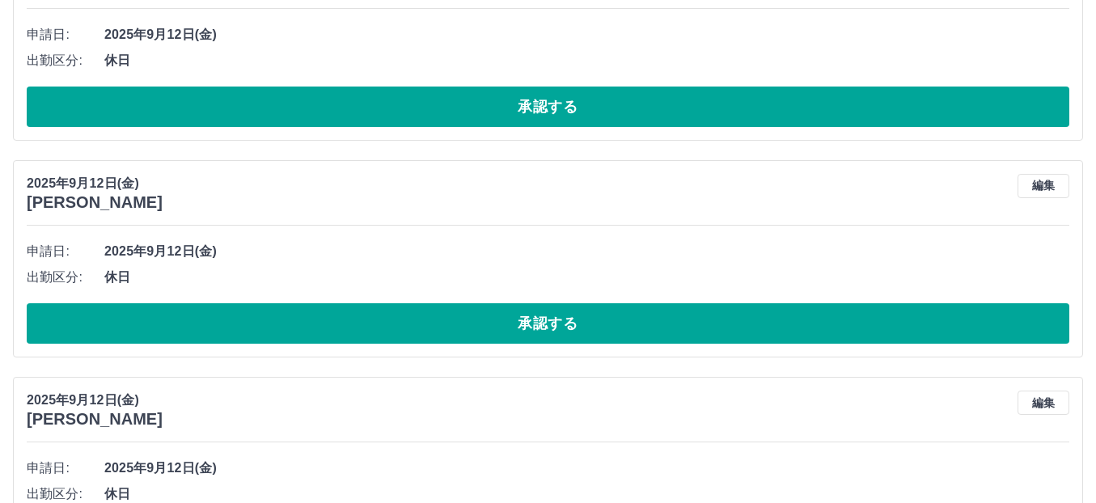
click at [513, 348] on div "2025年9月12日(金) 田中　美穂 編集 申請日: 2025年9月12日(金) 出勤区分: 休日 承認する" at bounding box center [548, 258] width 1070 height 197
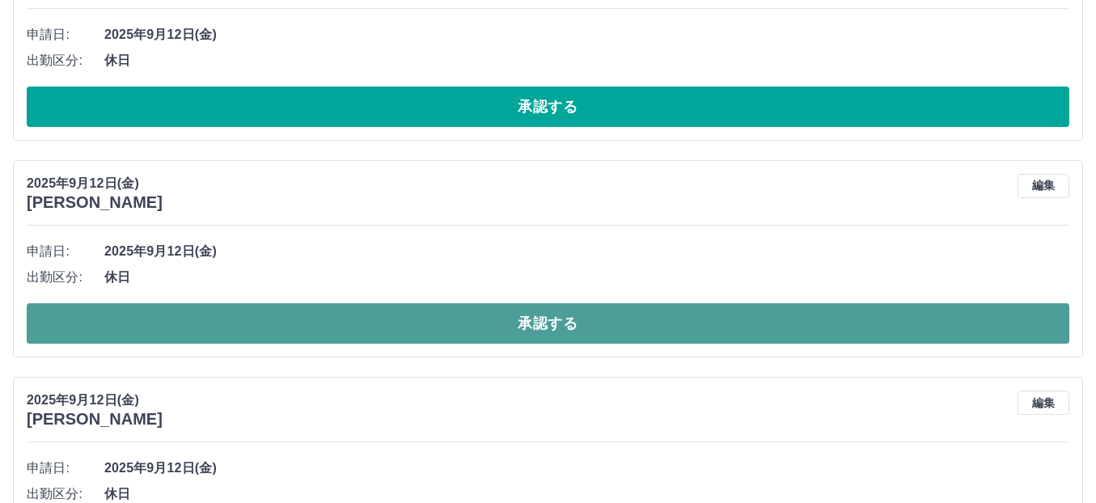
click at [530, 336] on button "承認する" at bounding box center [548, 323] width 1042 height 40
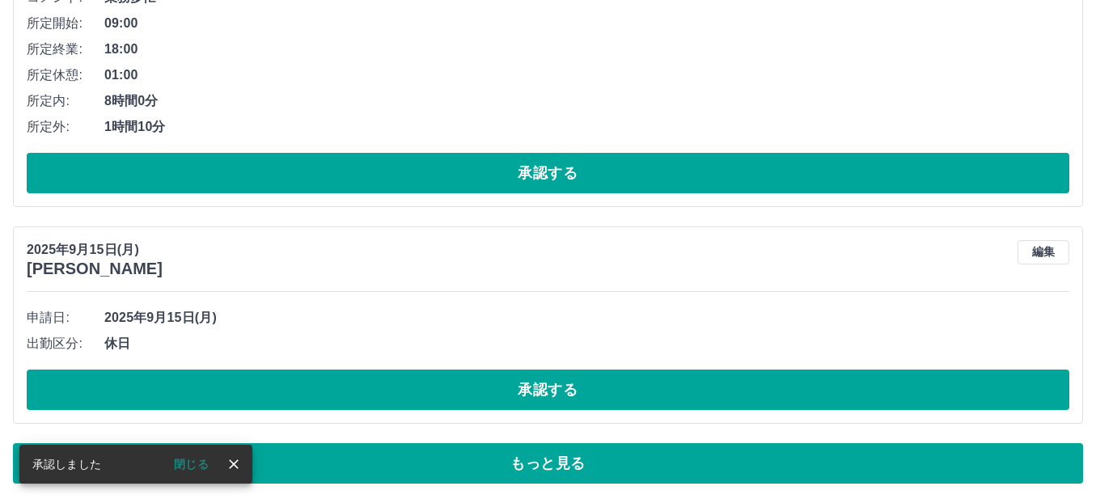
scroll to position [10762, 0]
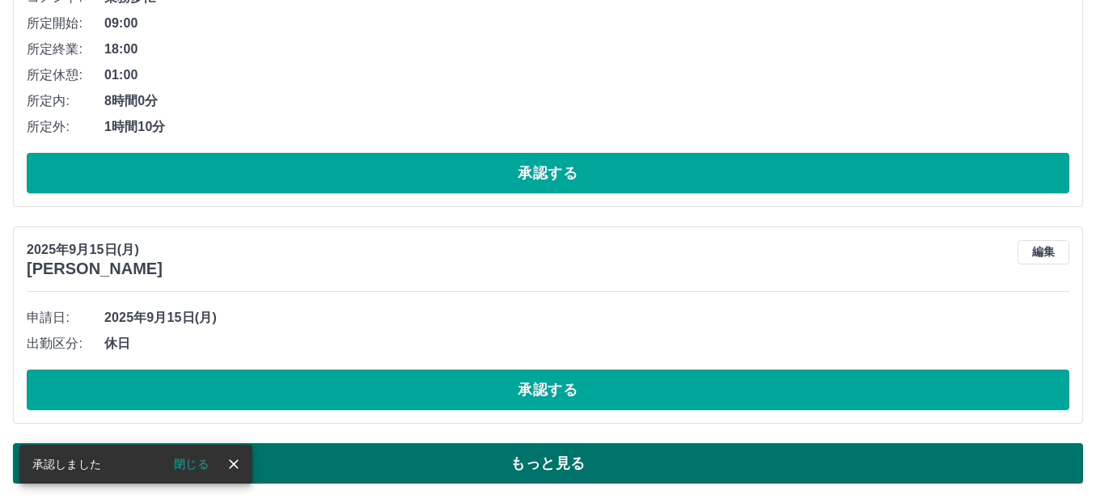
click at [529, 460] on button "もっと見る" at bounding box center [548, 463] width 1070 height 40
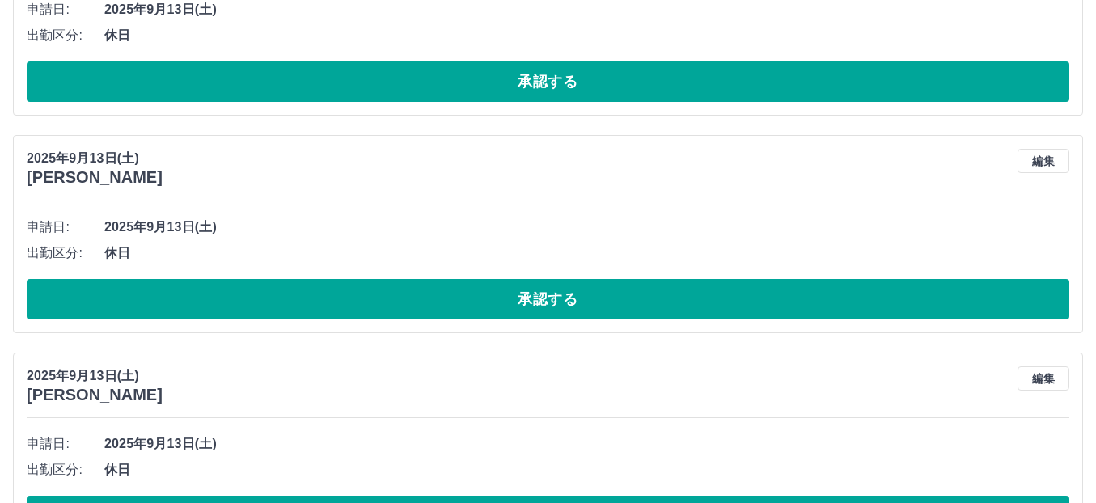
scroll to position [16186, 0]
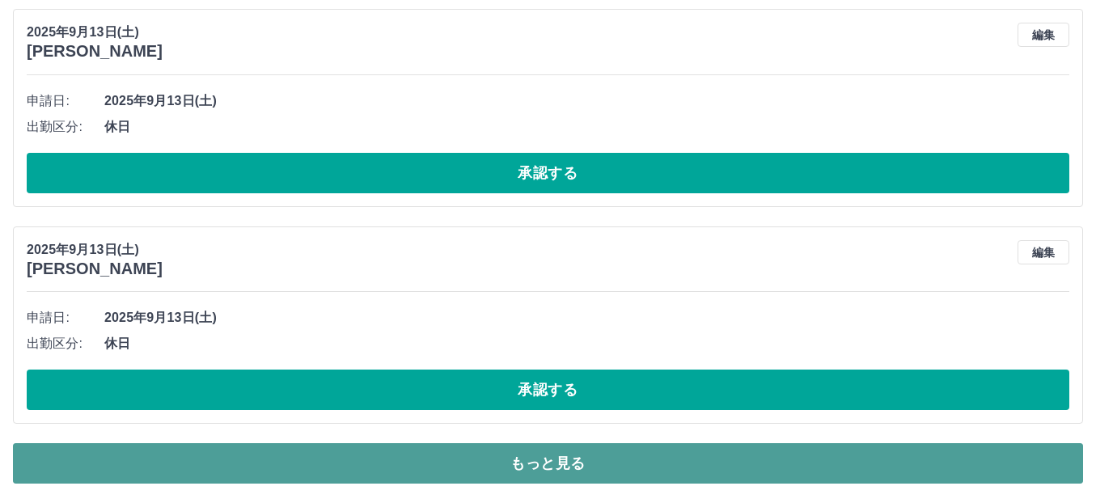
click at [468, 483] on button "もっと見る" at bounding box center [548, 463] width 1070 height 40
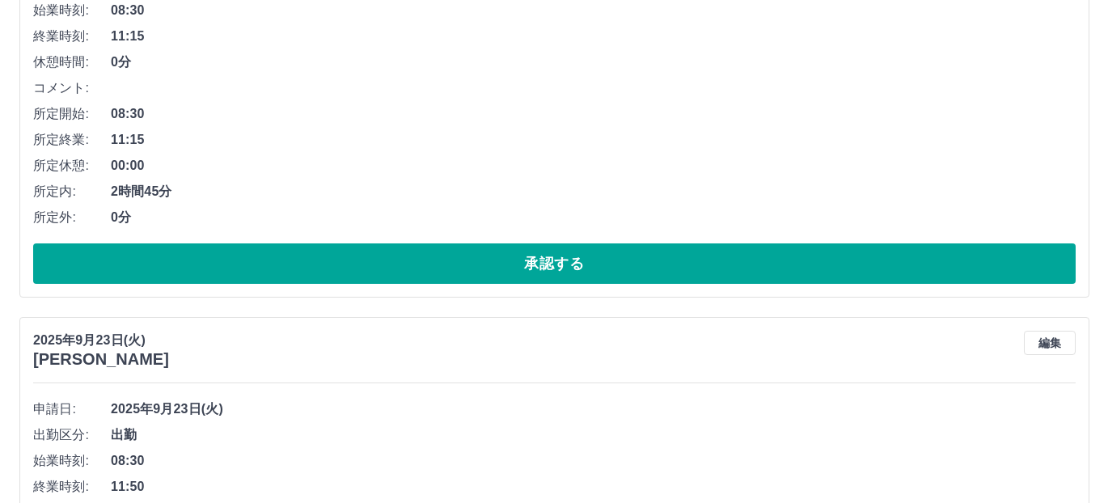
scroll to position [0, 0]
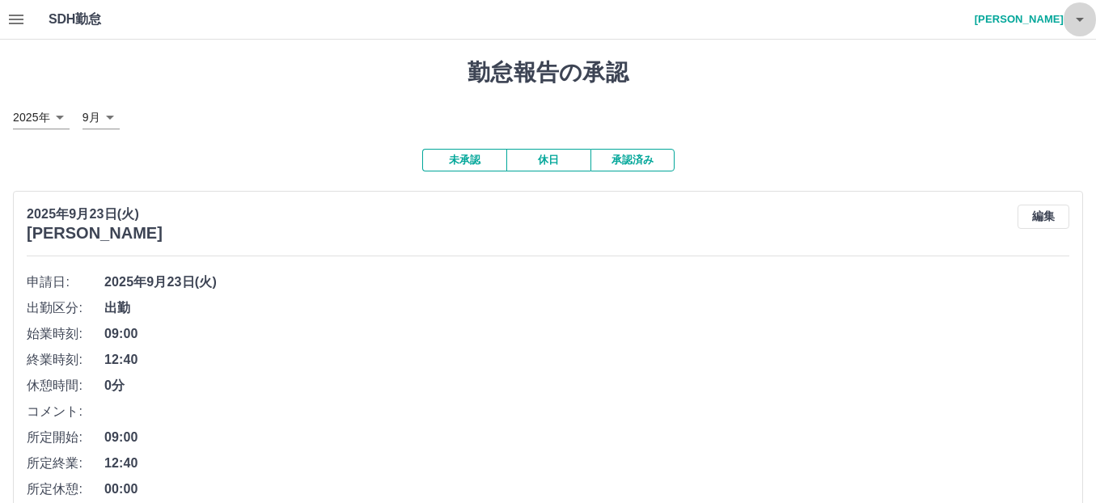
click at [1084, 23] on icon "button" at bounding box center [1079, 19] width 19 height 19
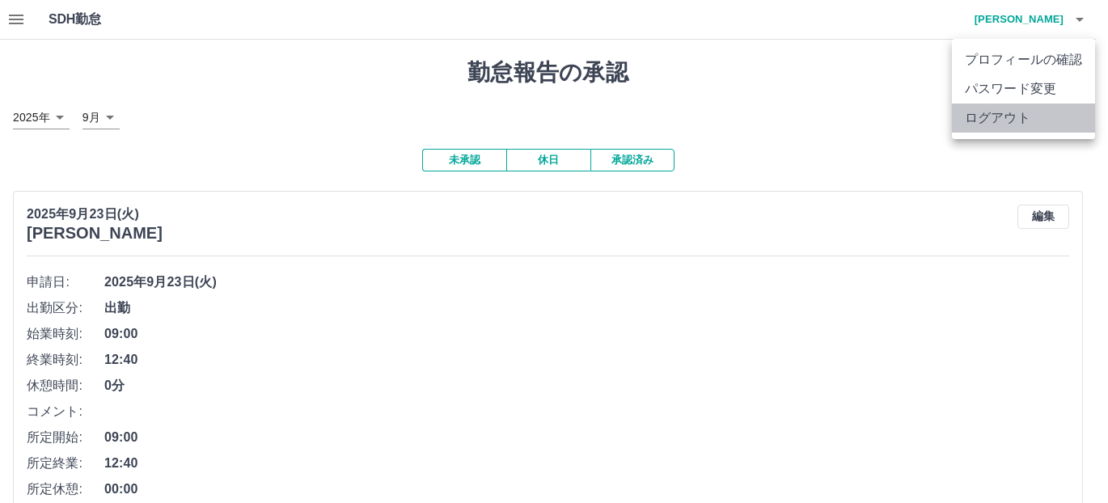
click at [979, 116] on li "ログアウト" at bounding box center [1023, 117] width 143 height 29
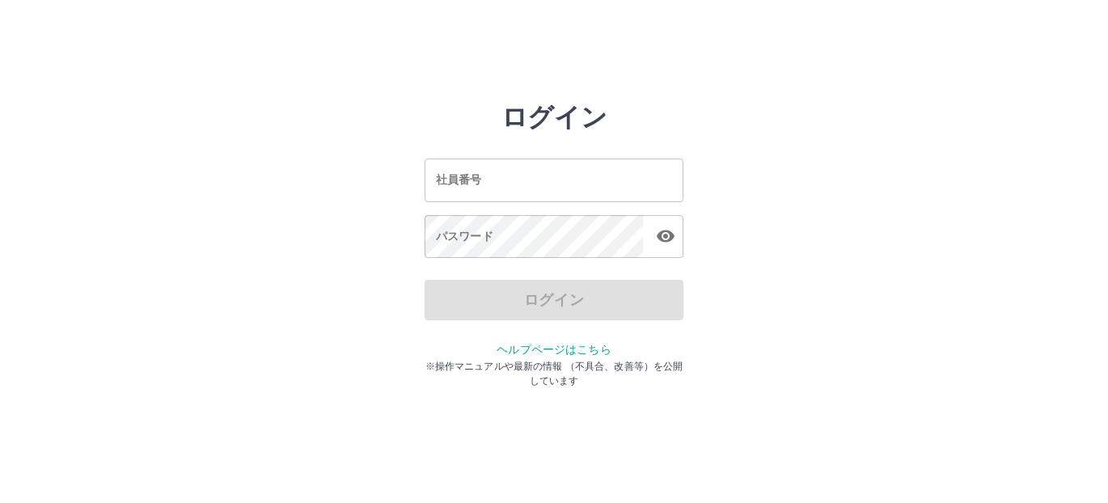
click at [484, 192] on input "社員番号" at bounding box center [554, 179] width 259 height 43
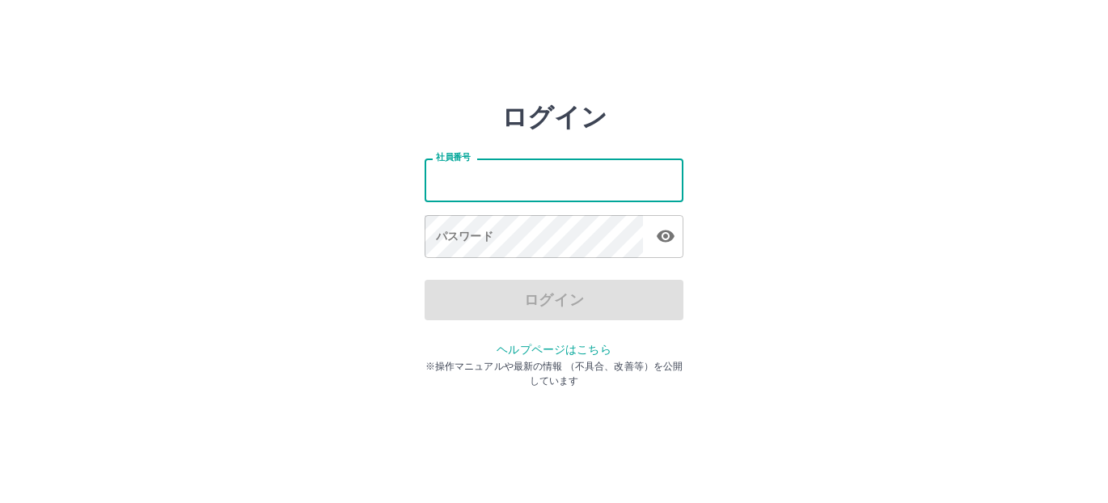
type input "*******"
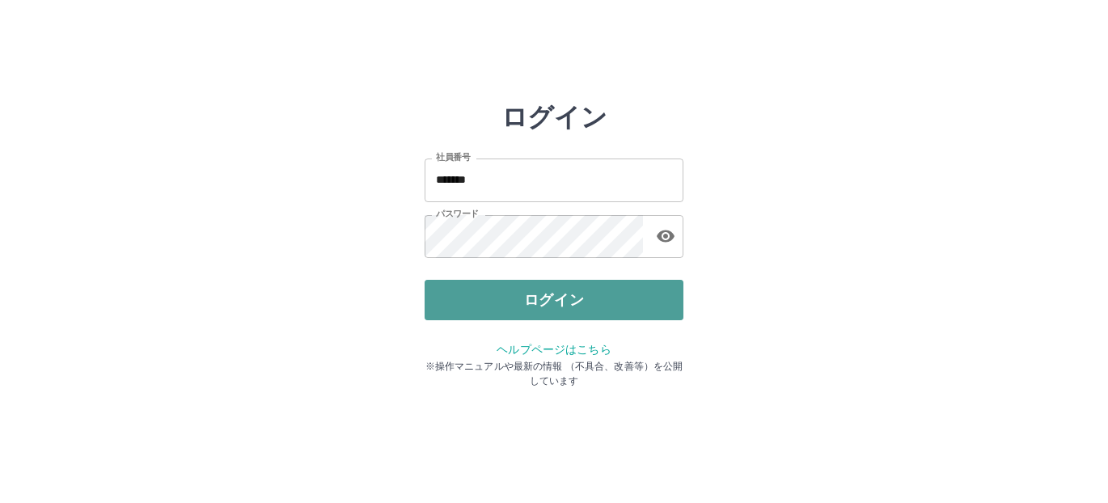
click at [508, 291] on button "ログイン" at bounding box center [554, 300] width 259 height 40
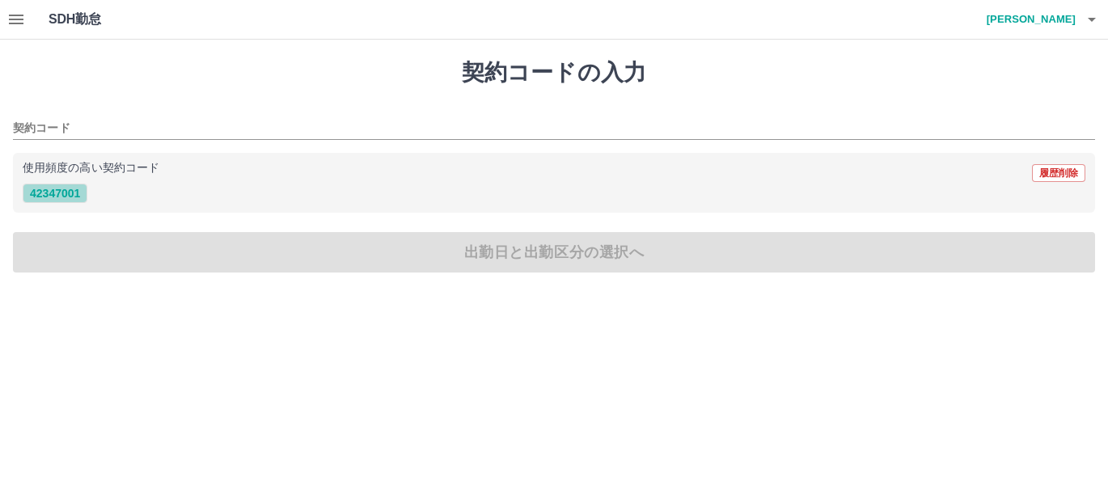
click at [39, 196] on button "42347001" at bounding box center [55, 193] width 65 height 19
type input "********"
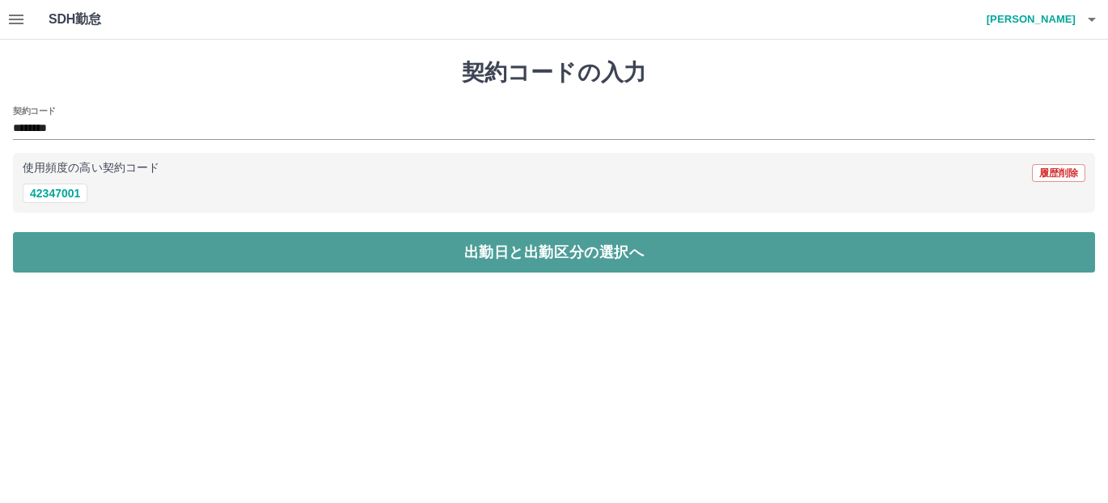
click at [70, 248] on button "出勤日と出勤区分の選択へ" at bounding box center [554, 252] width 1082 height 40
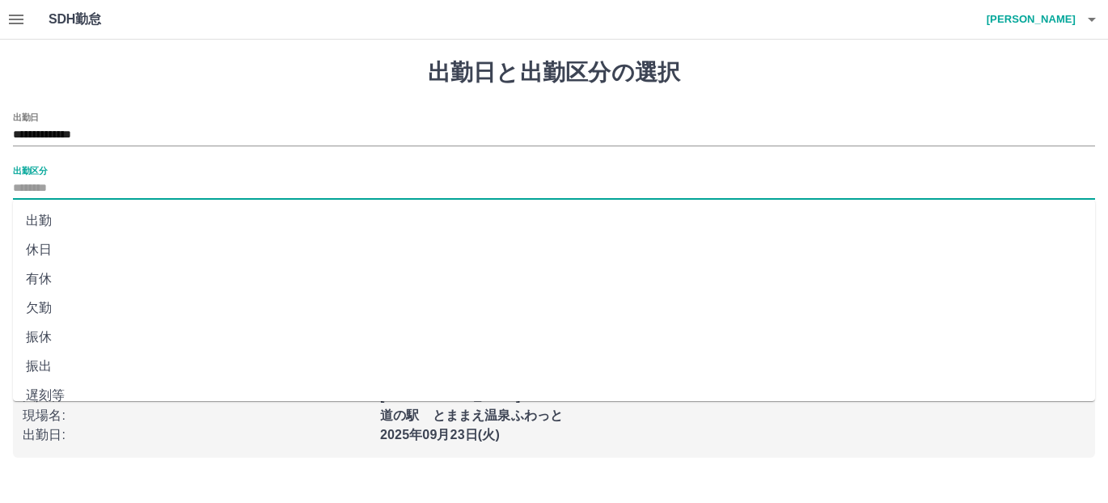
click at [49, 189] on input "出勤区分" at bounding box center [554, 189] width 1082 height 20
click at [37, 222] on li "出勤" at bounding box center [554, 220] width 1082 height 29
type input "**"
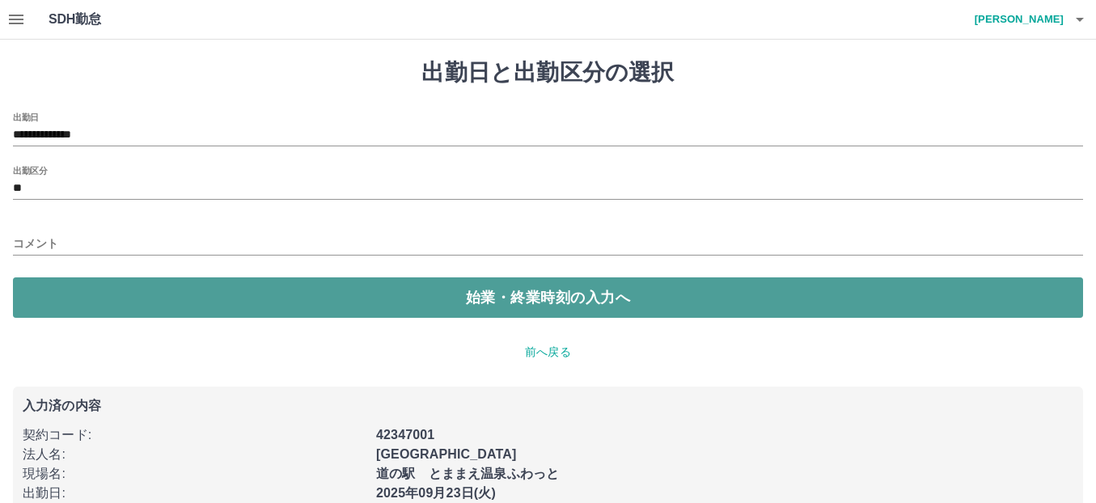
click at [56, 291] on button "始業・終業時刻の入力へ" at bounding box center [548, 297] width 1070 height 40
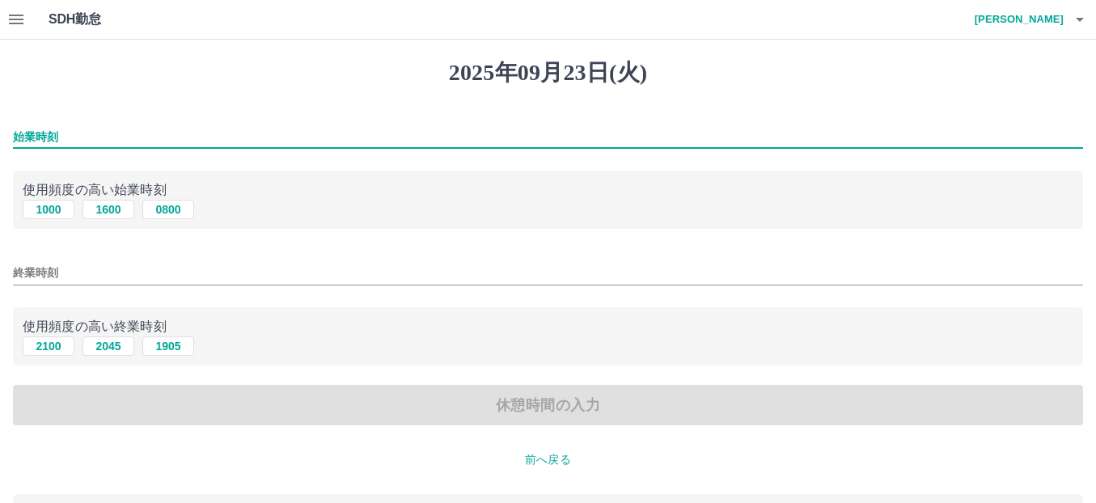
click at [35, 146] on input "始業時刻" at bounding box center [548, 136] width 1070 height 23
type input "****"
click at [46, 276] on input "終業時刻" at bounding box center [548, 272] width 1070 height 23
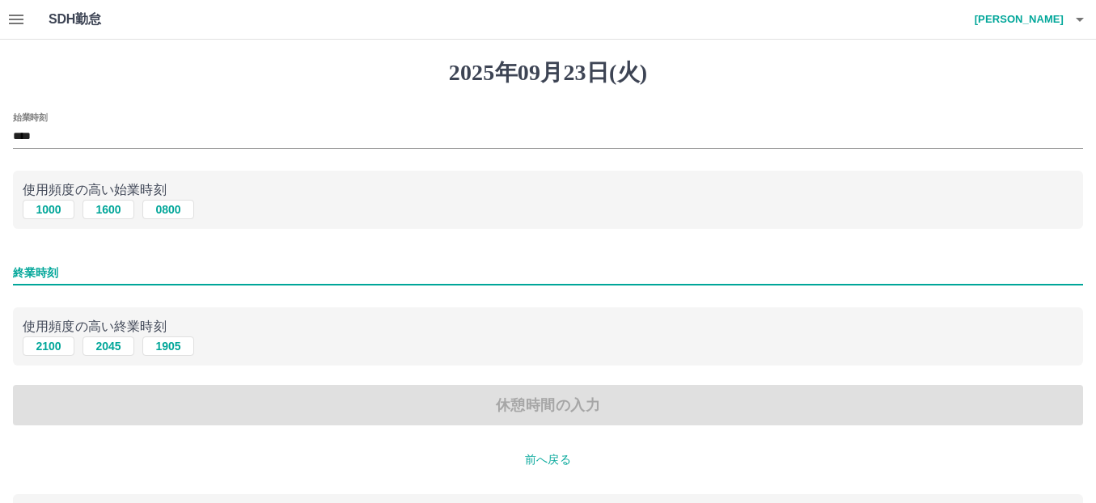
type input "****"
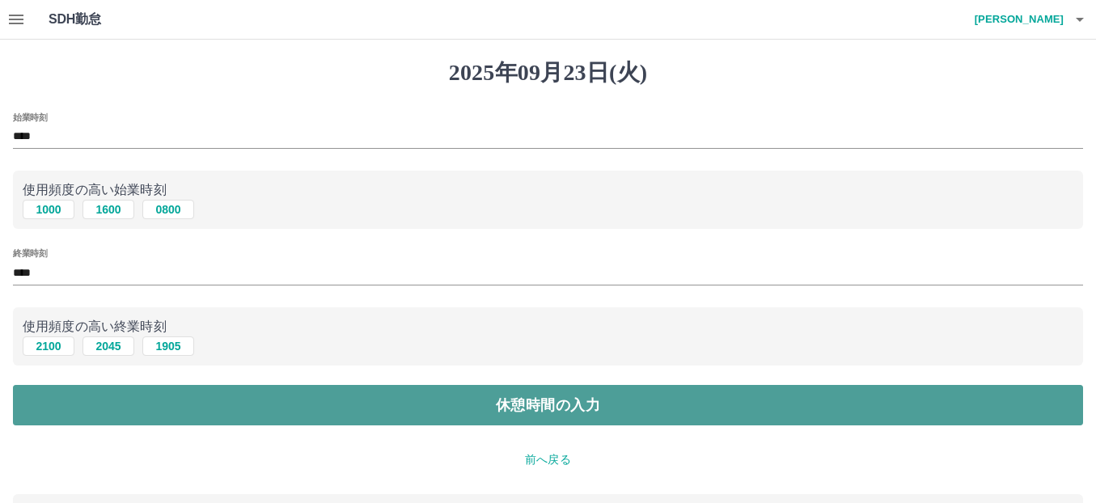
click at [65, 410] on button "休憩時間の入力" at bounding box center [548, 405] width 1070 height 40
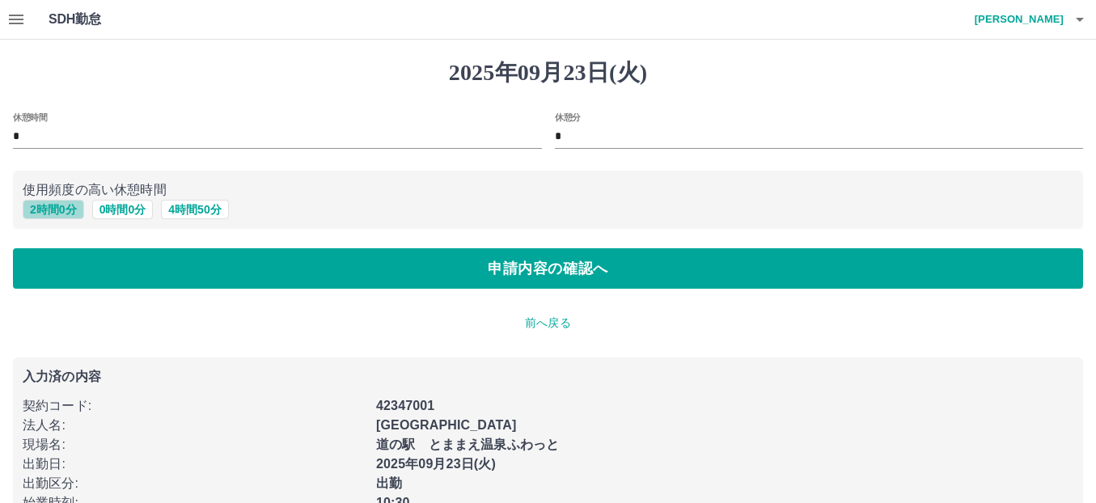
click at [60, 212] on button "2 時間 0 分" at bounding box center [53, 209] width 61 height 19
type input "*"
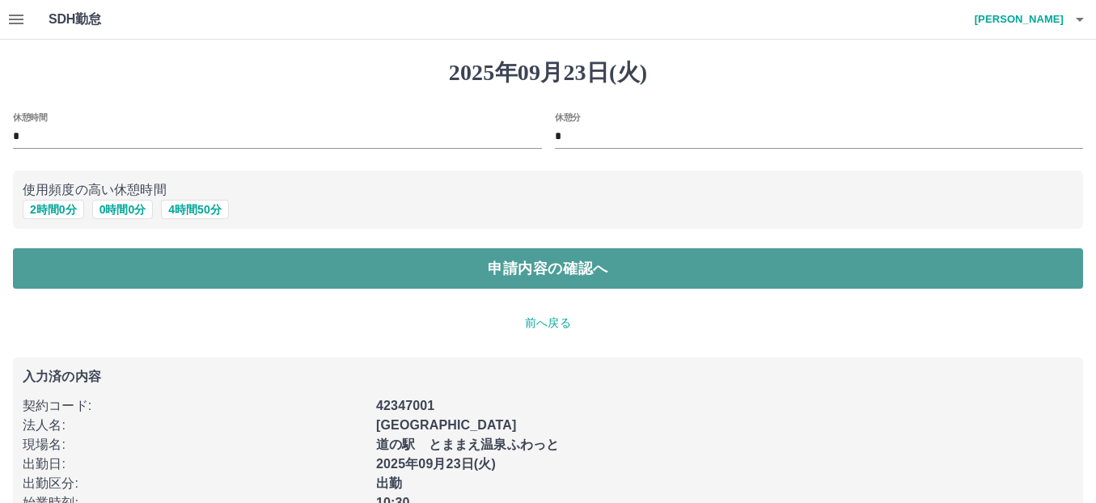
click at [68, 278] on button "申請内容の確認へ" at bounding box center [548, 268] width 1070 height 40
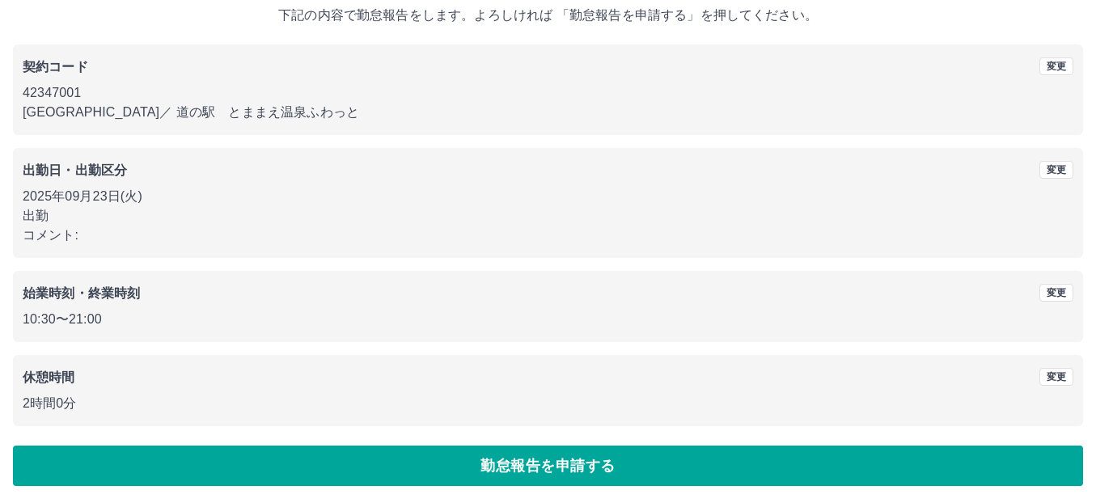
scroll to position [103, 0]
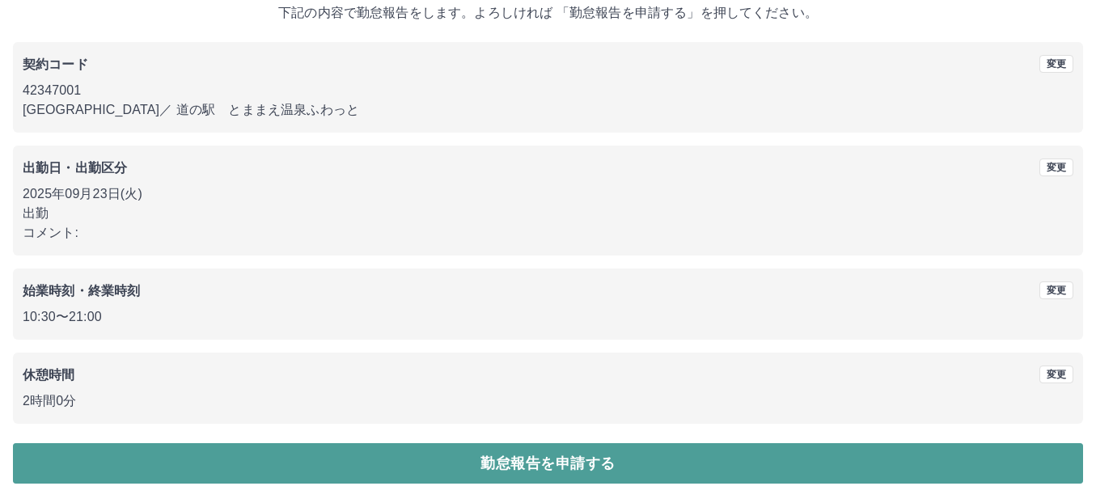
click at [121, 455] on button "勤怠報告を申請する" at bounding box center [548, 463] width 1070 height 40
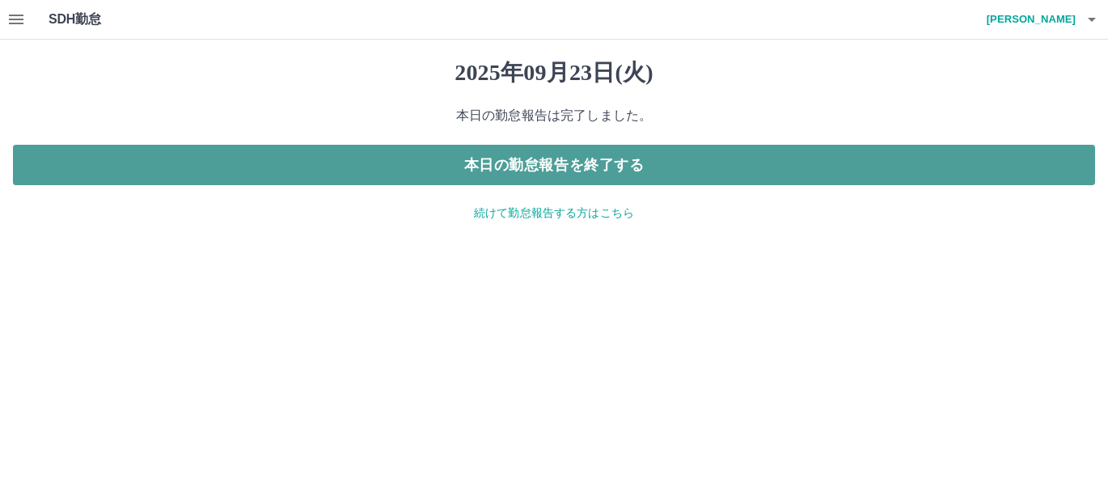
click at [225, 169] on button "本日の勤怠報告を終了する" at bounding box center [554, 165] width 1082 height 40
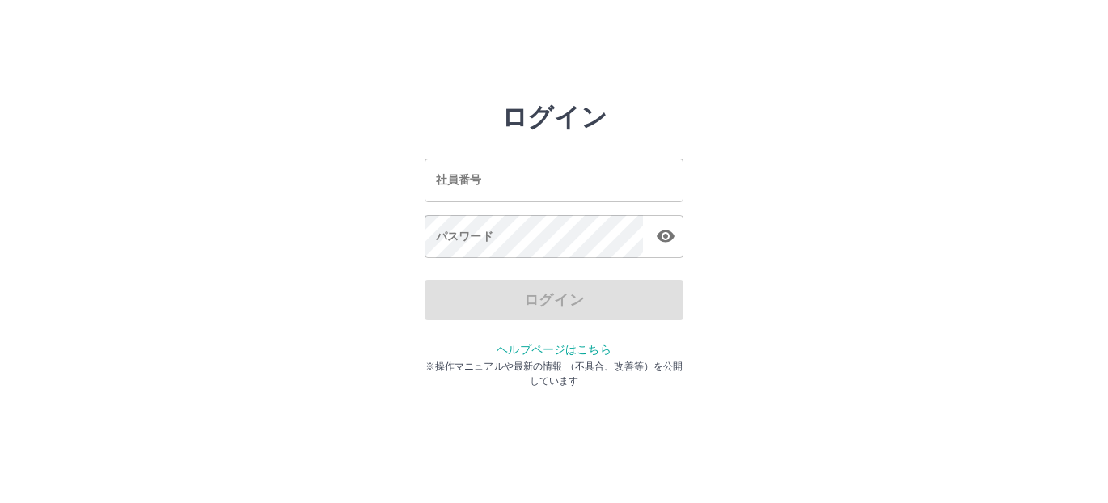
click at [488, 182] on input "社員番号" at bounding box center [554, 179] width 259 height 43
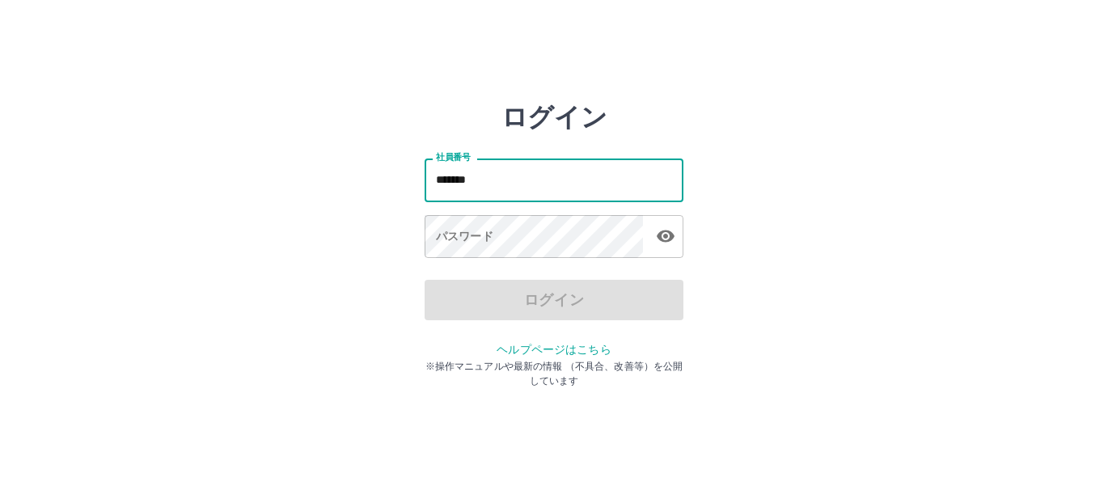
type input "*******"
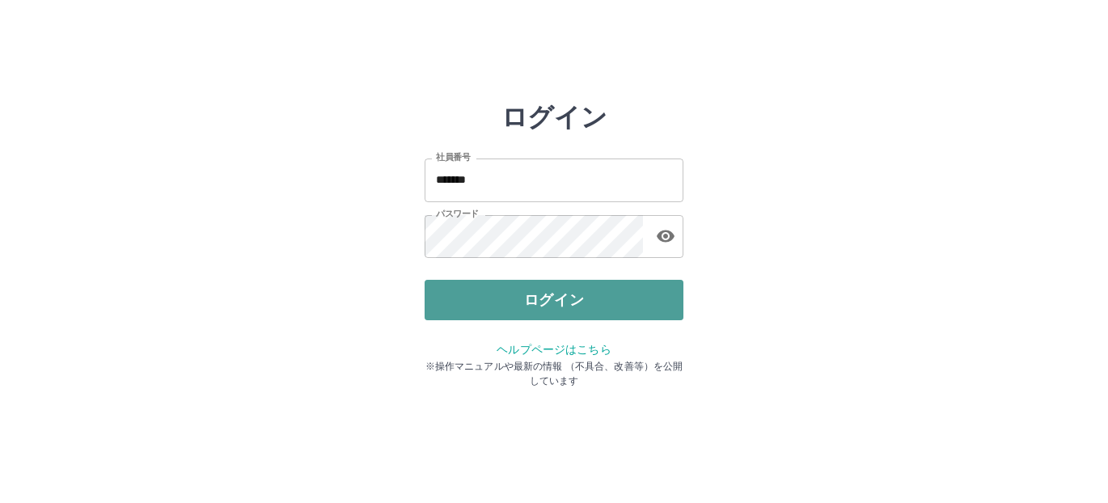
click at [487, 306] on button "ログイン" at bounding box center [554, 300] width 259 height 40
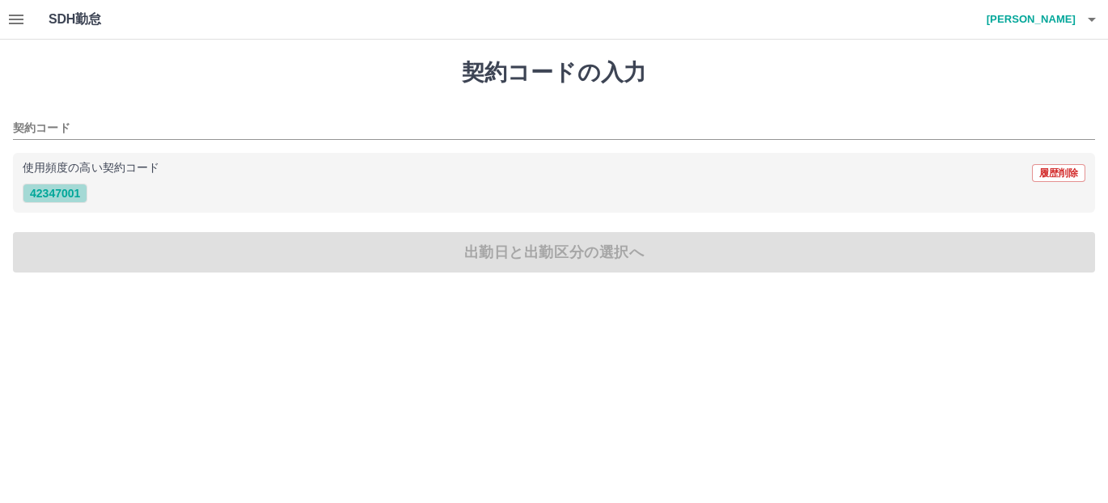
click at [64, 202] on button "42347001" at bounding box center [55, 193] width 65 height 19
type input "********"
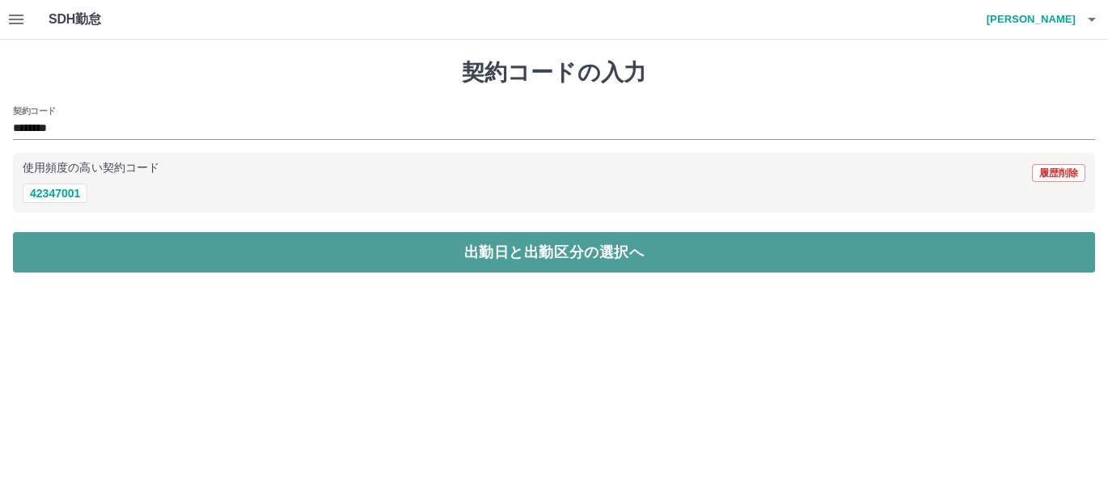
click at [69, 261] on button "出勤日と出勤区分の選択へ" at bounding box center [554, 252] width 1082 height 40
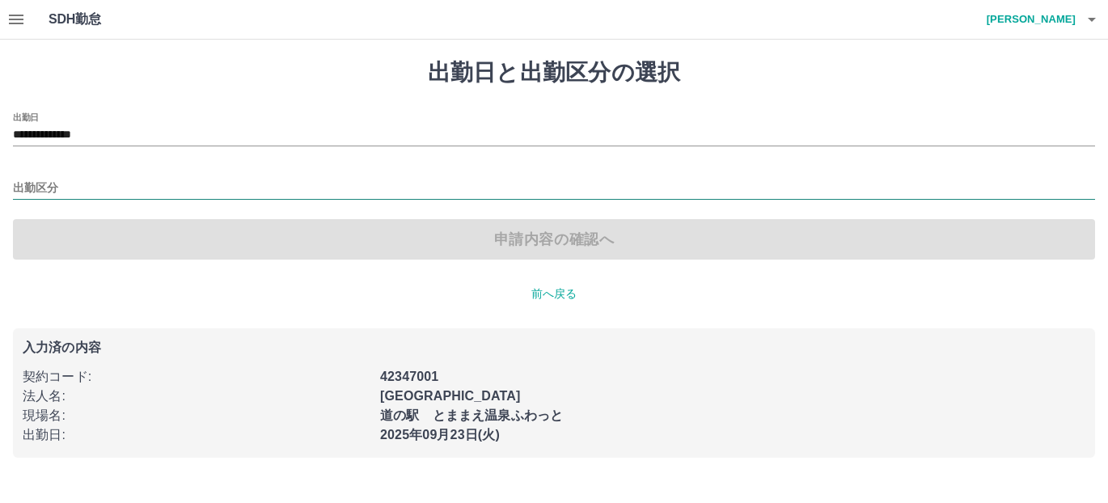
click at [87, 194] on input "出勤区分" at bounding box center [554, 189] width 1082 height 20
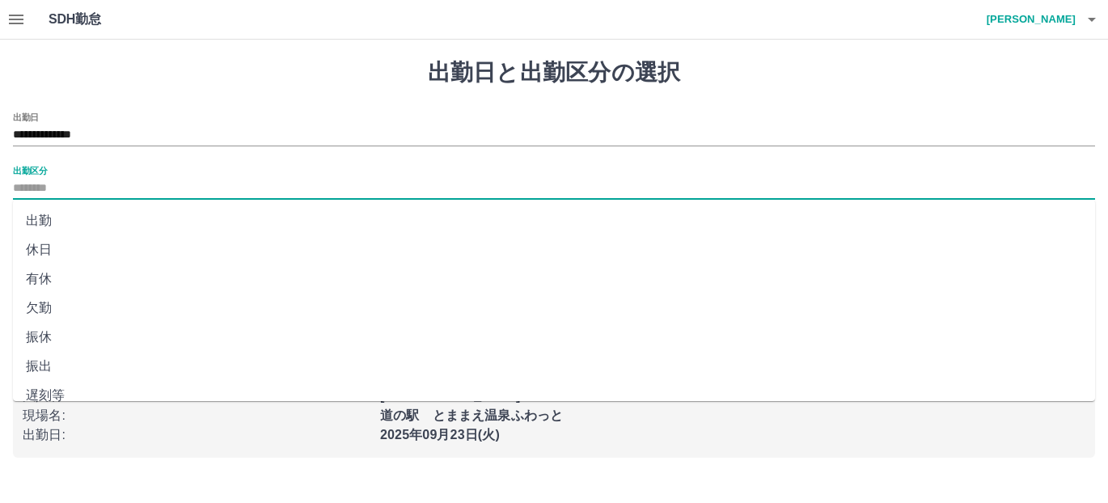
click at [56, 219] on li "出勤" at bounding box center [554, 220] width 1082 height 29
type input "**"
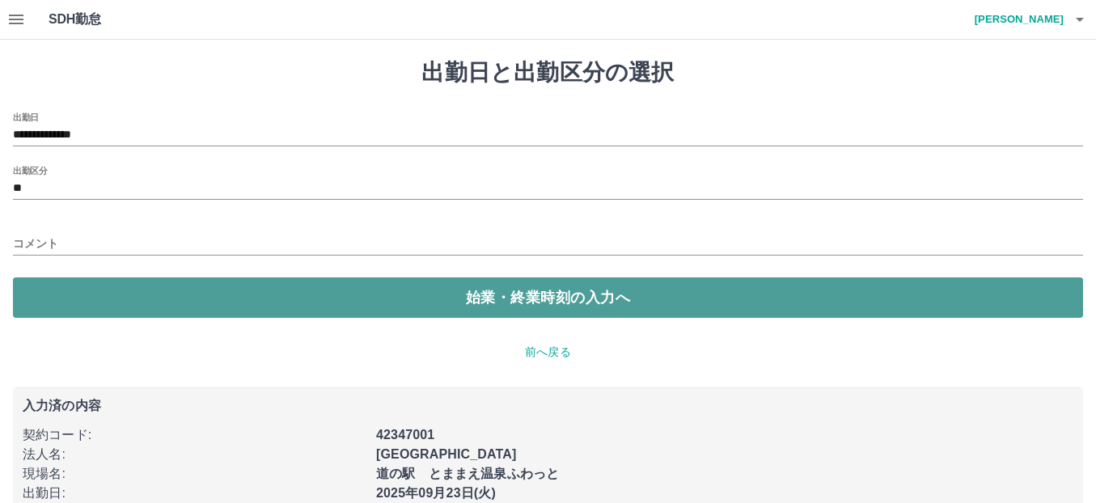
click at [110, 308] on button "始業・終業時刻の入力へ" at bounding box center [548, 297] width 1070 height 40
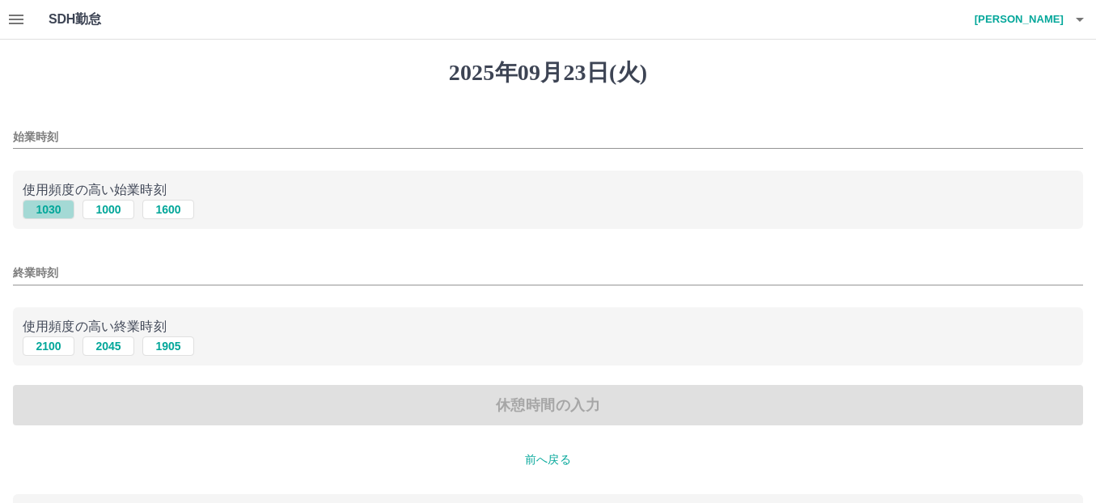
click at [49, 211] on button "1030" at bounding box center [49, 209] width 52 height 19
type input "****"
click at [46, 344] on button "2100" at bounding box center [49, 345] width 52 height 19
type input "****"
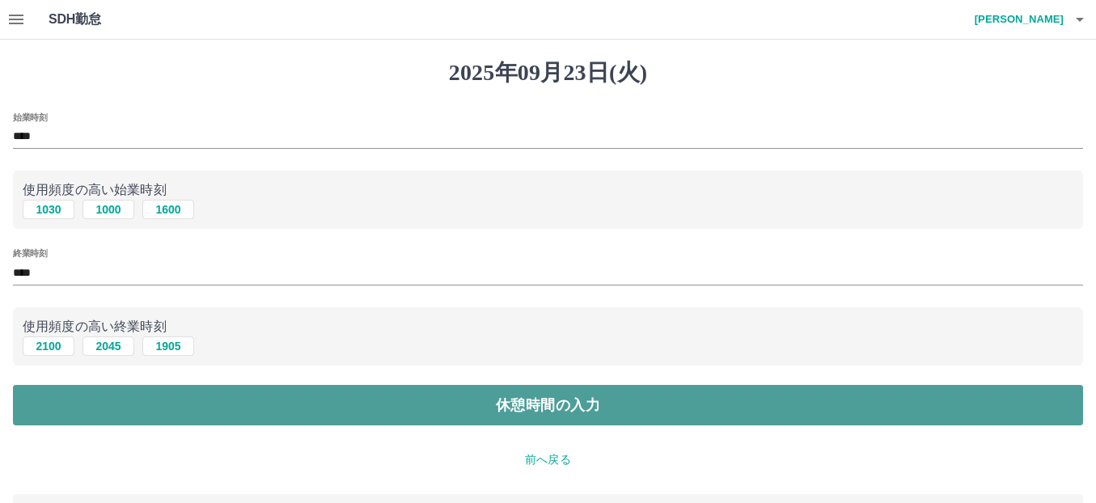
click at [70, 409] on button "休憩時間の入力" at bounding box center [548, 405] width 1070 height 40
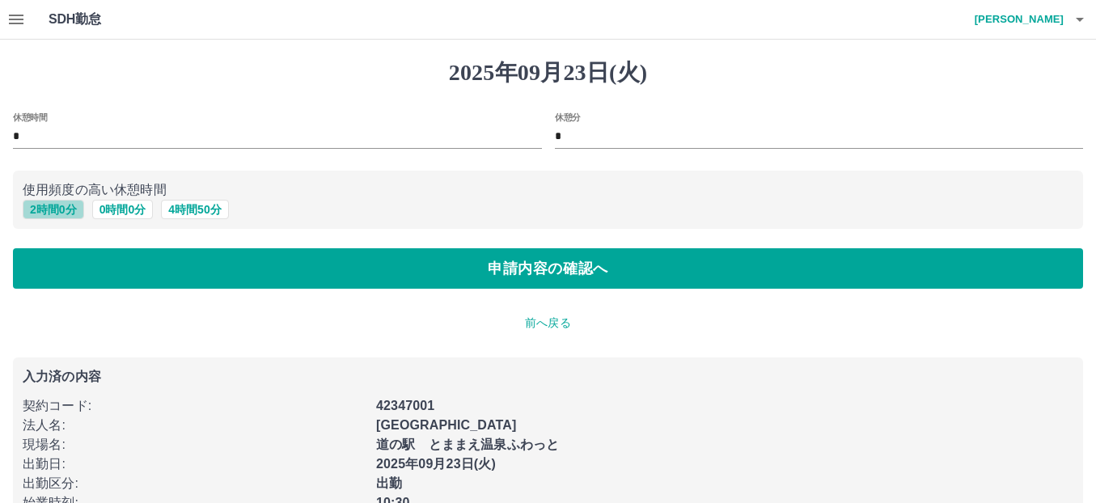
click at [70, 211] on button "2 時間 0 分" at bounding box center [53, 209] width 61 height 19
type input "*"
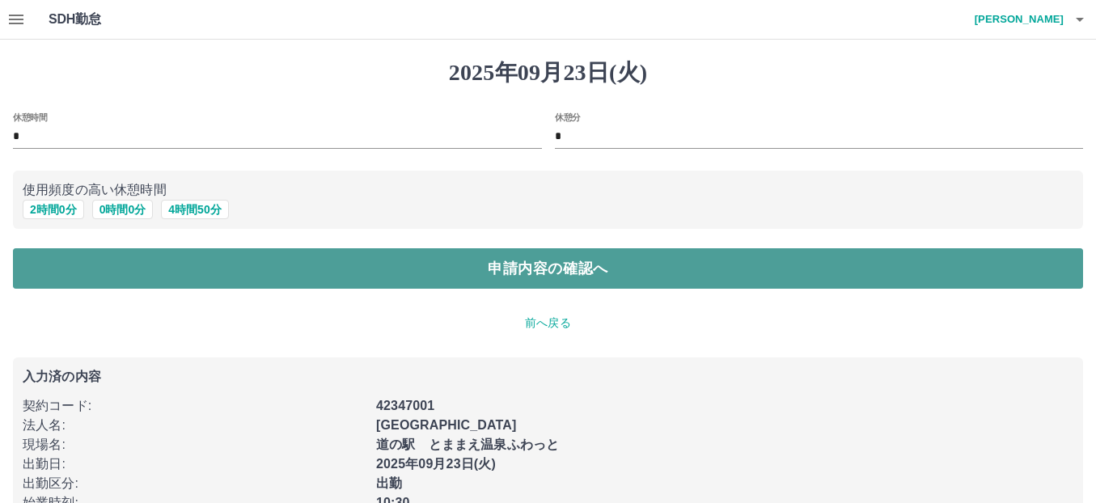
click at [192, 278] on button "申請内容の確認へ" at bounding box center [548, 268] width 1070 height 40
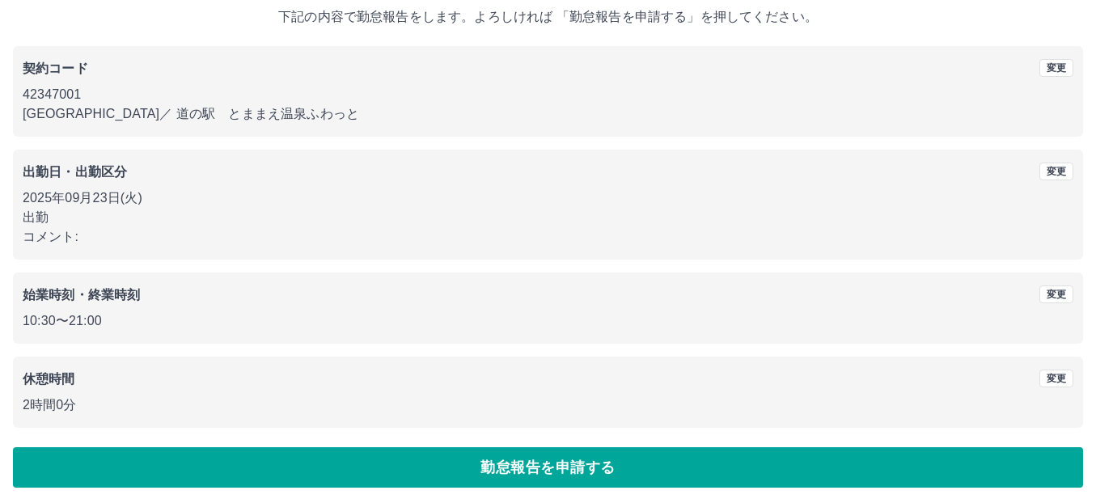
scroll to position [103, 0]
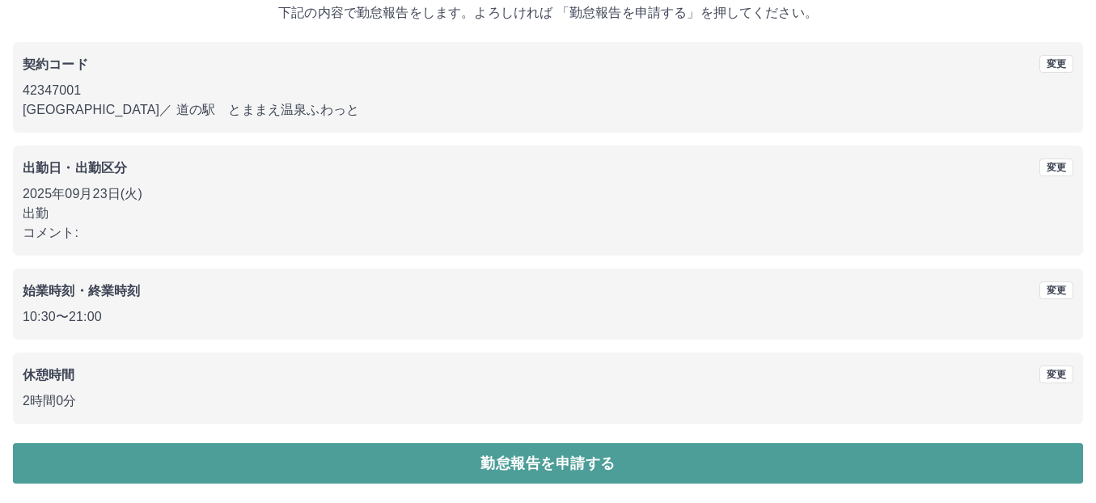
click at [215, 463] on button "勤怠報告を申請する" at bounding box center [548, 463] width 1070 height 40
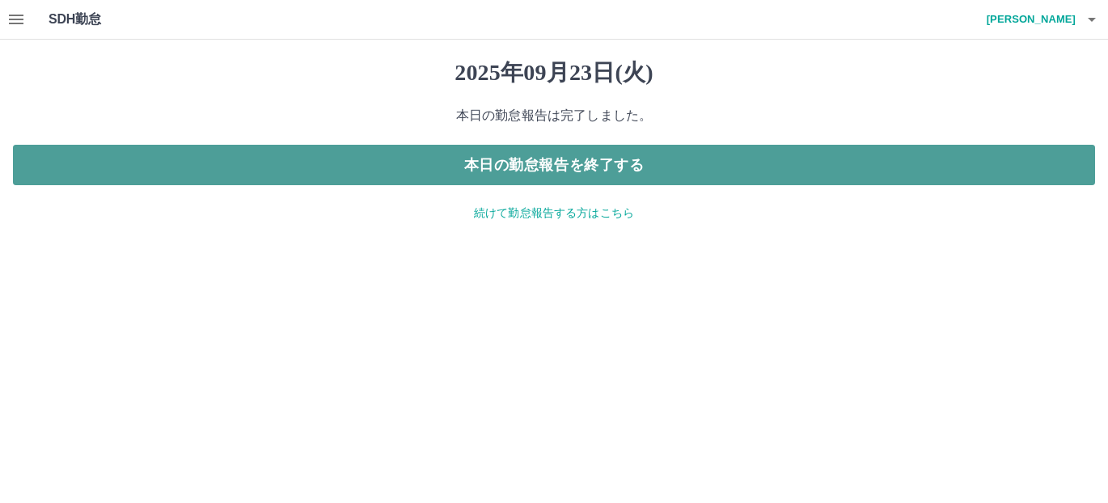
click at [739, 167] on button "本日の勤怠報告を終了する" at bounding box center [554, 165] width 1082 height 40
